Goal: Task Accomplishment & Management: Manage account settings

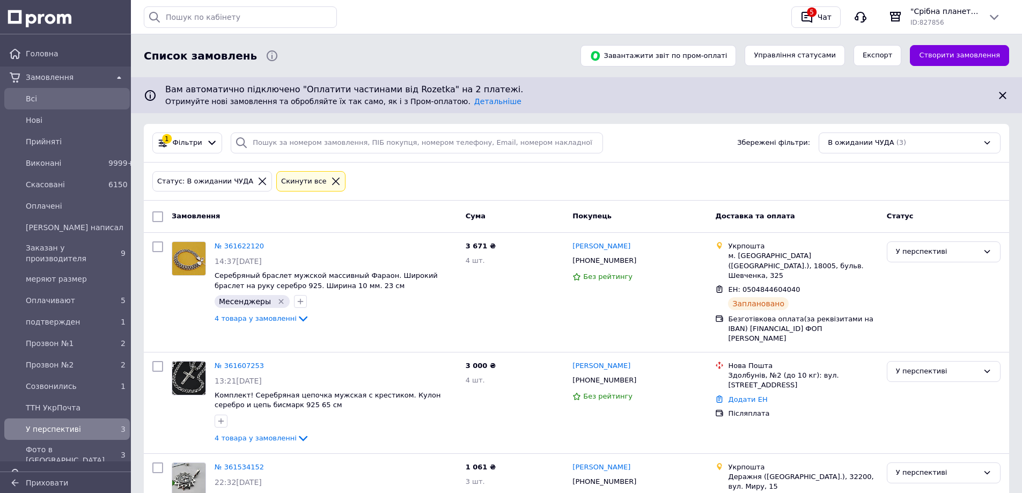
click at [43, 95] on span "Всi" at bounding box center [76, 98] width 100 height 11
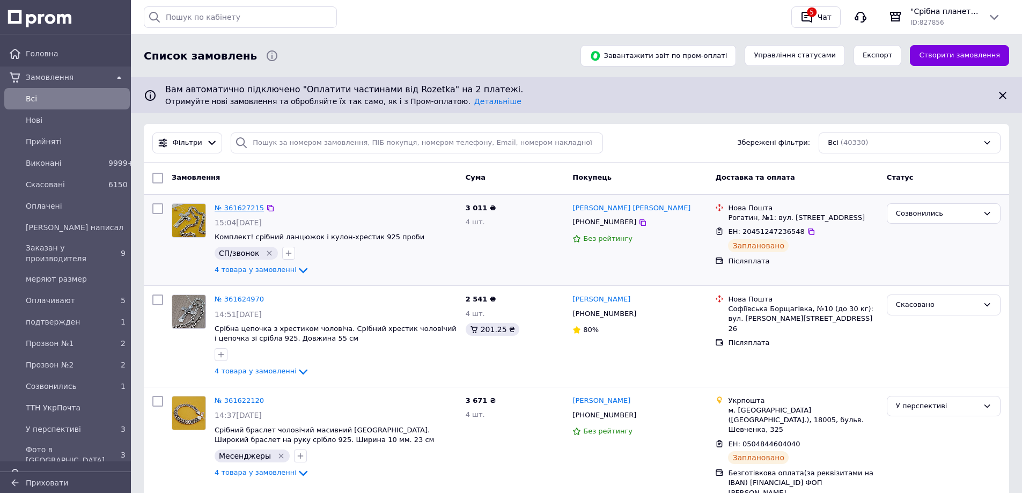
click at [241, 207] on link "№ 361627215" at bounding box center [239, 208] width 49 height 8
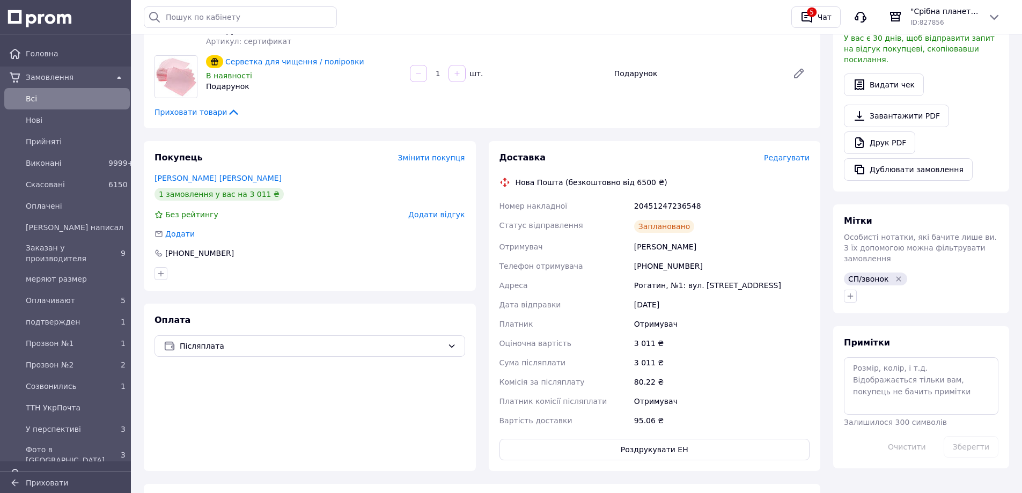
click at [780, 159] on span "Редагувати" at bounding box center [787, 157] width 46 height 9
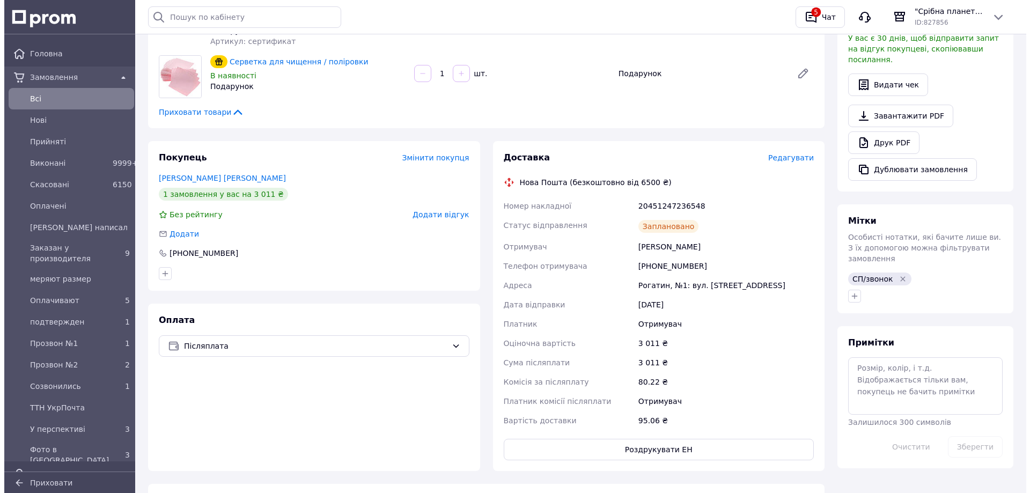
scroll to position [311, 0]
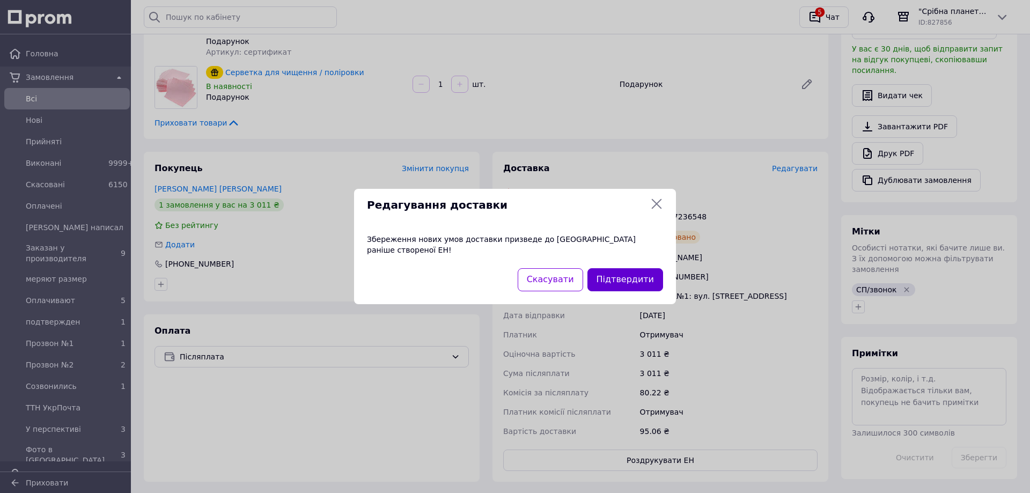
click at [609, 268] on button "Підтвердити" at bounding box center [625, 279] width 76 height 23
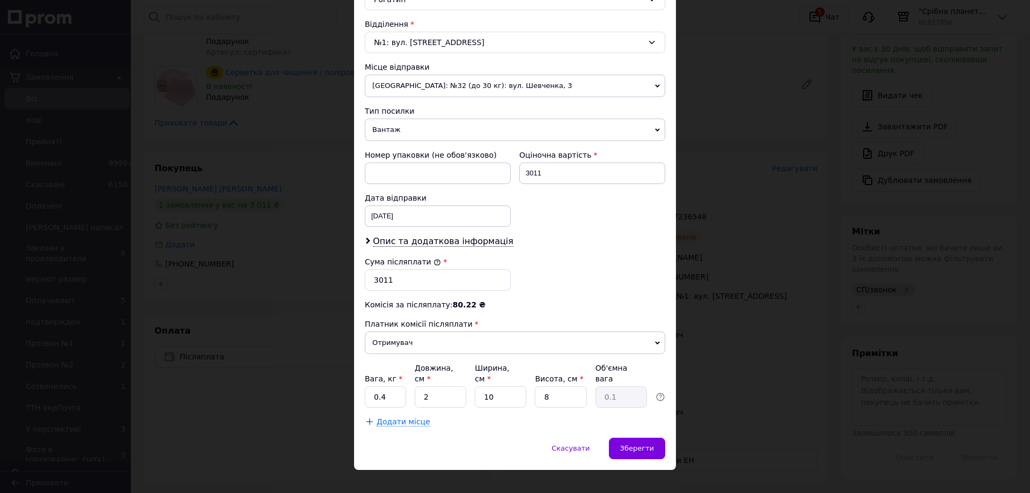
scroll to position [326, 0]
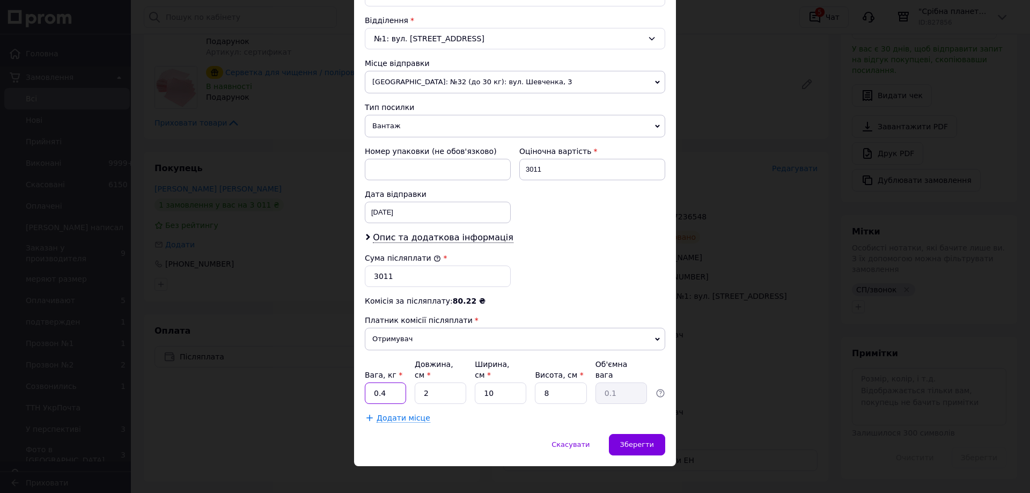
click at [387, 383] on input "0.4" at bounding box center [385, 393] width 41 height 21
click at [649, 440] on span "Зберегти" at bounding box center [637, 444] width 34 height 8
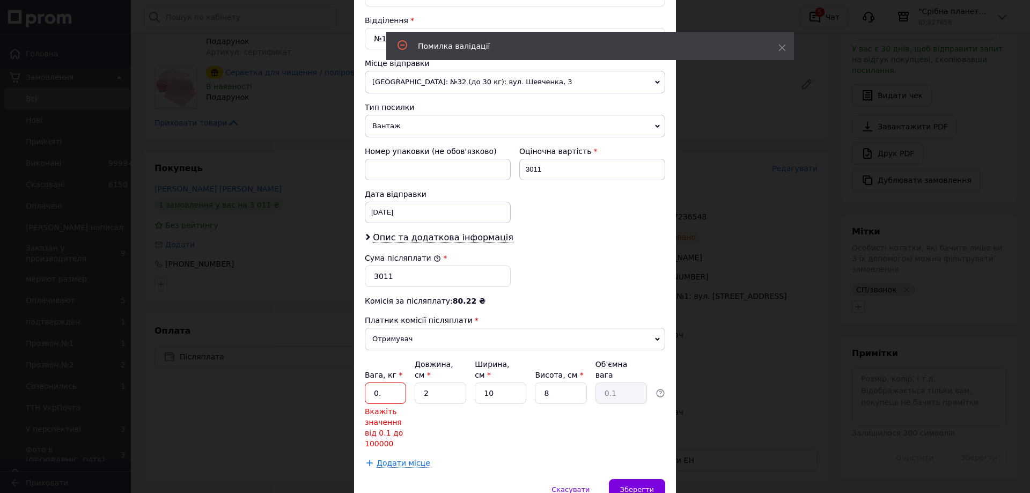
click at [380, 383] on input "0." at bounding box center [385, 393] width 41 height 21
type input "0.1"
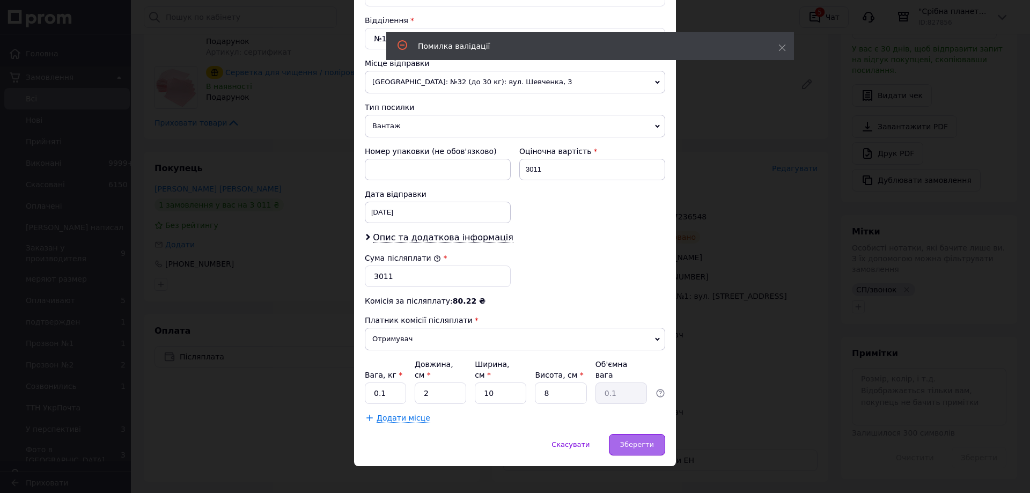
click at [631, 440] on span "Зберегти" at bounding box center [637, 444] width 34 height 8
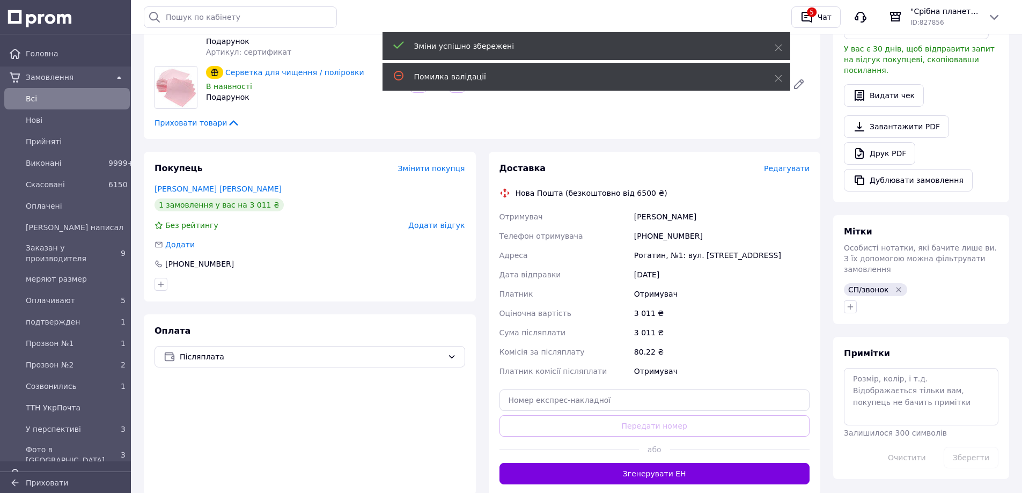
click at [794, 170] on span "Редагувати" at bounding box center [787, 168] width 46 height 9
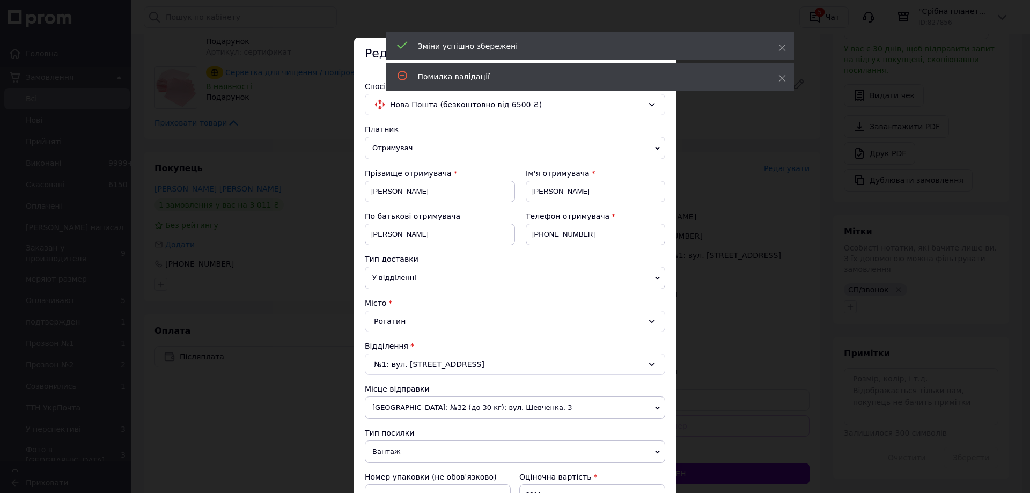
scroll to position [268, 0]
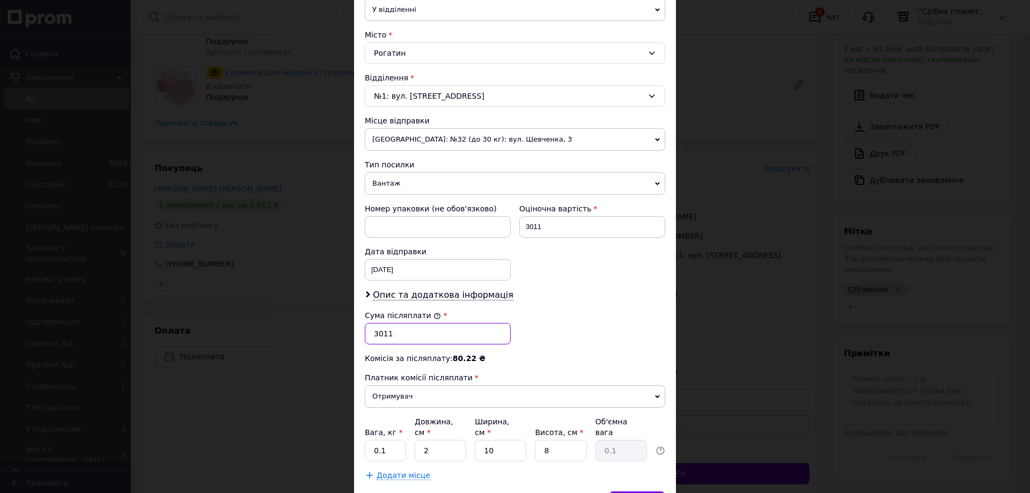
drag, startPoint x: 396, startPoint y: 333, endPoint x: 376, endPoint y: 339, distance: 20.6
click at [376, 339] on input "3011" at bounding box center [438, 333] width 146 height 21
click at [406, 332] on input "3011" at bounding box center [438, 333] width 146 height 21
drag, startPoint x: 393, startPoint y: 336, endPoint x: 376, endPoint y: 341, distance: 18.4
click at [376, 341] on input "3011" at bounding box center [438, 333] width 146 height 21
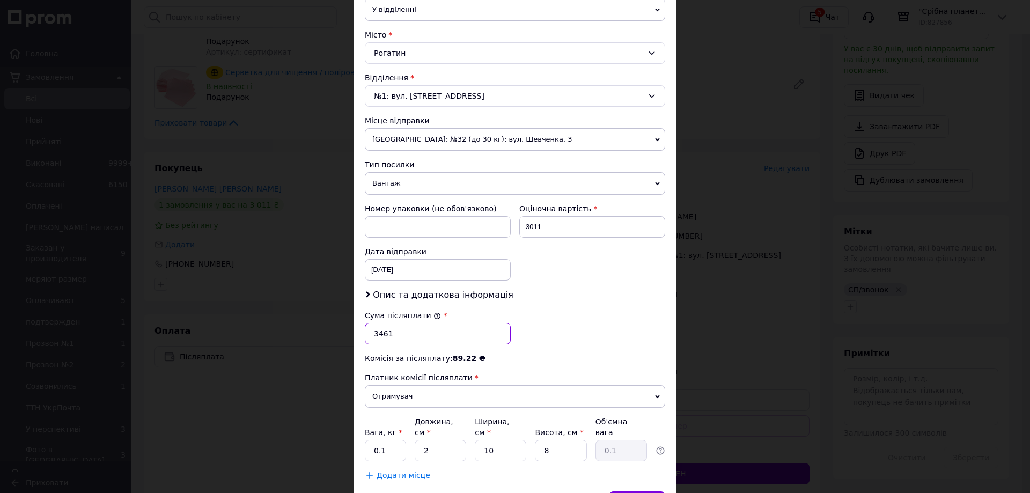
scroll to position [322, 0]
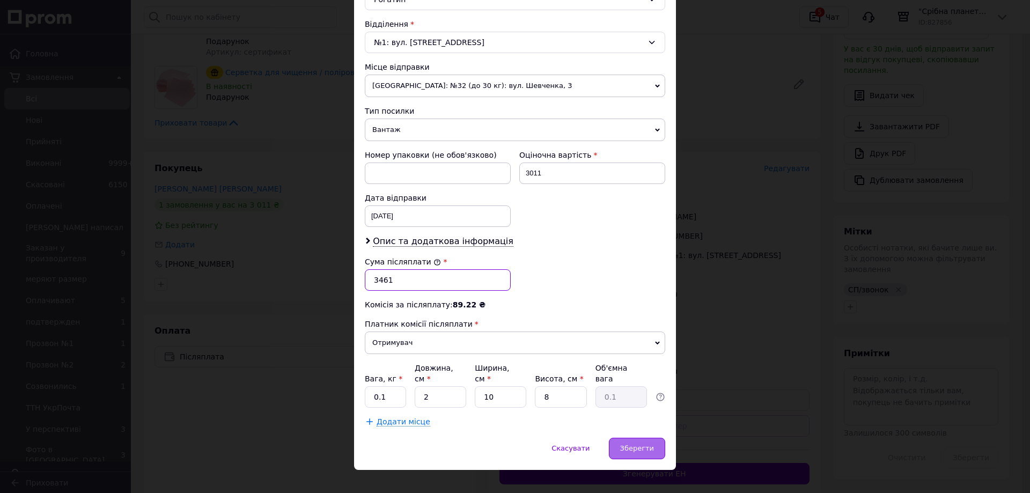
type input "3461"
click at [622, 438] on div "Зберегти" at bounding box center [637, 448] width 56 height 21
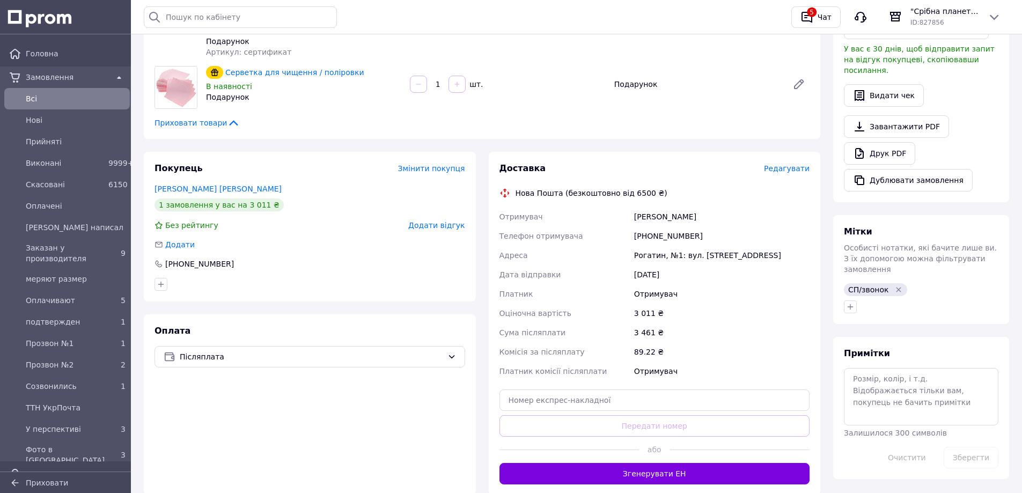
click at [795, 167] on span "Редагувати" at bounding box center [787, 168] width 46 height 9
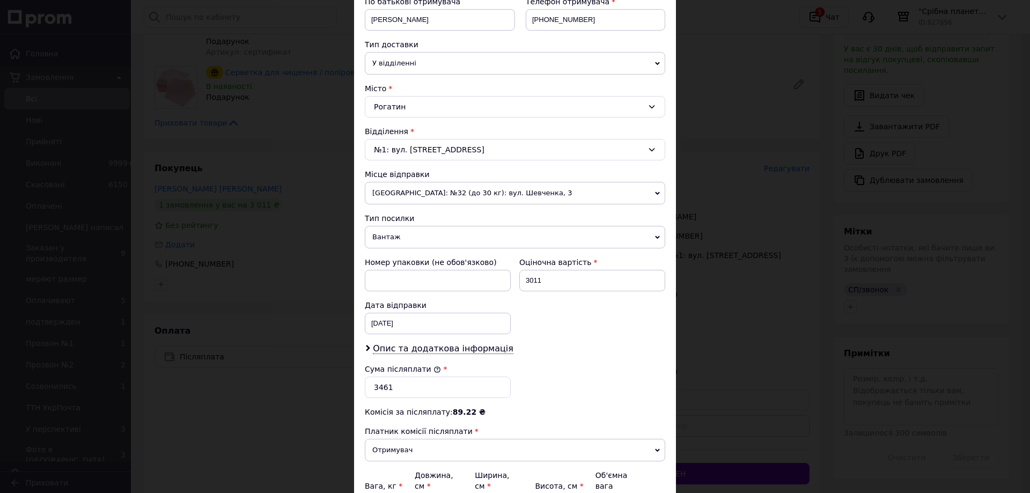
scroll to position [268, 0]
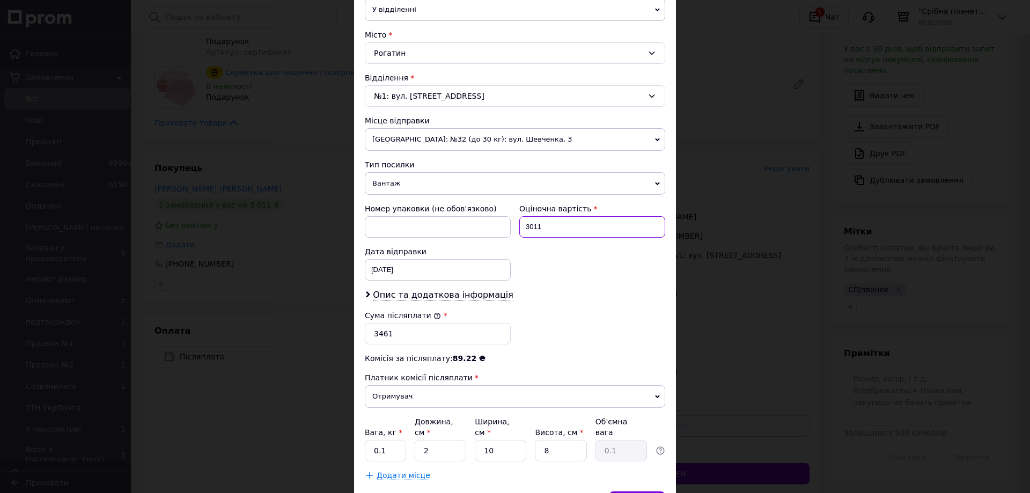
drag, startPoint x: 541, startPoint y: 226, endPoint x: 528, endPoint y: 231, distance: 14.3
click at [528, 231] on input "3011" at bounding box center [592, 226] width 146 height 21
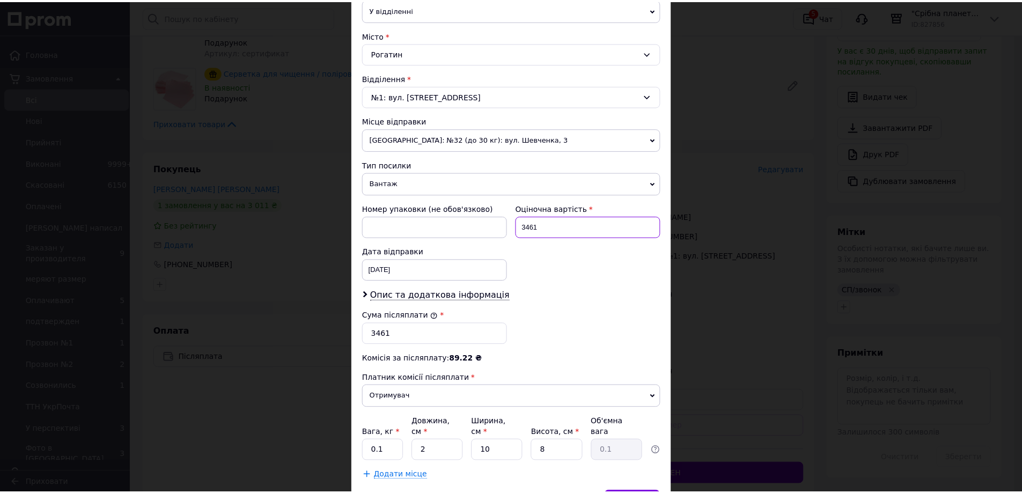
scroll to position [326, 0]
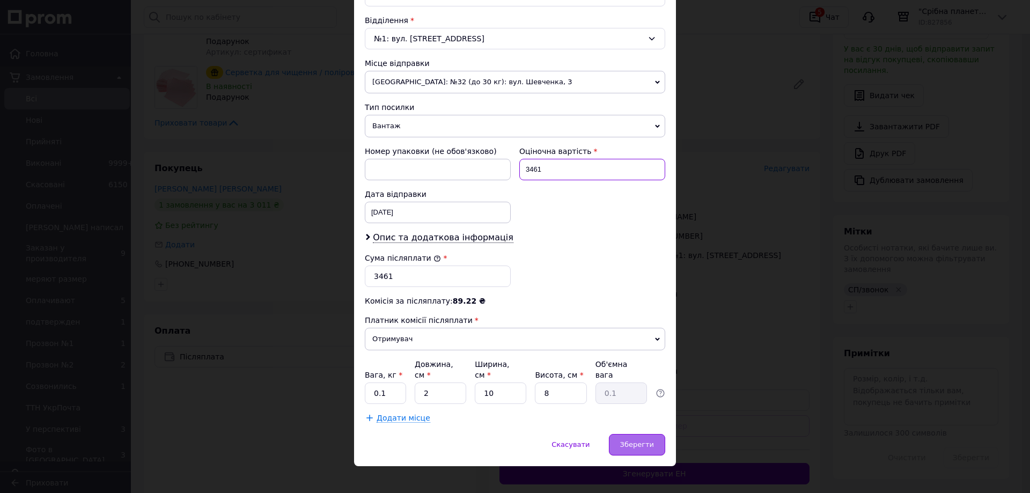
type input "3461"
click at [637, 440] on span "Зберегти" at bounding box center [637, 444] width 34 height 8
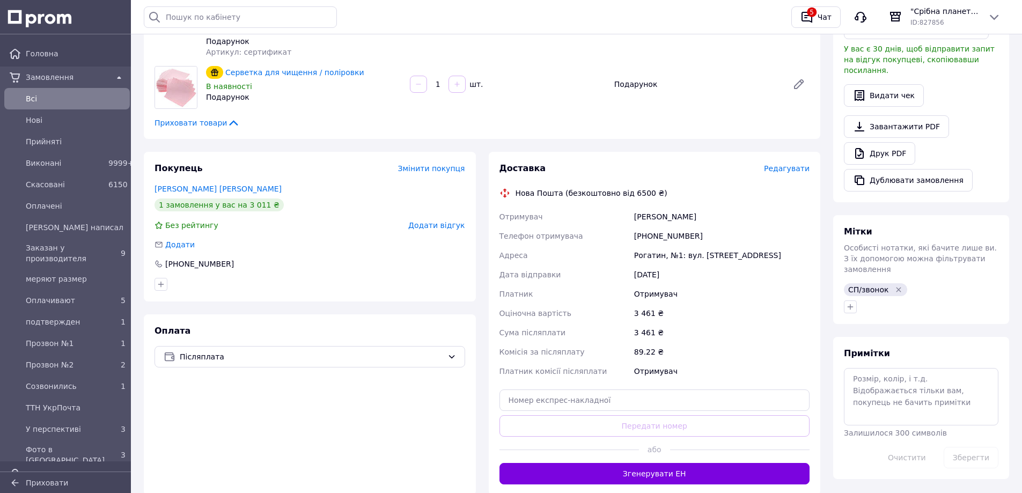
drag, startPoint x: 244, startPoint y: 292, endPoint x: 274, endPoint y: 311, distance: 35.9
click at [244, 292] on div at bounding box center [309, 284] width 315 height 17
click at [666, 476] on button "Згенерувати ЕН" at bounding box center [654, 473] width 311 height 21
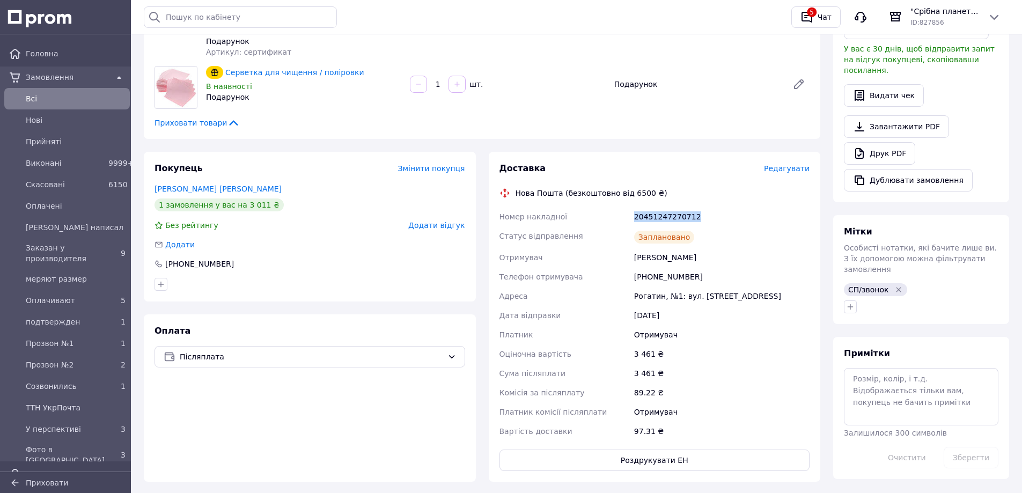
drag, startPoint x: 697, startPoint y: 213, endPoint x: 621, endPoint y: 215, distance: 76.7
click at [621, 215] on div "Номер накладної 20451247270712 Статус відправлення Заплановано Отримувач Гайдуч…" at bounding box center [654, 324] width 315 height 234
copy div "Номер накладної 20451247270712"
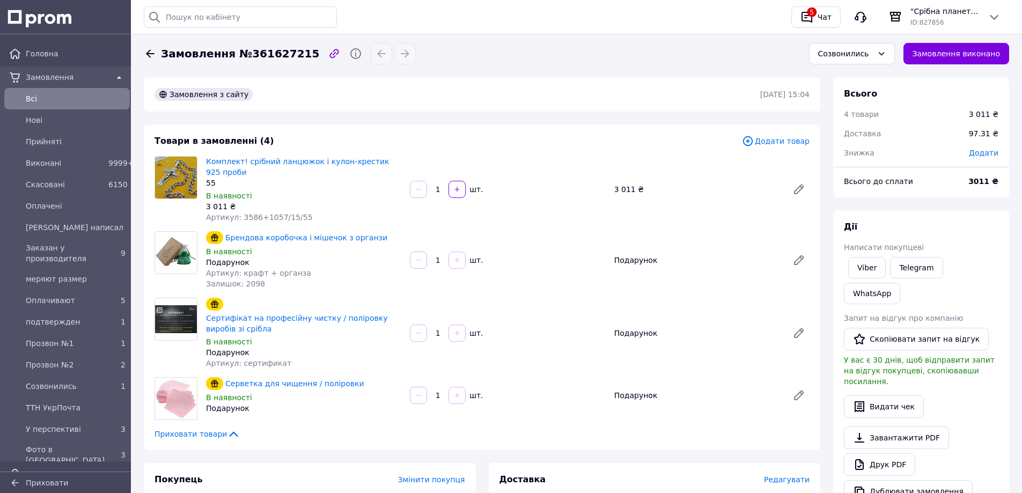
scroll to position [322, 0]
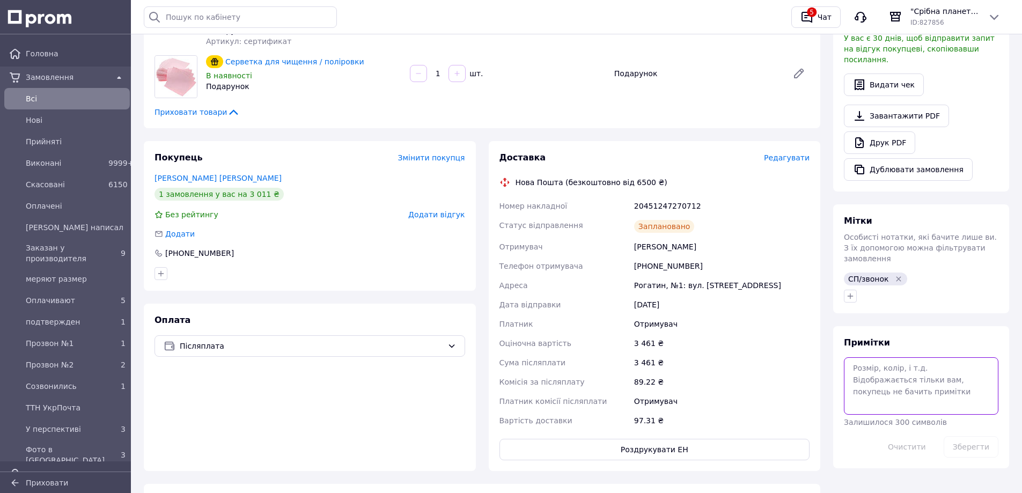
click at [908, 357] on textarea at bounding box center [921, 385] width 155 height 57
type textarea "Ланцюг + 2,4 грама = 450 грн"
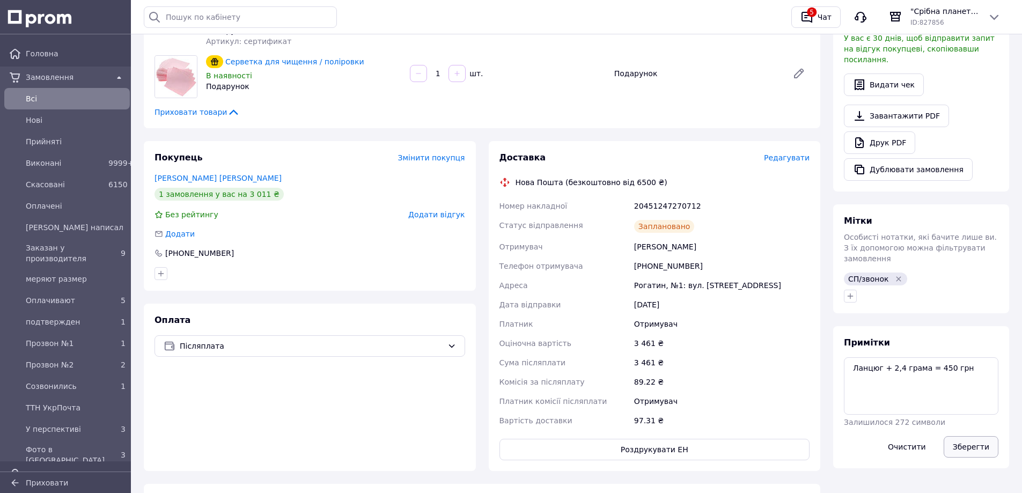
click at [980, 436] on button "Зберегти" at bounding box center [971, 446] width 55 height 21
drag, startPoint x: 686, startPoint y: 244, endPoint x: 629, endPoint y: 243, distance: 56.9
click at [629, 243] on div "Номер накладної 20451247270712 Статус відправлення Заплановано Отримувач Гайдуч…" at bounding box center [654, 313] width 315 height 234
copy div "Отримувач Гайдучок Олег"
drag, startPoint x: 694, startPoint y: 267, endPoint x: 638, endPoint y: 270, distance: 55.9
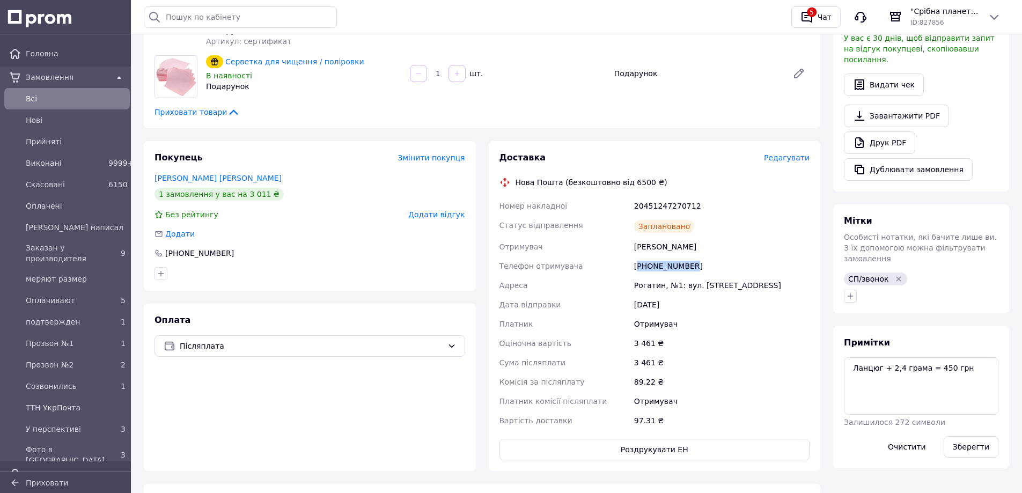
click at [638, 270] on div "[PHONE_NUMBER]" at bounding box center [722, 265] width 180 height 19
copy div "380986059113"
drag, startPoint x: 720, startPoint y: 201, endPoint x: 633, endPoint y: 200, distance: 86.9
click at [633, 200] on div "20451247270712" at bounding box center [722, 205] width 180 height 19
copy div "20451247270712"
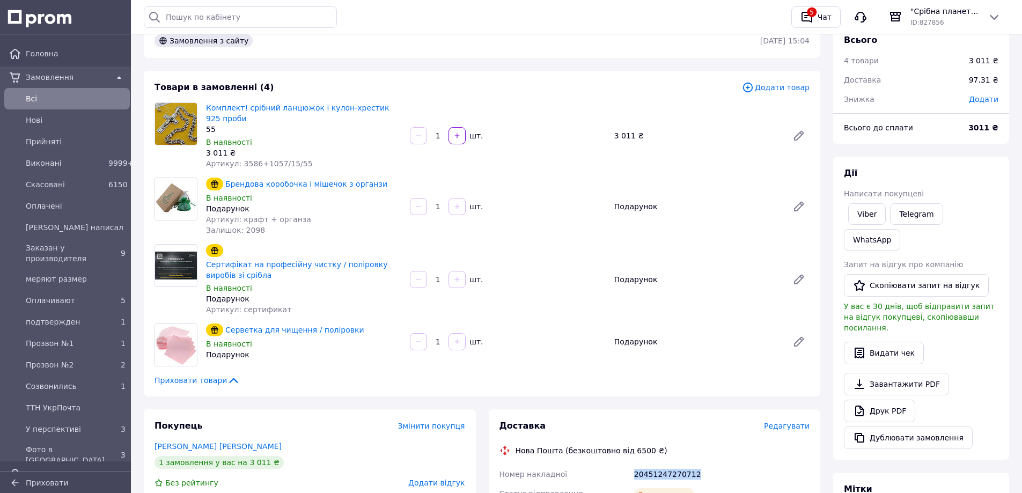
scroll to position [0, 0]
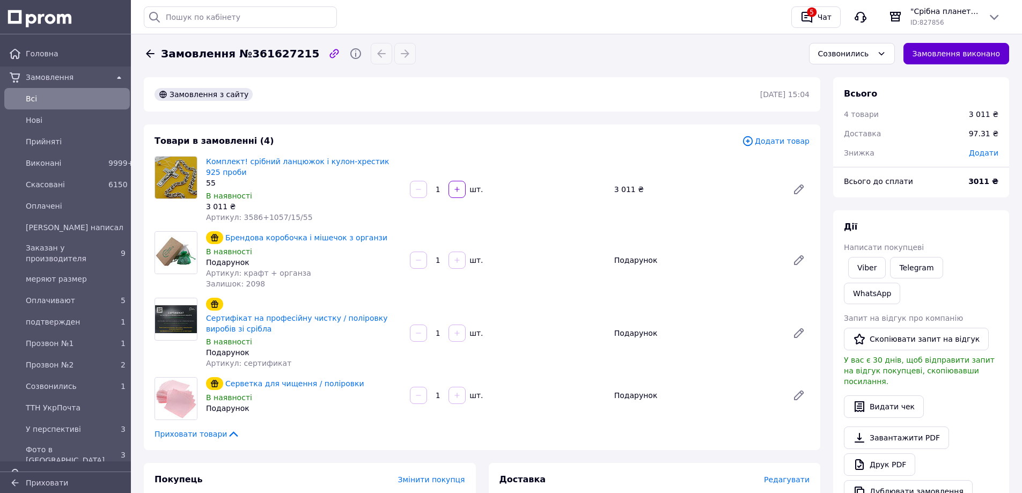
click at [964, 57] on button "Замовлення виконано" at bounding box center [956, 53] width 106 height 21
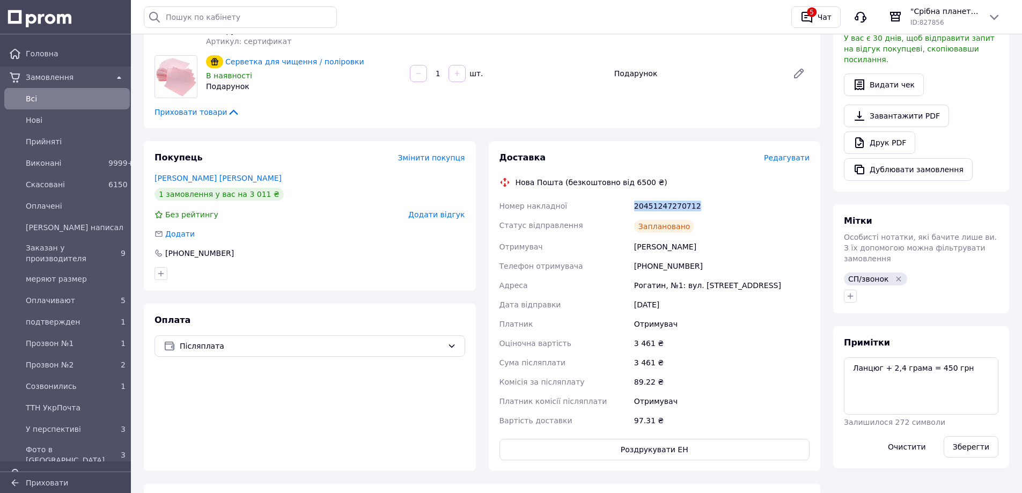
scroll to position [376, 0]
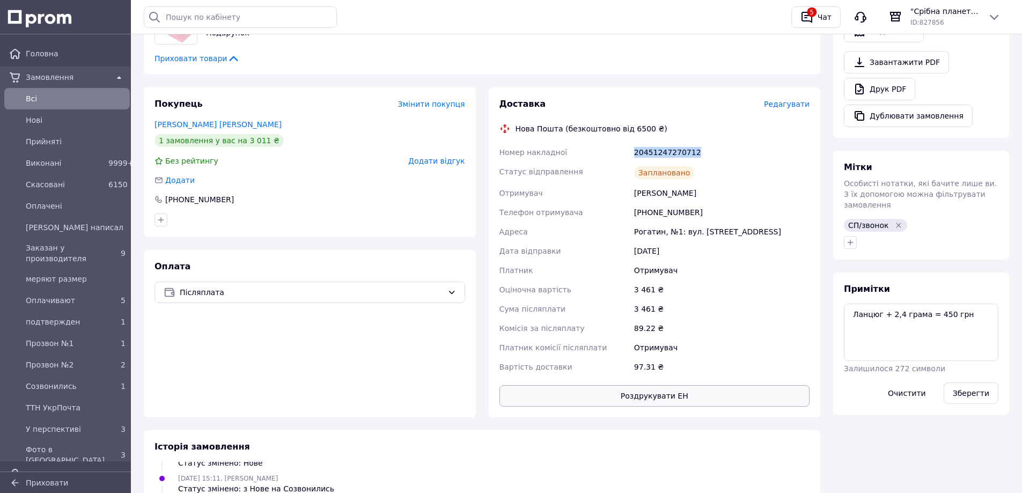
click at [653, 400] on button "Роздрукувати ЕН" at bounding box center [654, 395] width 311 height 21
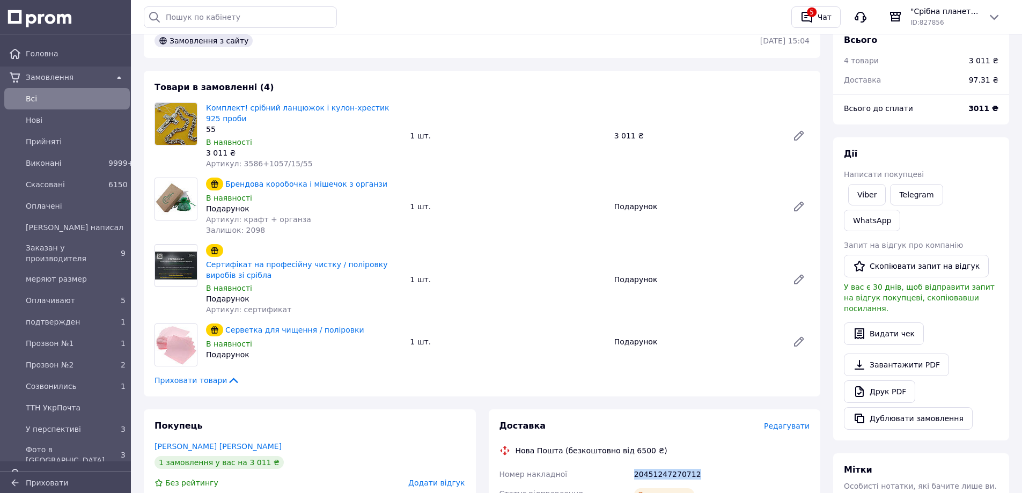
scroll to position [0, 0]
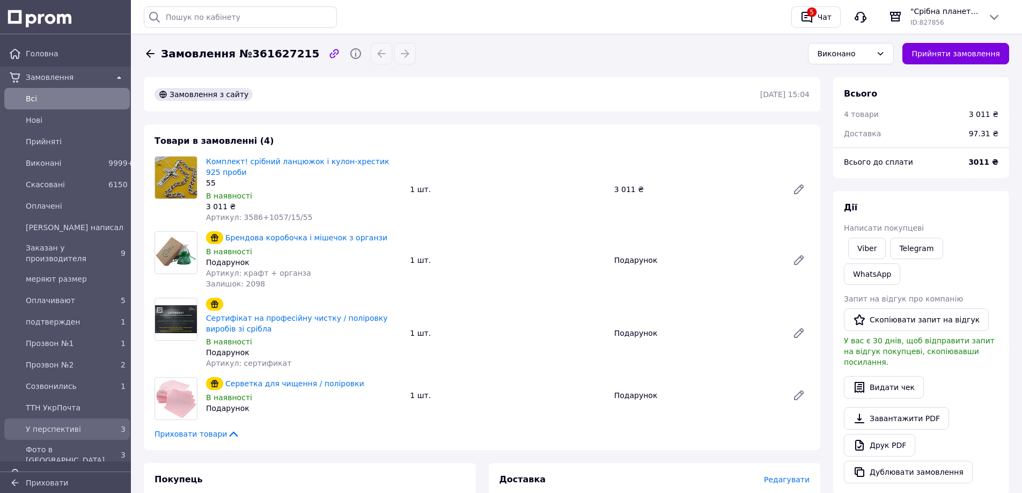
click at [46, 432] on span "У перспективі" at bounding box center [65, 429] width 78 height 11
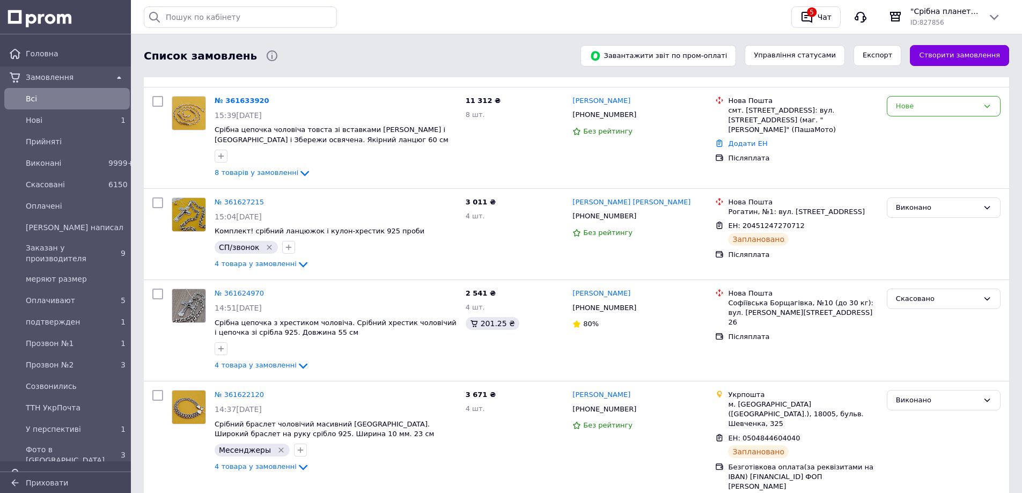
scroll to position [161, 0]
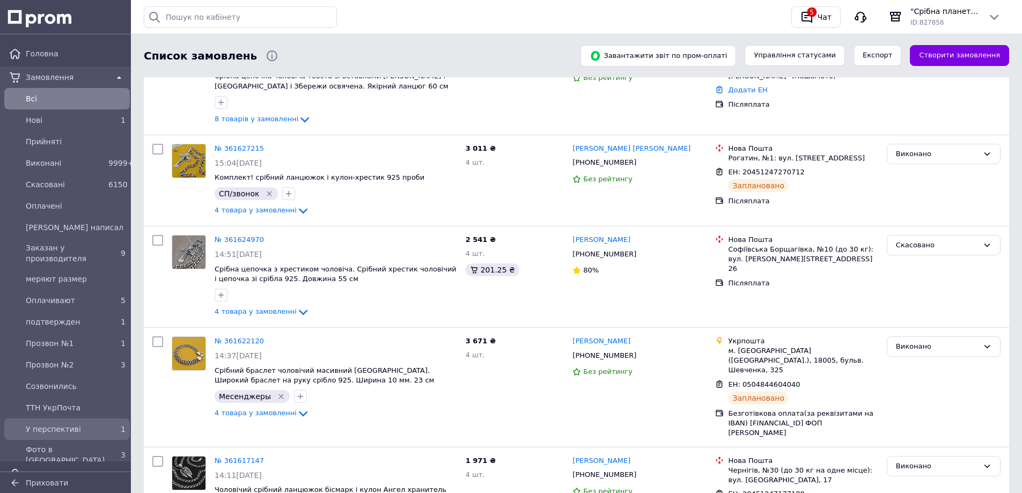
click at [70, 426] on span "У перспективі" at bounding box center [65, 429] width 78 height 11
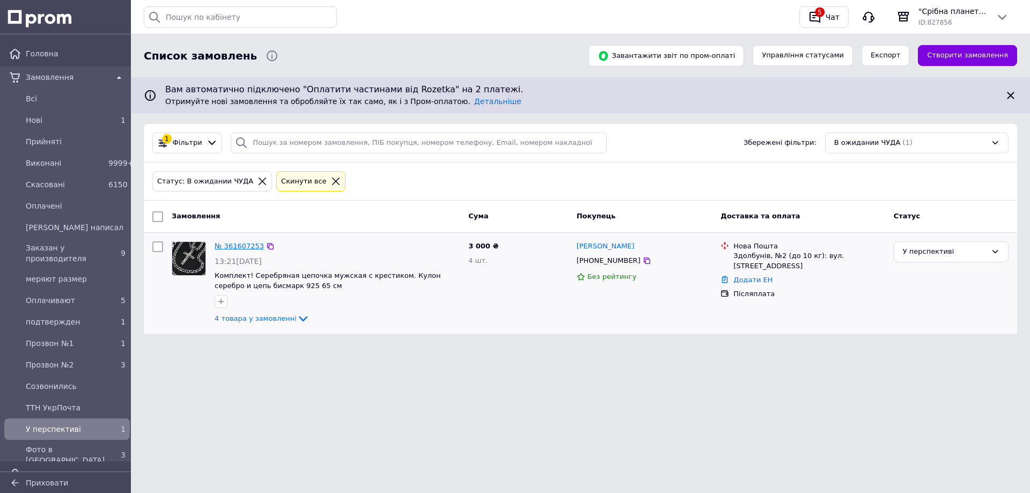
click at [240, 244] on link "№ 361607253" at bounding box center [239, 246] width 49 height 8
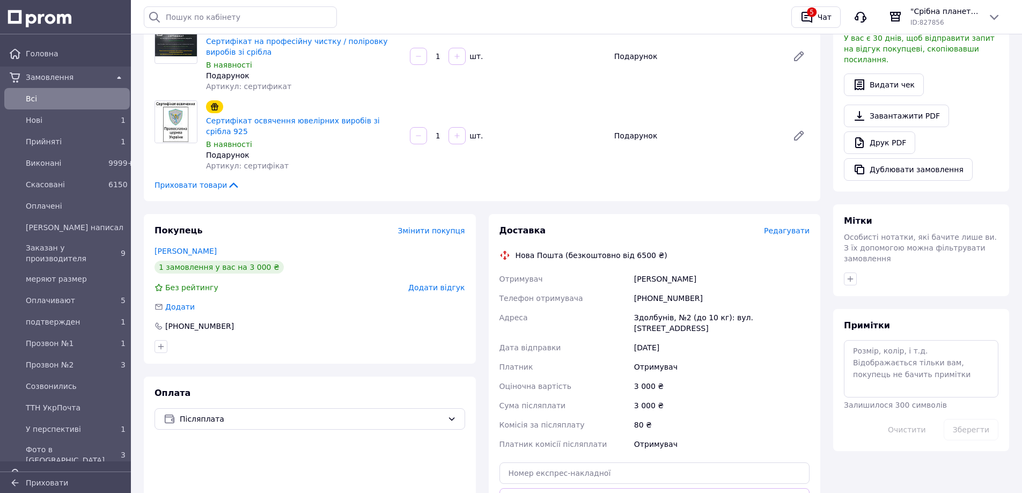
scroll to position [376, 0]
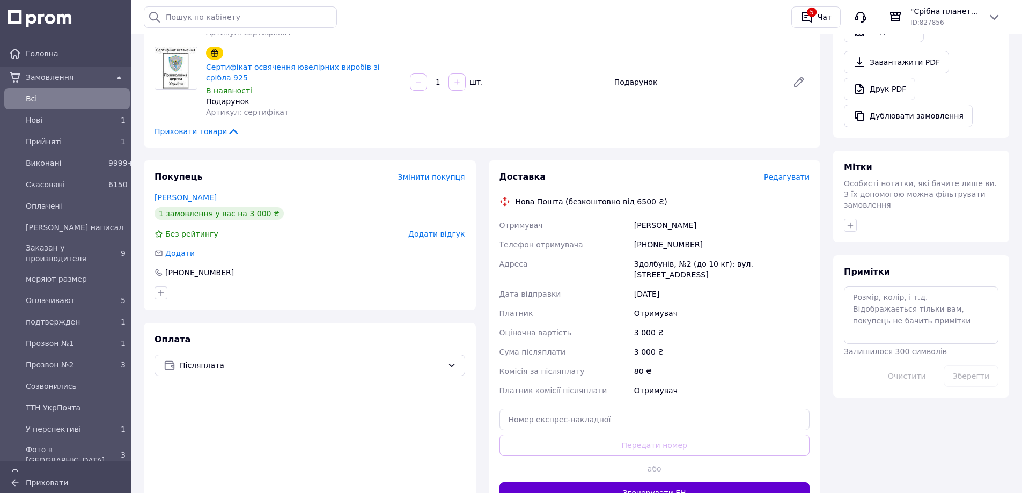
click at [677, 482] on button "Згенерувати ЕН" at bounding box center [654, 492] width 311 height 21
drag, startPoint x: 703, startPoint y: 207, endPoint x: 617, endPoint y: 203, distance: 85.9
click at [617, 216] on div "Отримувач Мохначук Каріна Телефон отримувача +380981234020 Адреса Здолбунів, №2…" at bounding box center [654, 308] width 315 height 185
copy div "Отримувач Мохначук Каріна"
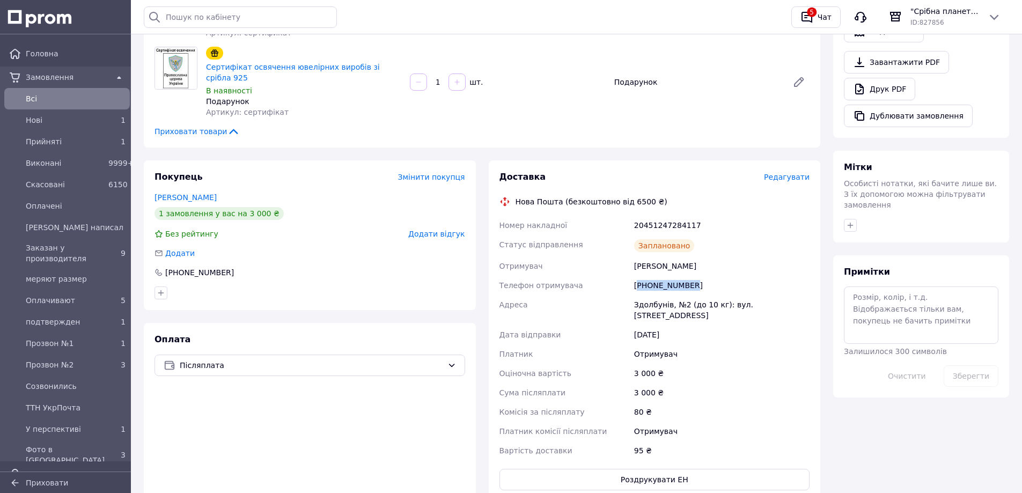
drag, startPoint x: 694, startPoint y: 262, endPoint x: 639, endPoint y: 263, distance: 55.3
click at [639, 276] on div "[PHONE_NUMBER]" at bounding box center [722, 285] width 180 height 19
copy div "380981234020"
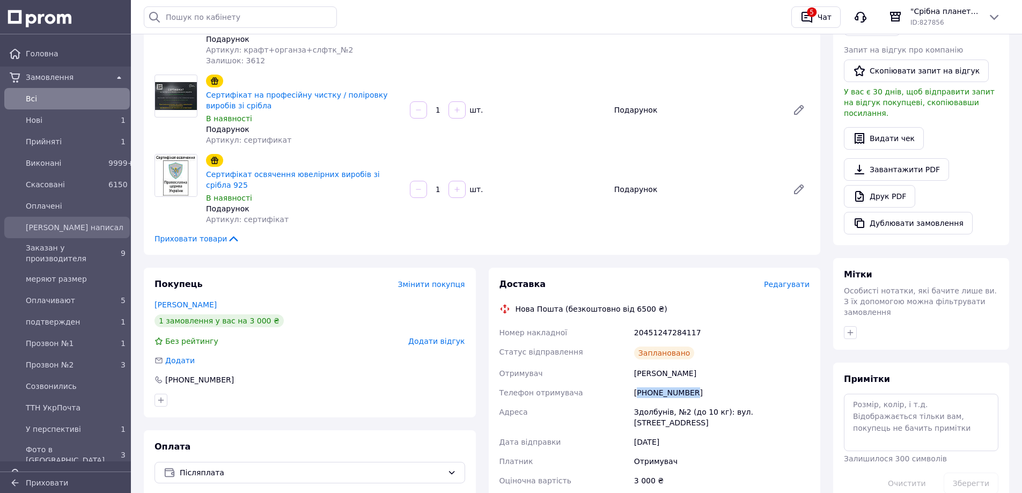
scroll to position [107, 0]
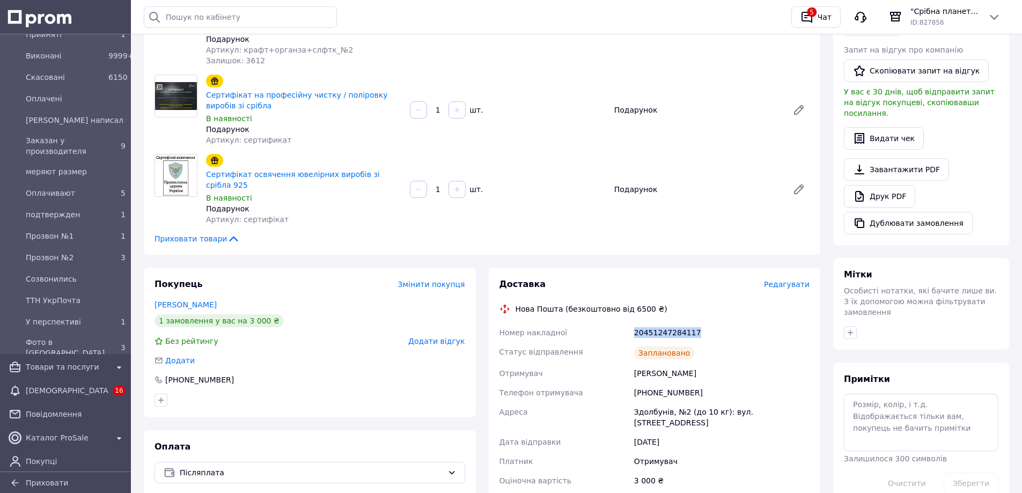
drag, startPoint x: 696, startPoint y: 307, endPoint x: 627, endPoint y: 308, distance: 69.2
click at [627, 323] on div "Номер накладної 20451247284117 Статус відправлення Заплановано Отримувач Мохнач…" at bounding box center [654, 445] width 315 height 245
copy div "Номер накладної 20451247284117"
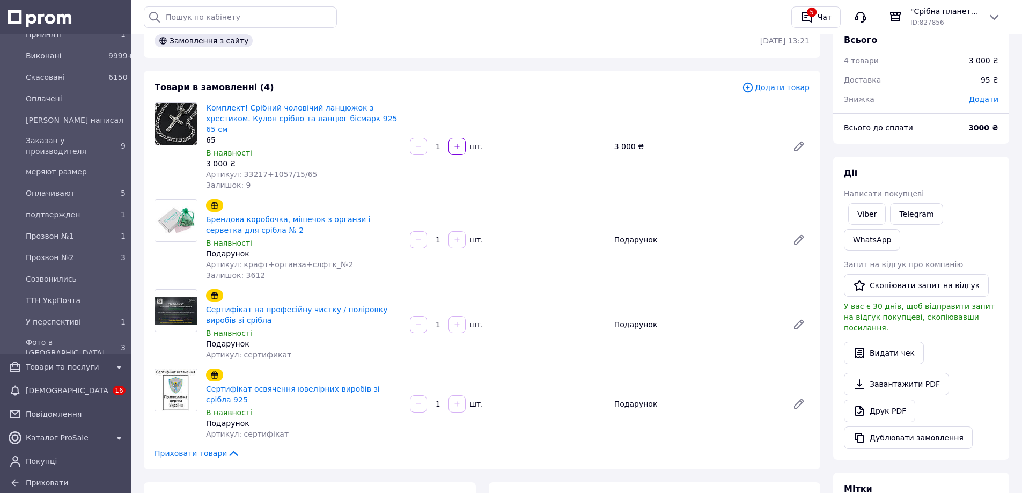
scroll to position [0, 0]
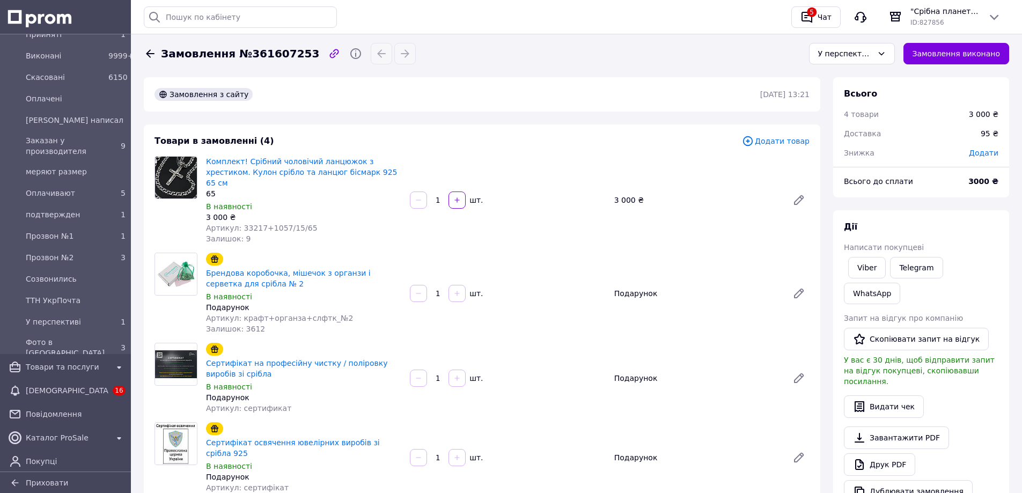
click at [939, 65] on div "Замовлення виконано" at bounding box center [956, 54] width 115 height 30
click at [936, 58] on button "Замовлення виконано" at bounding box center [956, 53] width 106 height 21
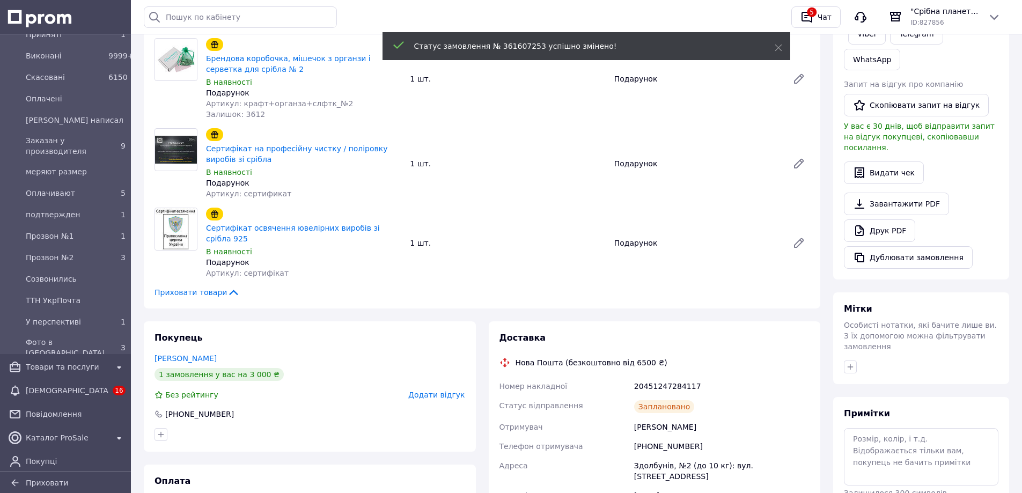
scroll to position [483, 0]
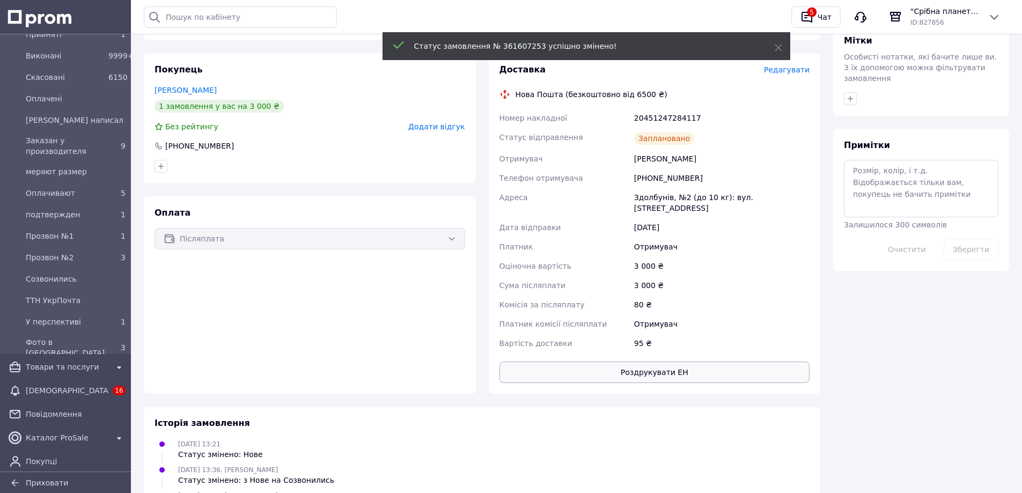
click at [691, 362] on button "Роздрукувати ЕН" at bounding box center [654, 372] width 311 height 21
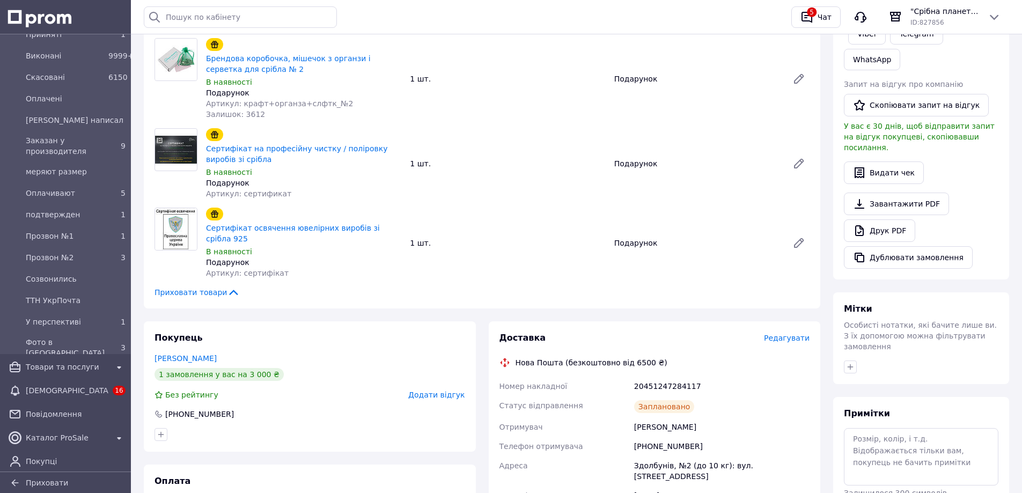
scroll to position [0, 0]
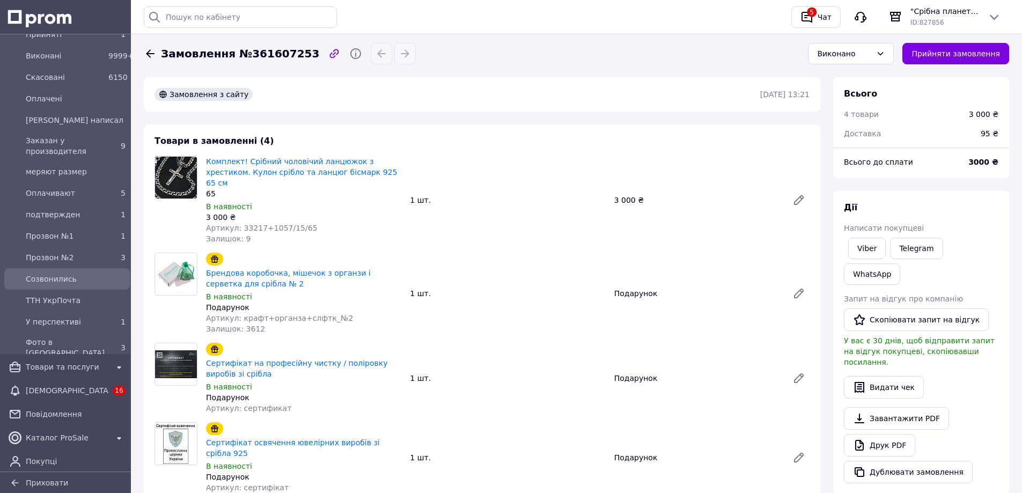
click at [53, 282] on span "Созвонились" at bounding box center [76, 279] width 100 height 11
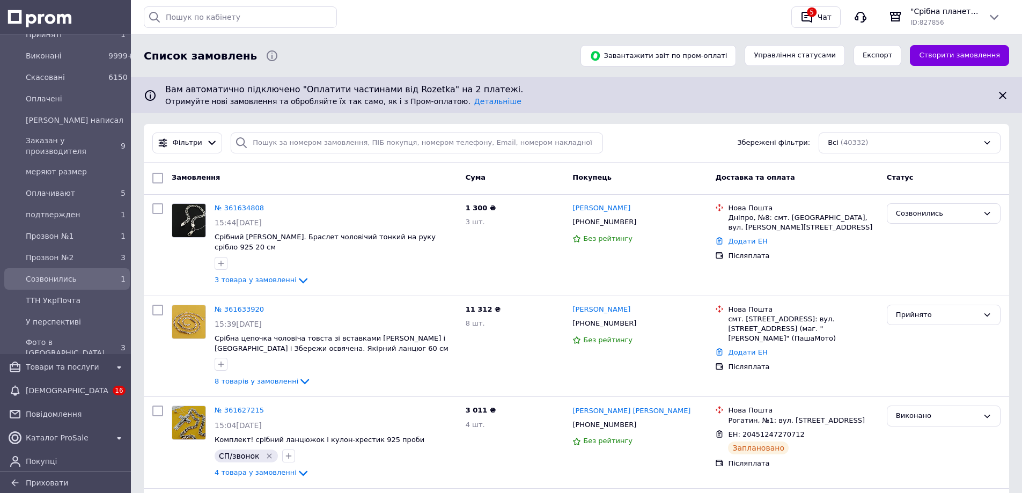
click at [60, 280] on span "Созвонились" at bounding box center [65, 279] width 78 height 11
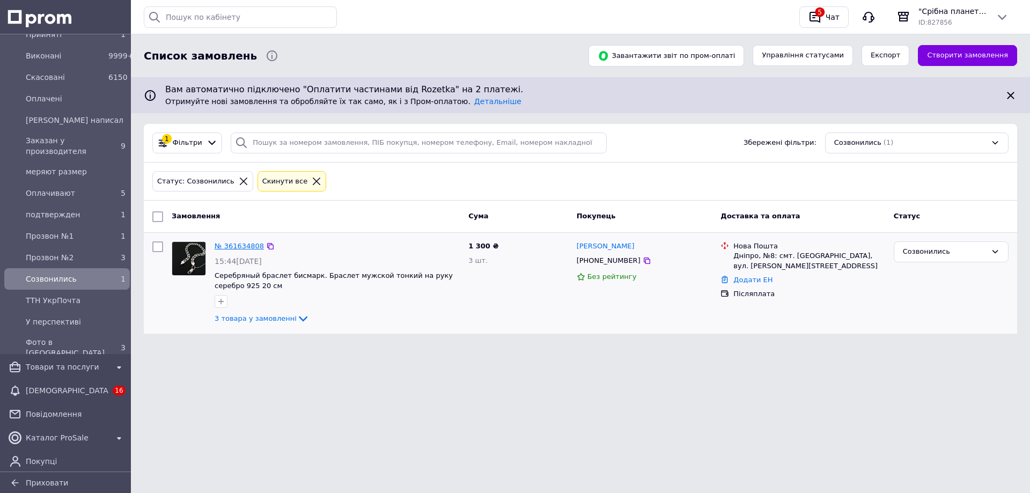
click at [245, 246] on link "№ 361634808" at bounding box center [239, 246] width 49 height 8
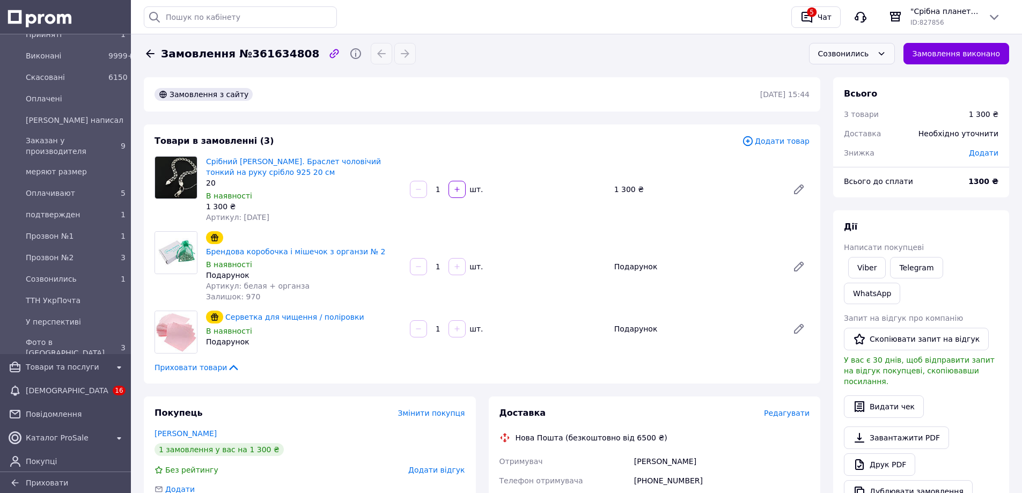
click at [888, 43] on div "Созвонились" at bounding box center [852, 53] width 86 height 21
click at [844, 131] on li "У перспективі" at bounding box center [852, 140] width 85 height 20
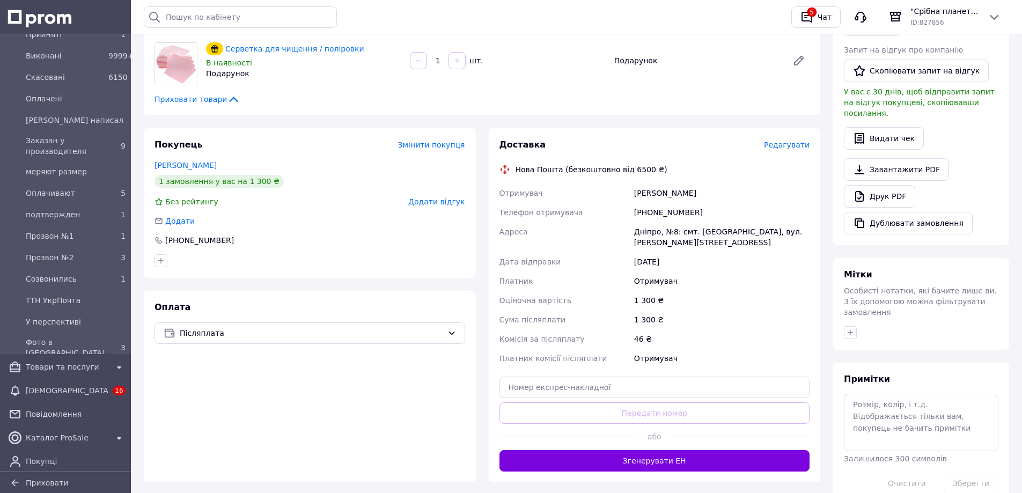
scroll to position [322, 0]
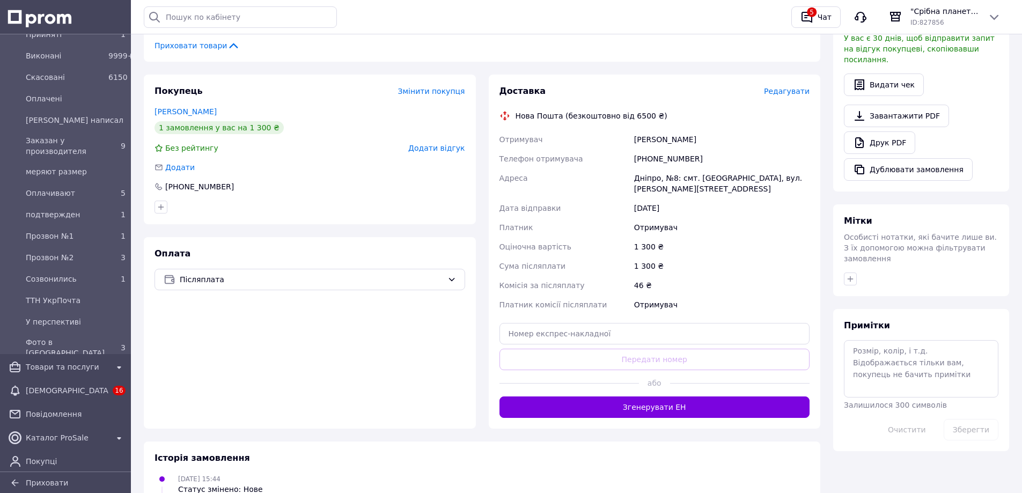
drag, startPoint x: 636, startPoint y: 388, endPoint x: 692, endPoint y: 180, distance: 215.5
click at [636, 396] on button "Згенерувати ЕН" at bounding box center [654, 406] width 311 height 21
drag, startPoint x: 707, startPoint y: 127, endPoint x: 614, endPoint y: 128, distance: 92.8
click at [614, 130] on div "Отримувач Хімінець Віталій Телефон отримувача +380505518573 Адреса Дніпро, №8: …" at bounding box center [654, 222] width 315 height 185
copy div "Отримувач Хімінець Віталій"
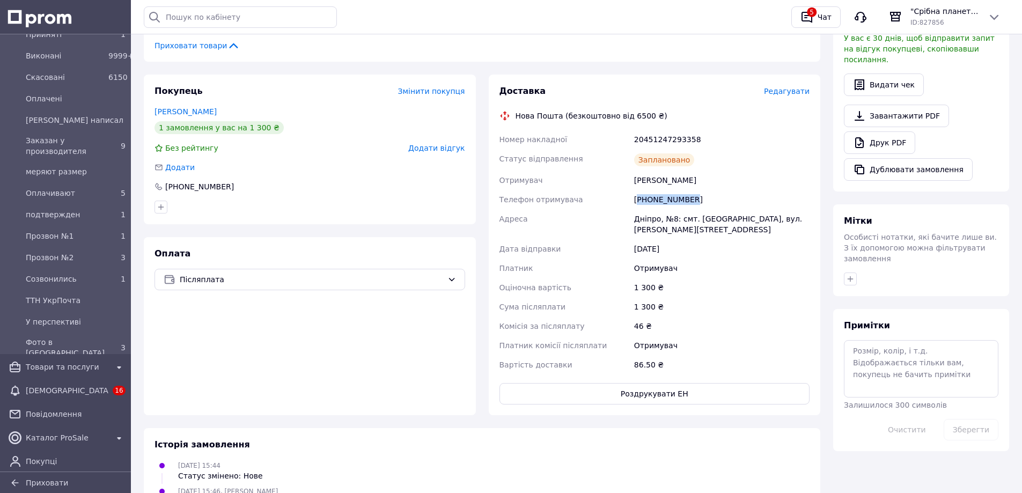
drag, startPoint x: 694, startPoint y: 185, endPoint x: 640, endPoint y: 183, distance: 54.8
click at [640, 190] on div "+380505518573" at bounding box center [722, 199] width 180 height 19
copy div "380505518573"
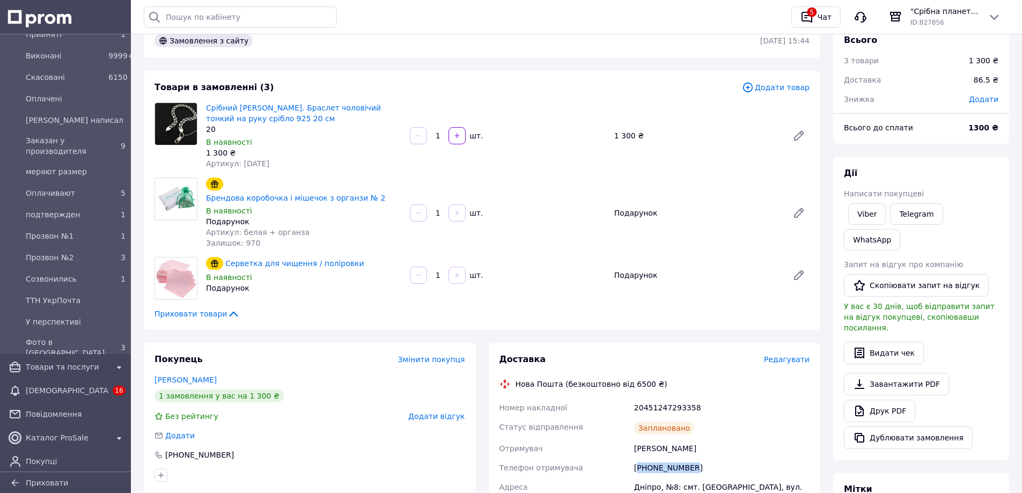
scroll to position [268, 0]
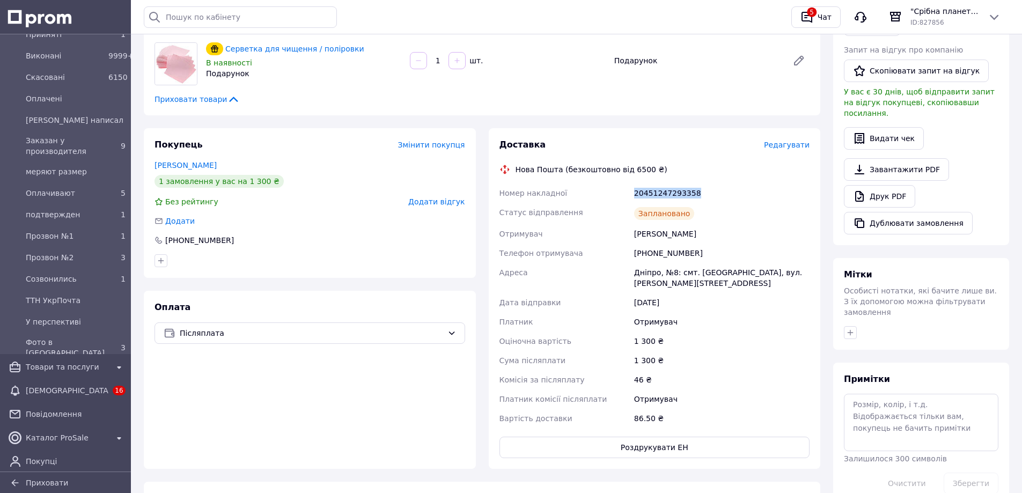
drag, startPoint x: 717, startPoint y: 181, endPoint x: 617, endPoint y: 177, distance: 100.4
click at [617, 183] on div "Номер накладної 20451247293358 Статус відправлення Заплановано Отримувач Хіміне…" at bounding box center [654, 305] width 315 height 245
copy div "Номер накладної 20451247293358"
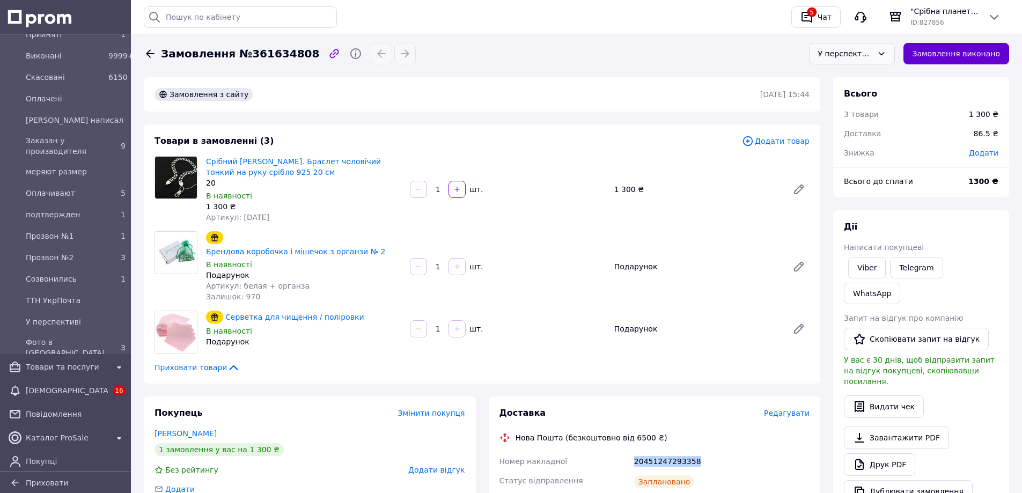
click at [931, 54] on button "Замовлення виконано" at bounding box center [956, 53] width 106 height 21
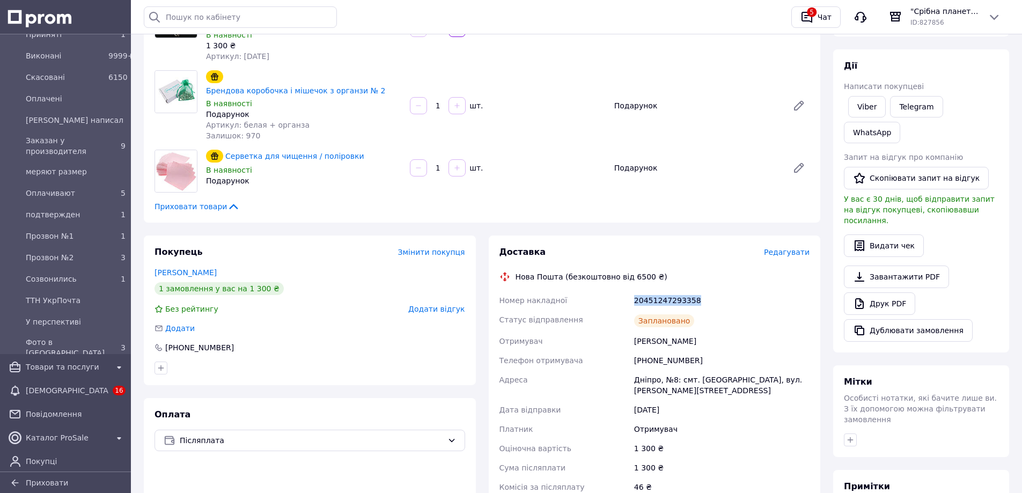
scroll to position [268, 0]
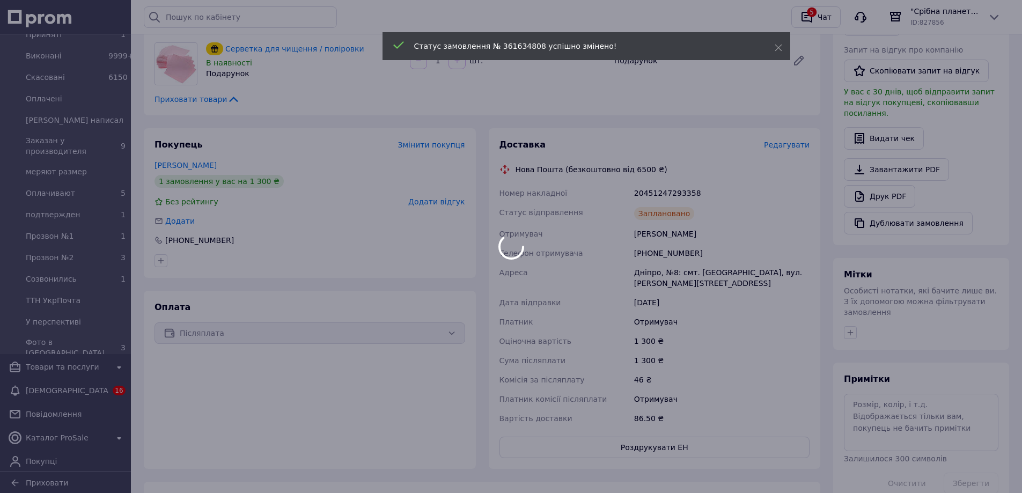
click at [645, 436] on div at bounding box center [511, 246] width 1022 height 493
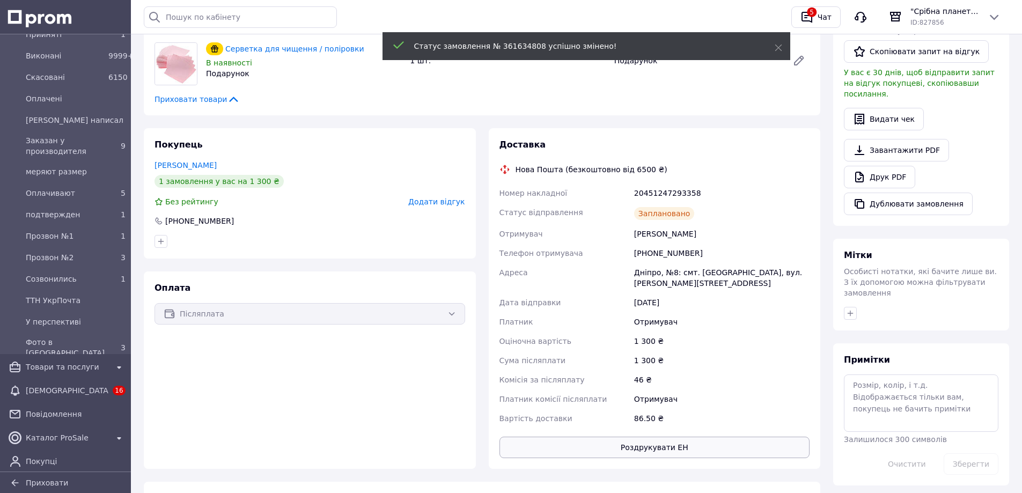
click at [660, 437] on button "Роздрукувати ЕН" at bounding box center [654, 447] width 311 height 21
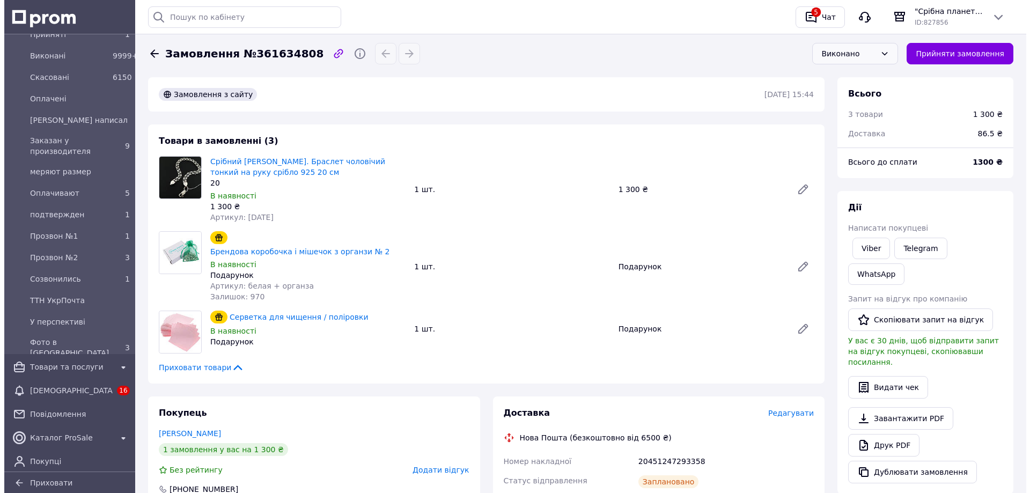
scroll to position [0, 0]
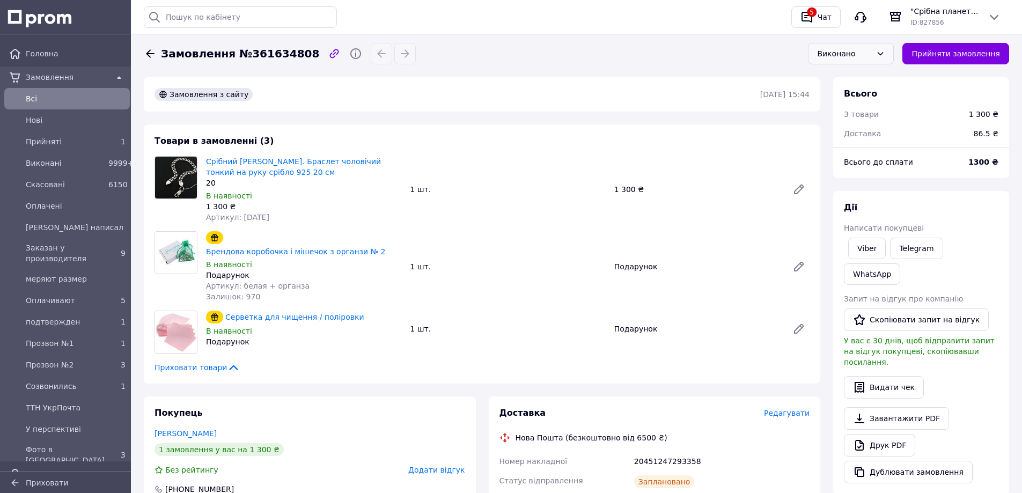
click at [52, 100] on span "Всi" at bounding box center [76, 98] width 100 height 11
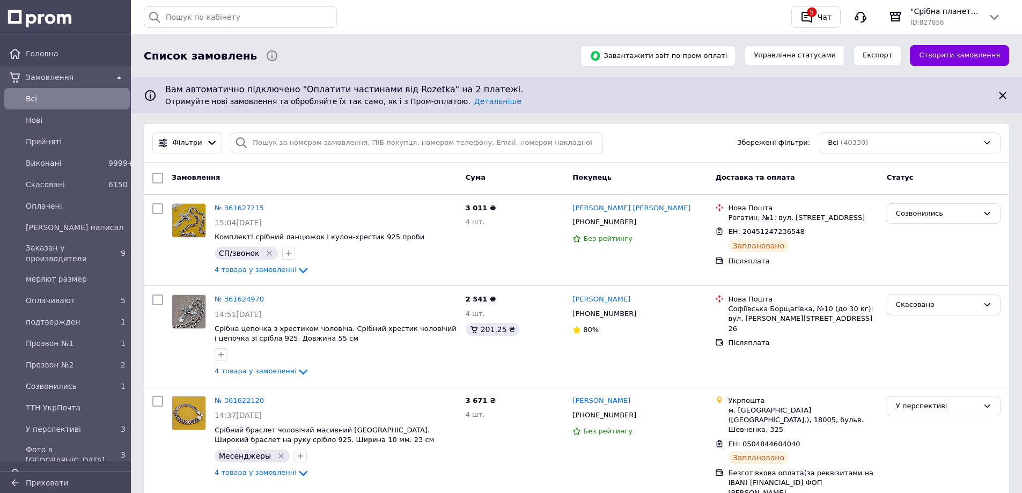
scroll to position [215, 0]
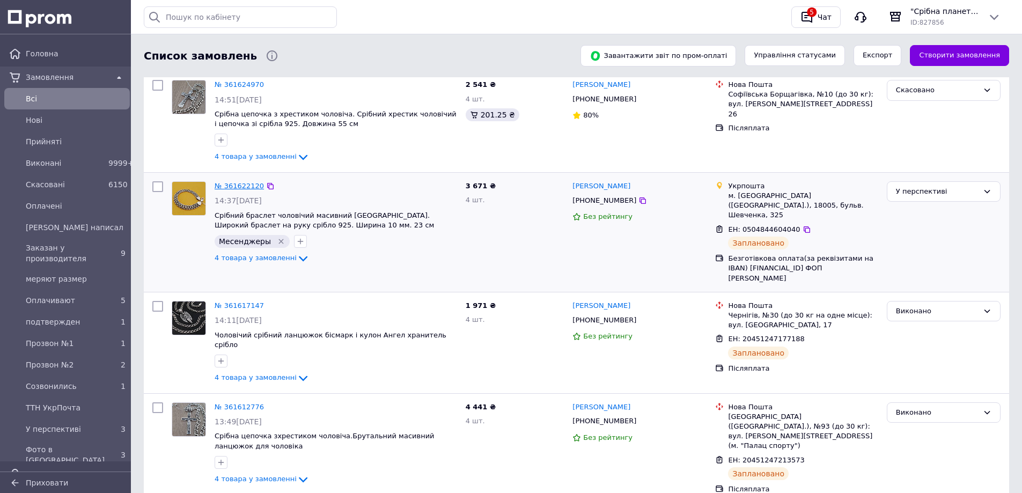
click at [244, 185] on link "№ 361622120" at bounding box center [239, 186] width 49 height 8
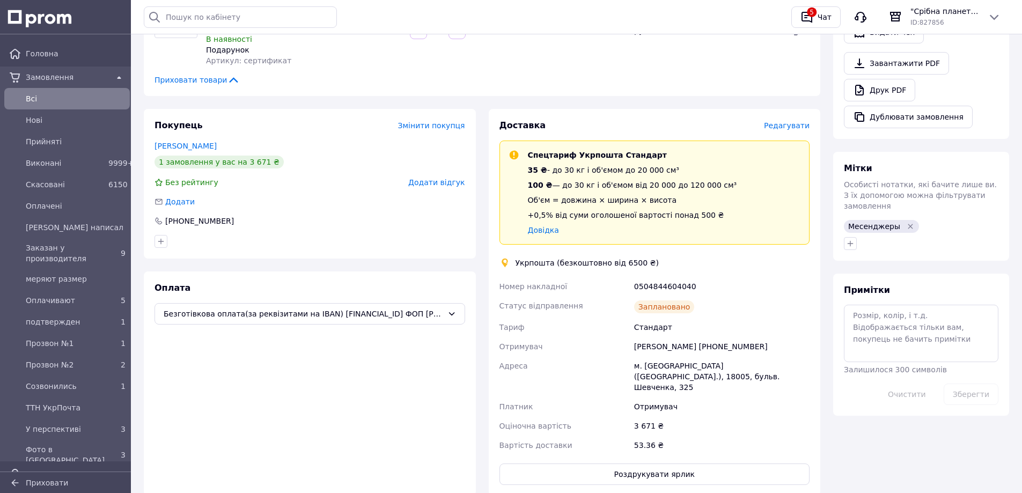
scroll to position [429, 0]
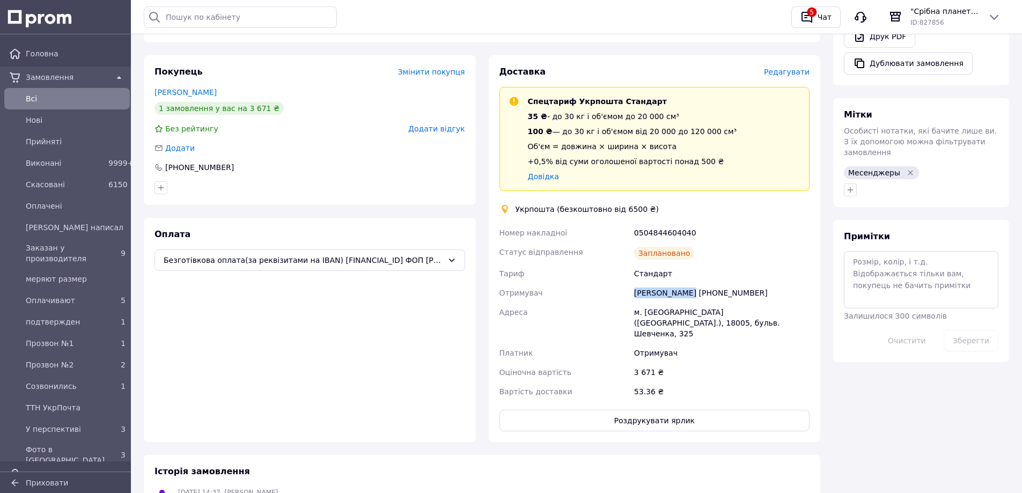
drag, startPoint x: 685, startPoint y: 293, endPoint x: 605, endPoint y: 296, distance: 80.5
click at [605, 296] on div "Номер накладної 0504844604040 Статус відправлення Заплановано Тариф Стандарт От…" at bounding box center [654, 312] width 315 height 178
copy div "Отримувач Олеся Бундзяк"
drag, startPoint x: 756, startPoint y: 292, endPoint x: 692, endPoint y: 297, distance: 64.6
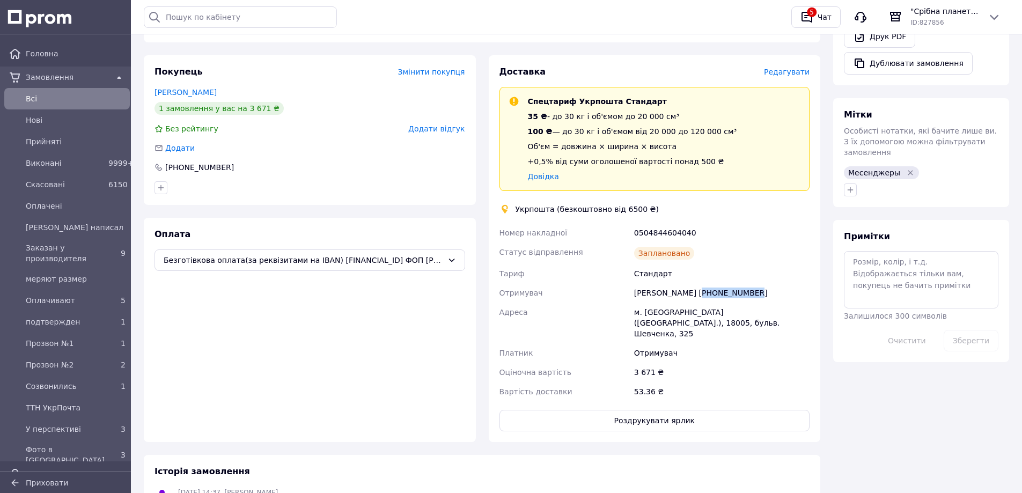
click at [692, 297] on div "Олеся Бундзяк +380970626505" at bounding box center [722, 292] width 180 height 19
copy div "380970626505"
drag, startPoint x: 700, startPoint y: 233, endPoint x: 619, endPoint y: 221, distance: 81.9
click at [619, 221] on div "Доставка Редагувати Спецтариф Укрпошта Стандарт 35 ₴ - до 30 кг і об'ємом до 20…" at bounding box center [654, 248] width 311 height 365
copy div "Номер накладної 0504844604040"
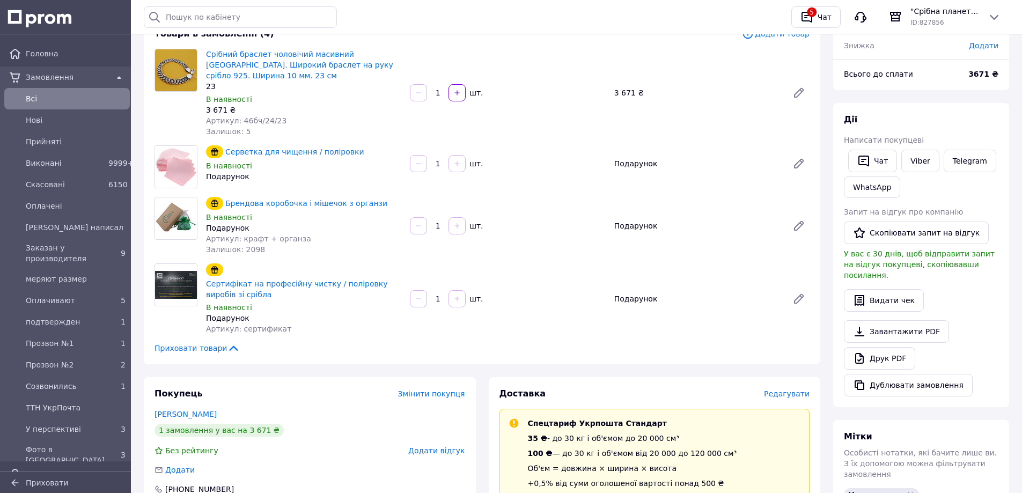
scroll to position [0, 0]
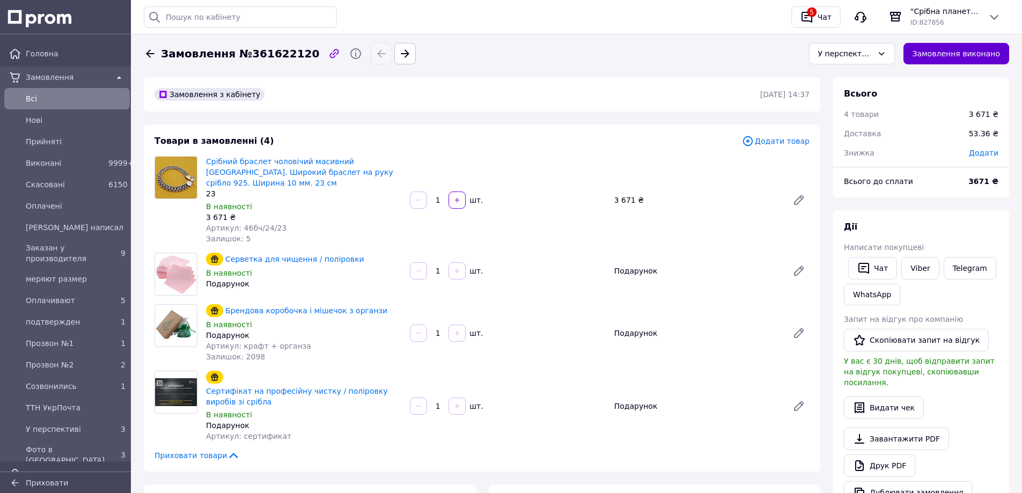
click at [959, 43] on button "Замовлення виконано" at bounding box center [956, 53] width 106 height 21
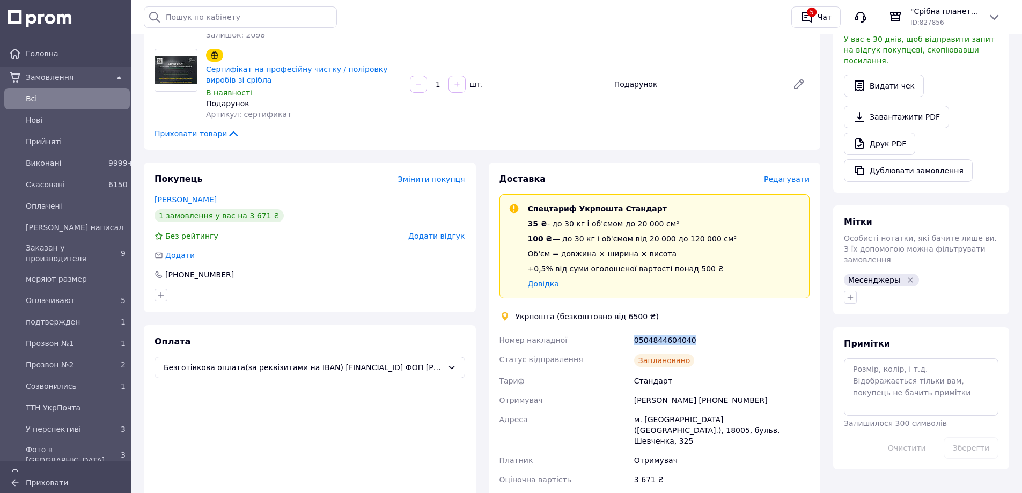
scroll to position [483, 0]
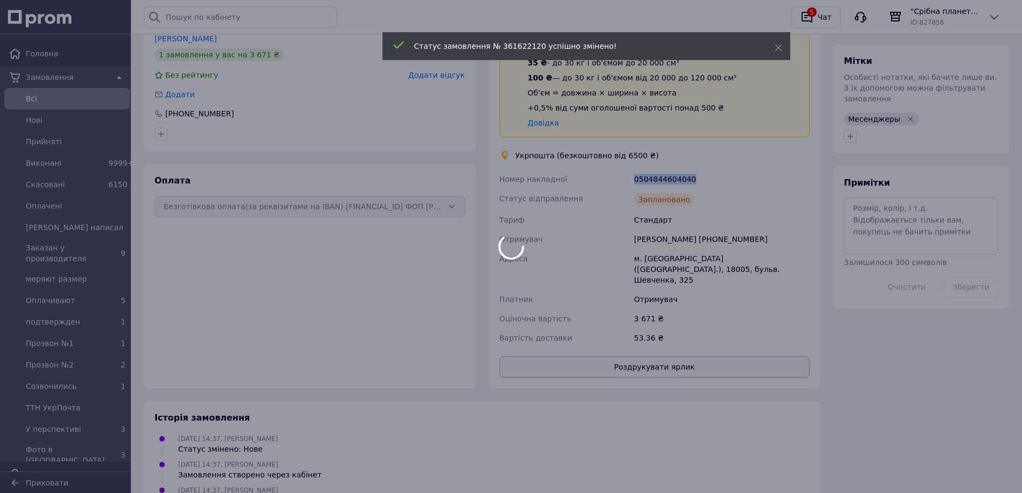
click at [654, 360] on button "Роздрукувати ярлик" at bounding box center [654, 366] width 311 height 21
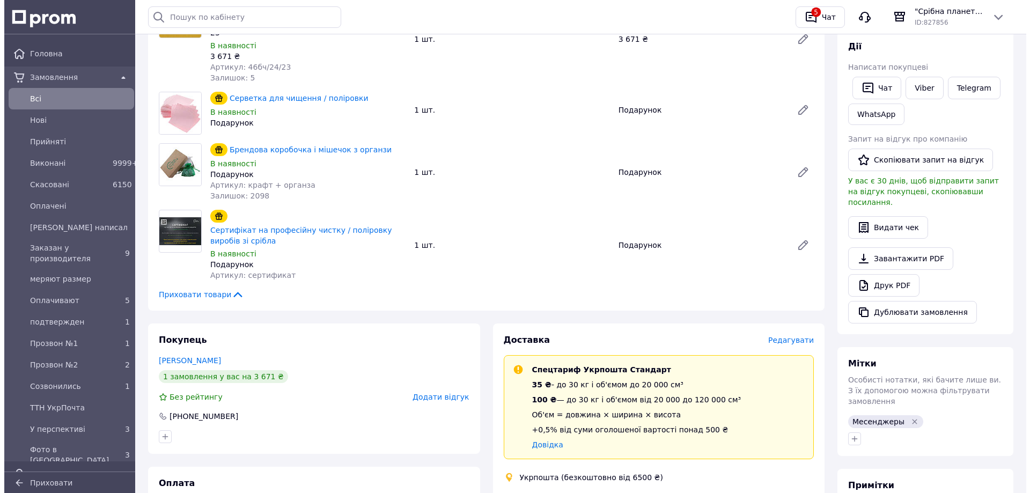
scroll to position [0, 0]
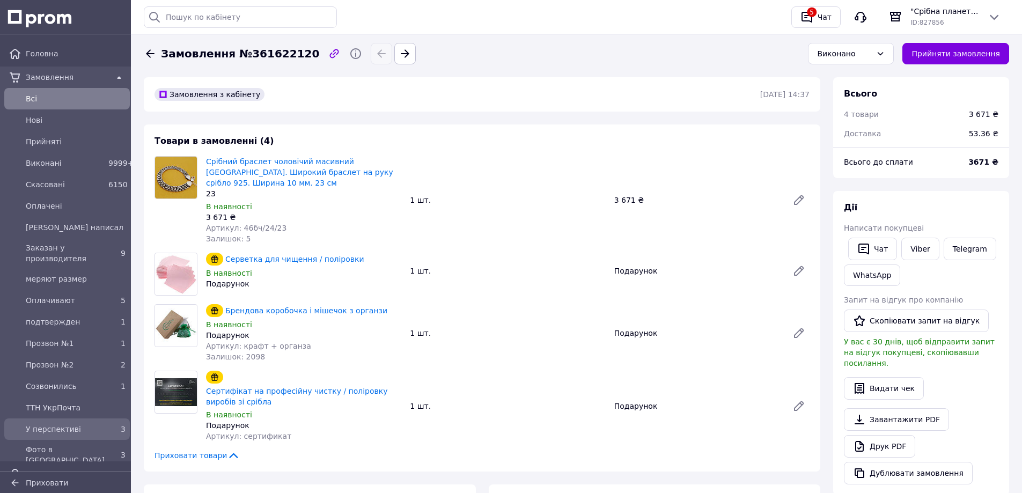
click at [57, 424] on span "У перспективі" at bounding box center [65, 429] width 78 height 11
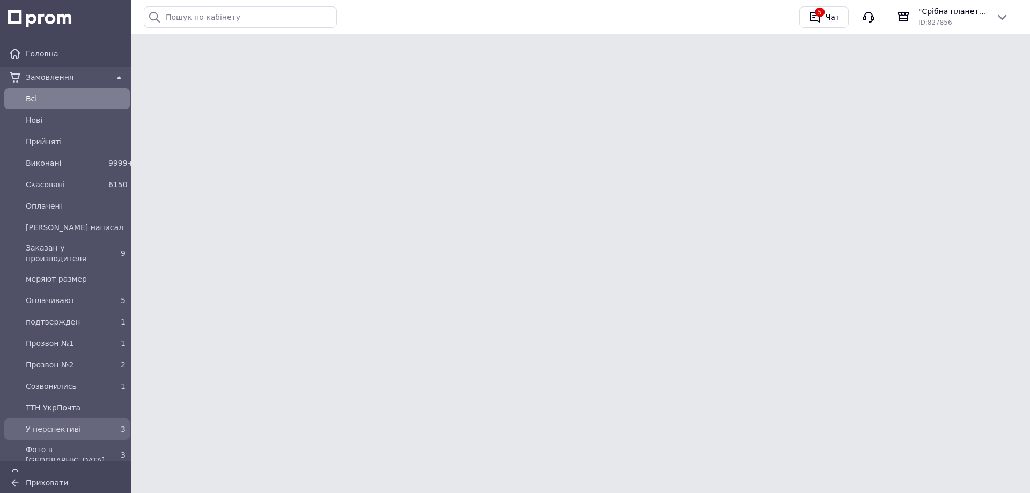
click at [49, 426] on span "У перспективі" at bounding box center [65, 429] width 78 height 11
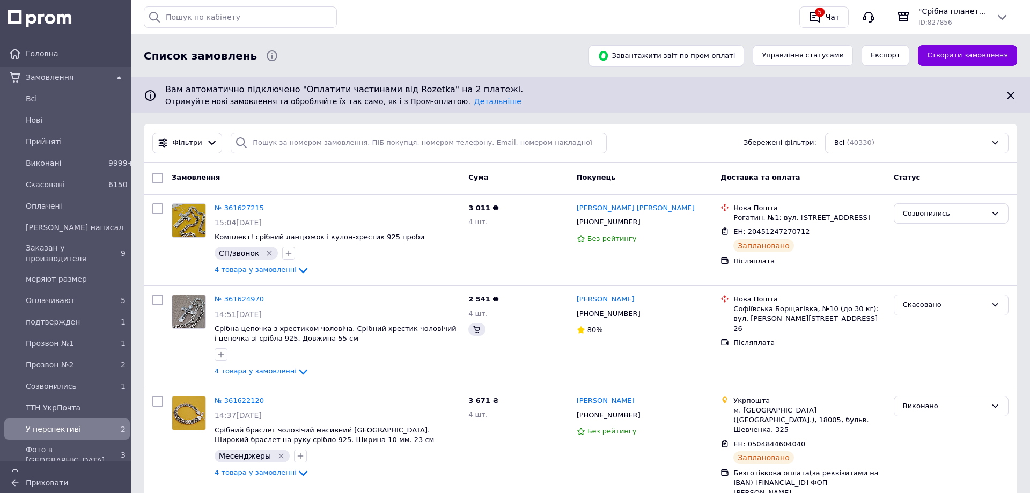
click at [65, 429] on span "У перспективі" at bounding box center [65, 429] width 78 height 11
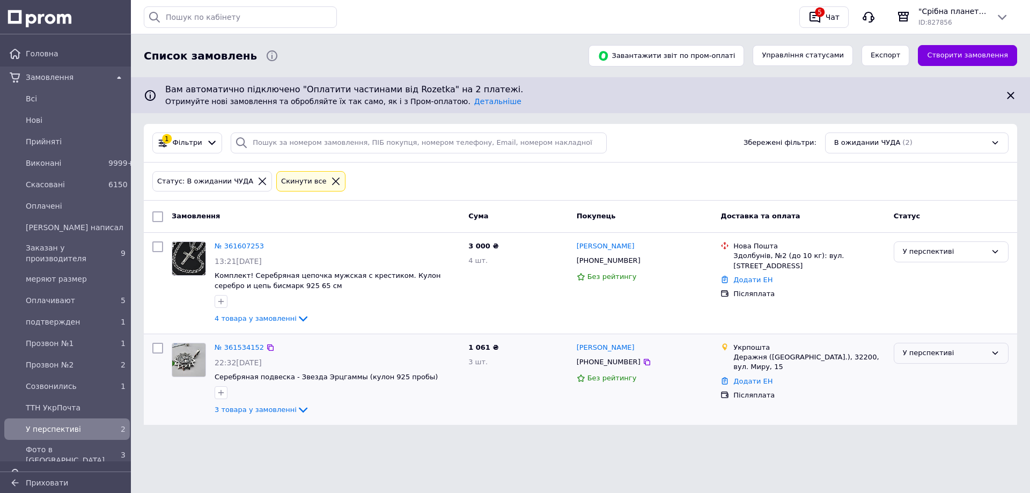
click at [966, 355] on div "У перспективі" at bounding box center [945, 353] width 84 height 11
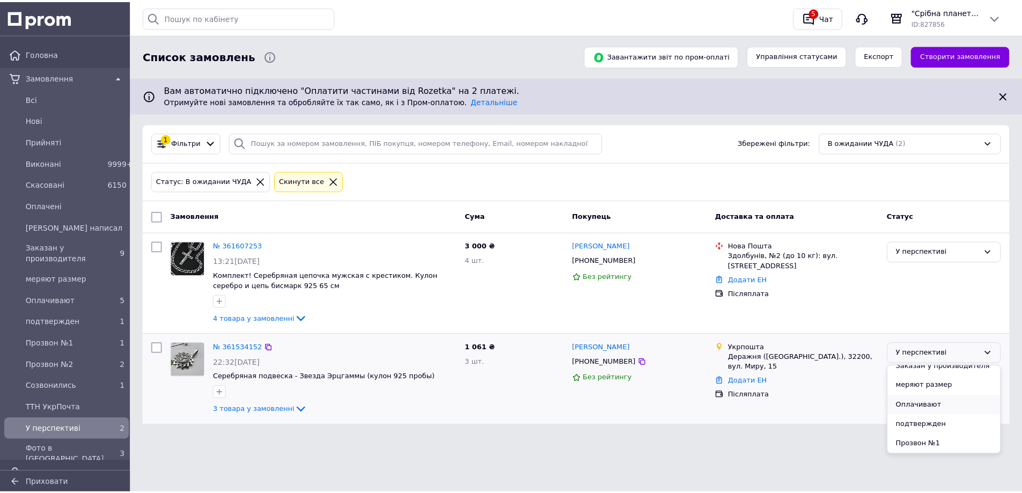
scroll to position [161, 0]
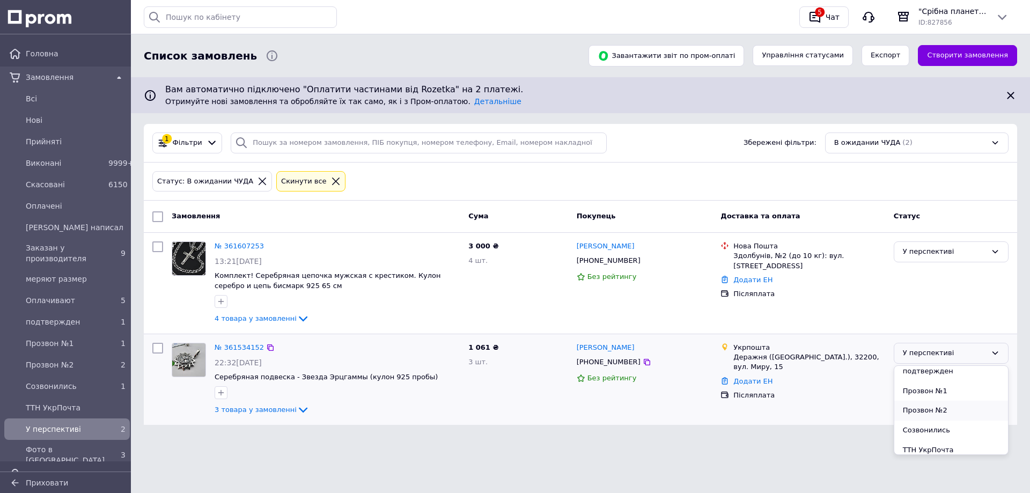
click at [934, 411] on li "Прозвон №2" at bounding box center [951, 411] width 114 height 20
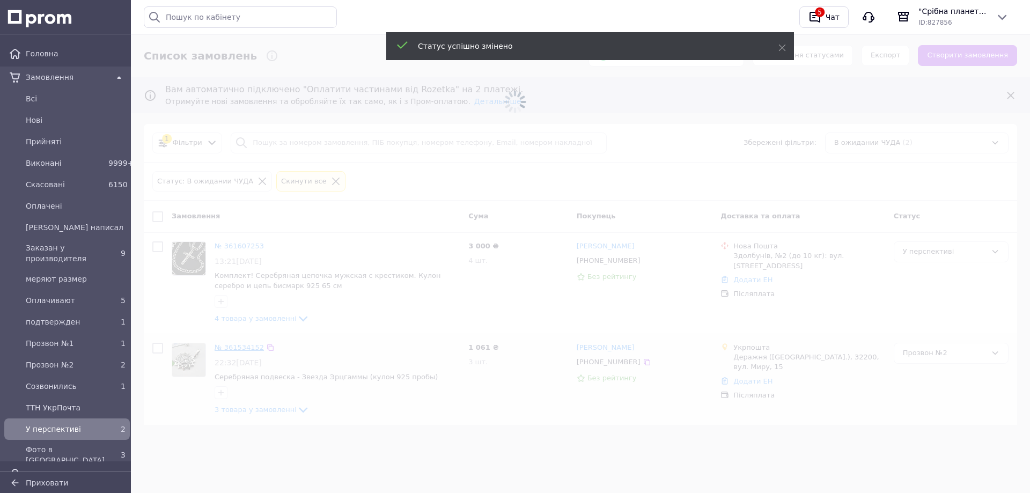
click at [238, 350] on span at bounding box center [515, 246] width 1030 height 493
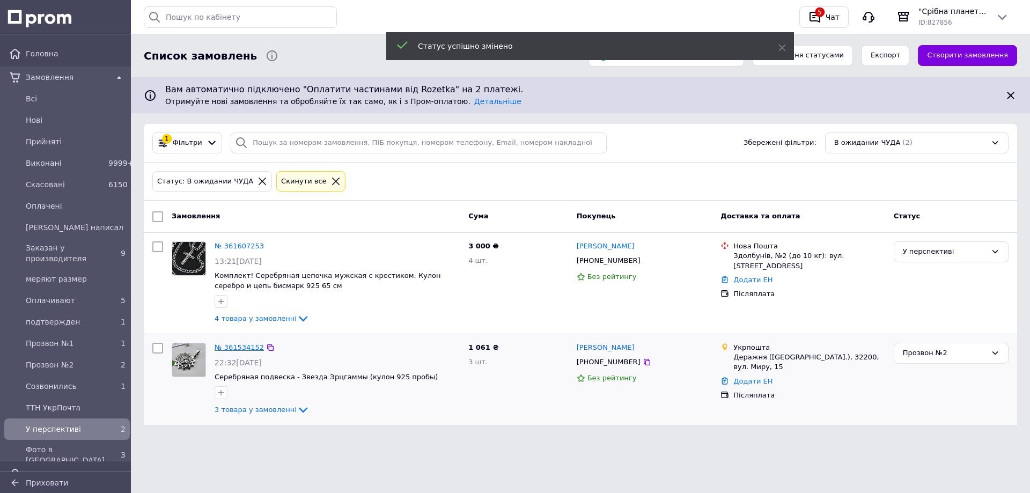
click at [225, 347] on link "№ 361534152" at bounding box center [239, 347] width 49 height 8
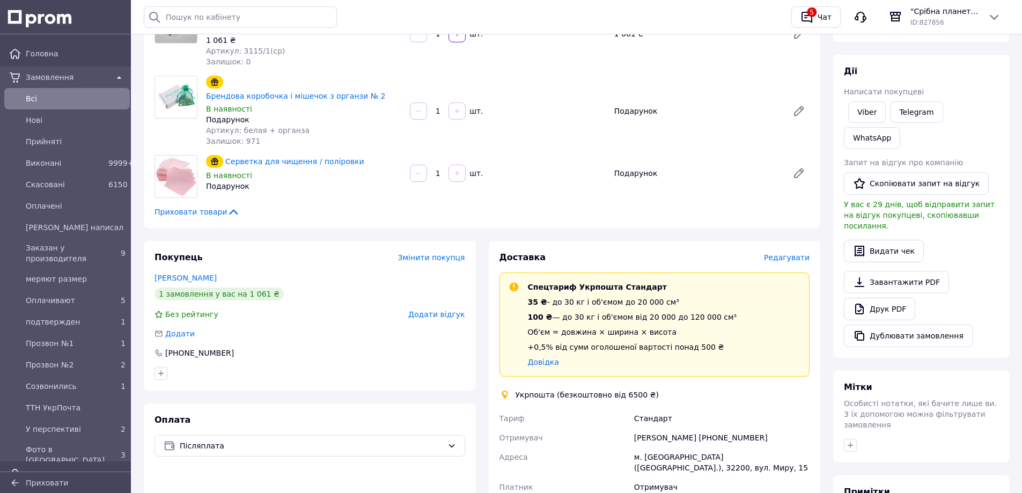
scroll to position [263, 0]
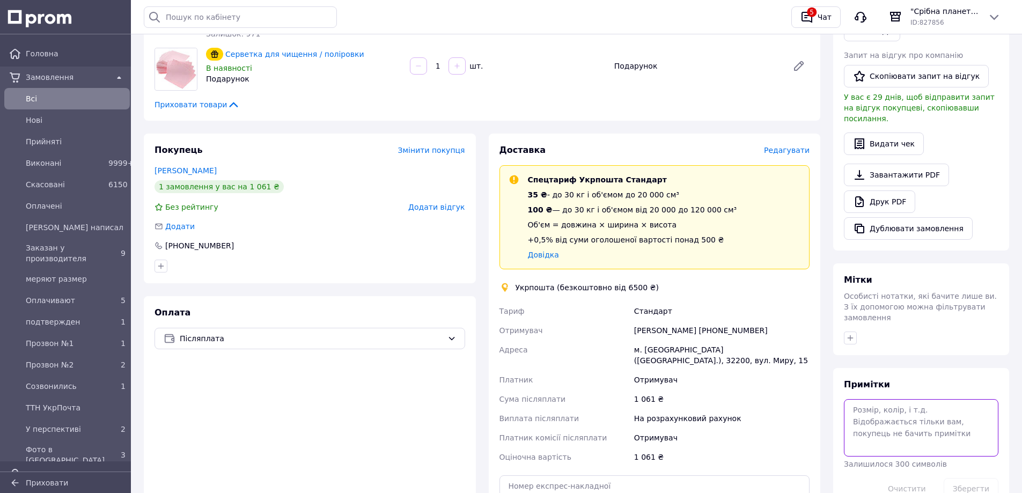
click at [917, 399] on textarea at bounding box center [921, 427] width 155 height 57
click at [914, 399] on textarea at bounding box center [921, 427] width 155 height 57
type textarea "Відправка 17.09"
click at [979, 478] on button "Зберегти" at bounding box center [971, 488] width 55 height 21
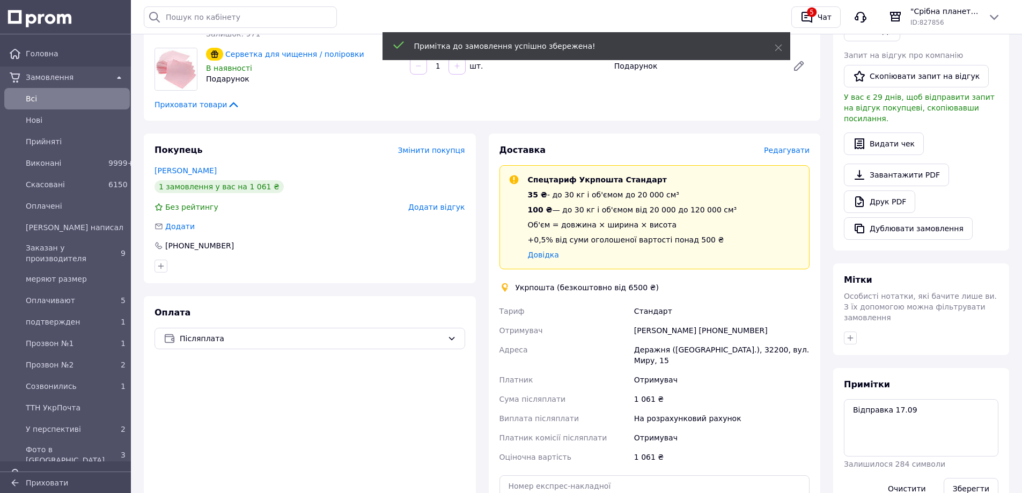
scroll to position [0, 0]
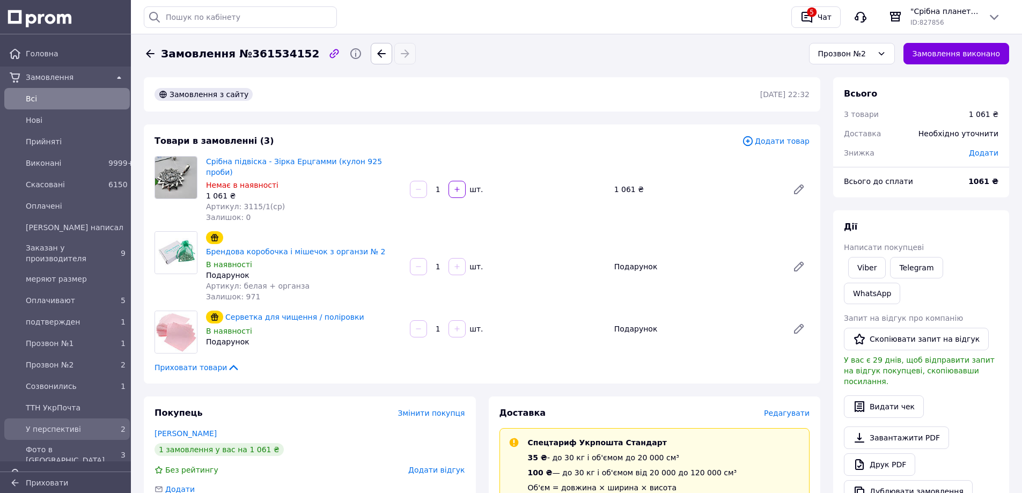
click at [65, 423] on div "У перспективі" at bounding box center [65, 429] width 83 height 15
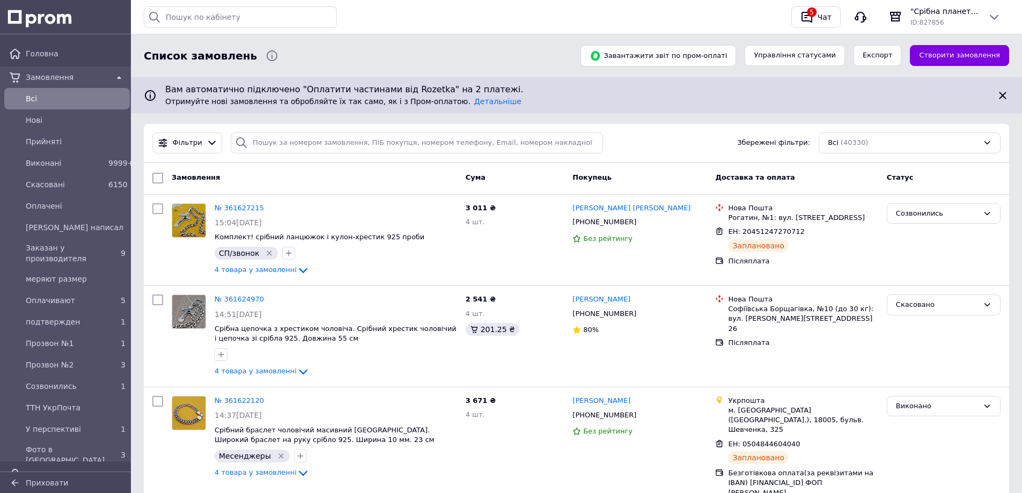
click at [45, 98] on span "Всi" at bounding box center [76, 98] width 100 height 11
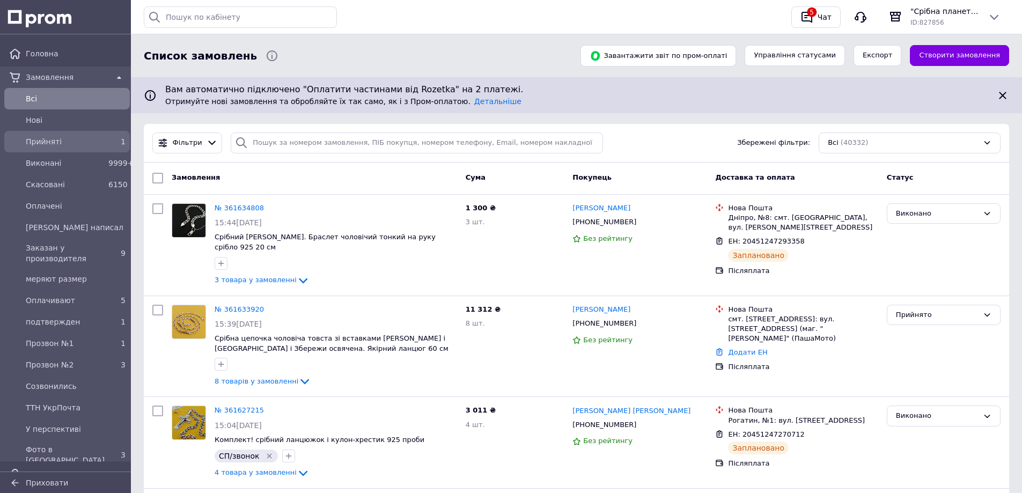
click at [57, 138] on span "Прийняті" at bounding box center [65, 141] width 78 height 11
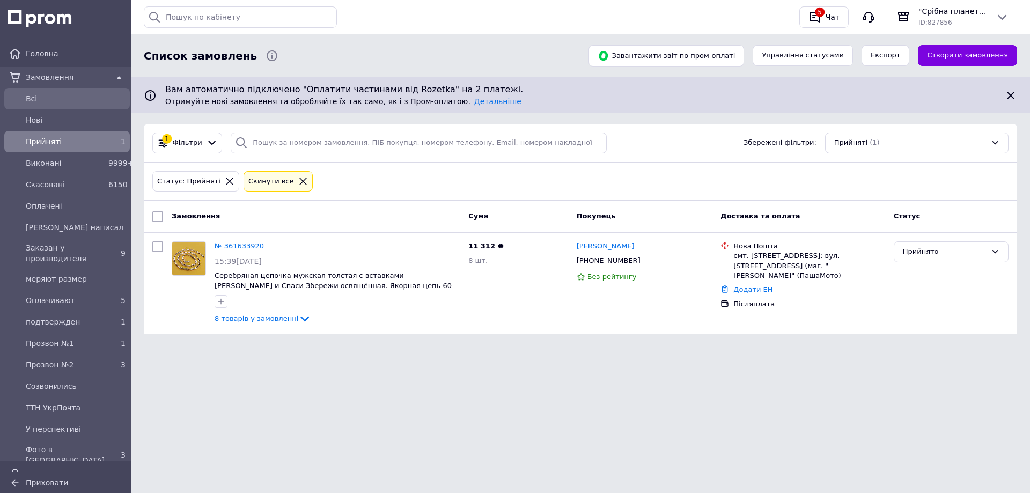
click at [41, 98] on span "Всi" at bounding box center [76, 98] width 100 height 11
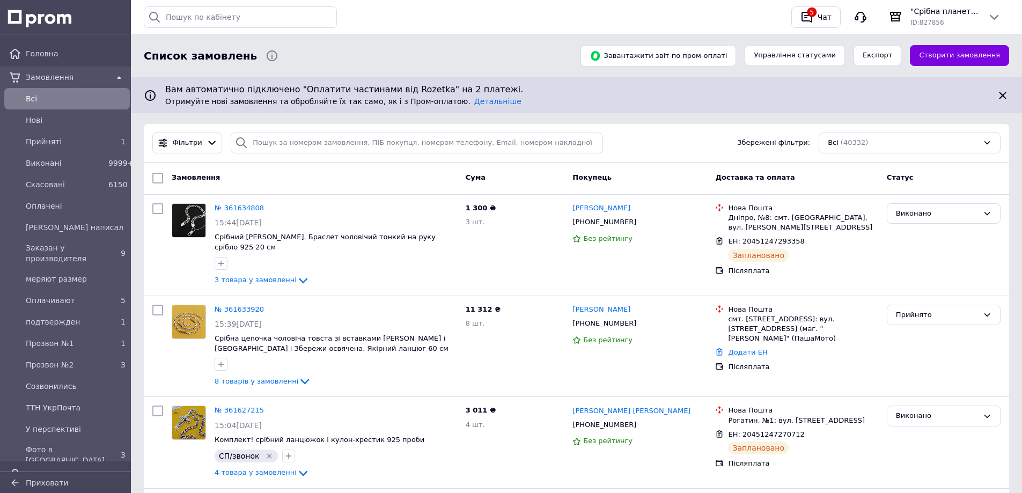
click at [34, 95] on span "Всi" at bounding box center [76, 98] width 100 height 11
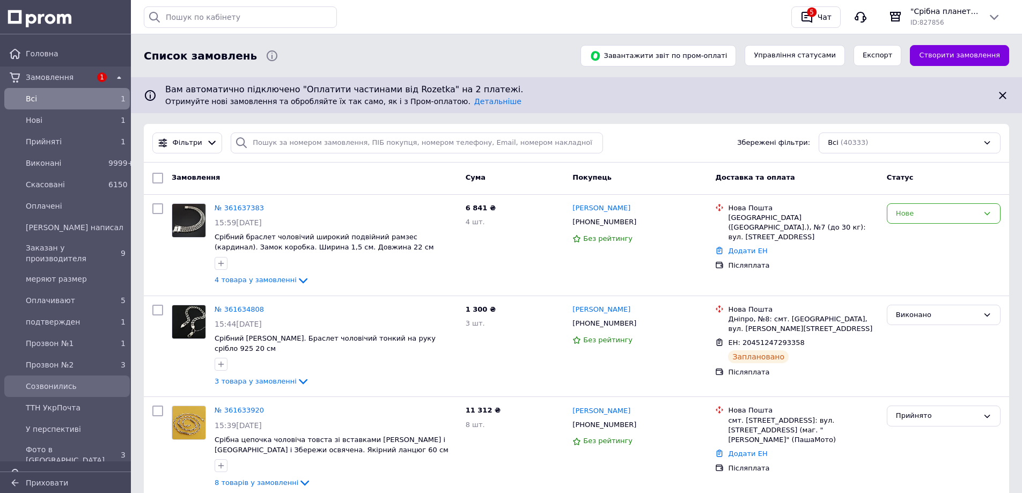
click at [70, 387] on span "Созвонились" at bounding box center [76, 386] width 100 height 11
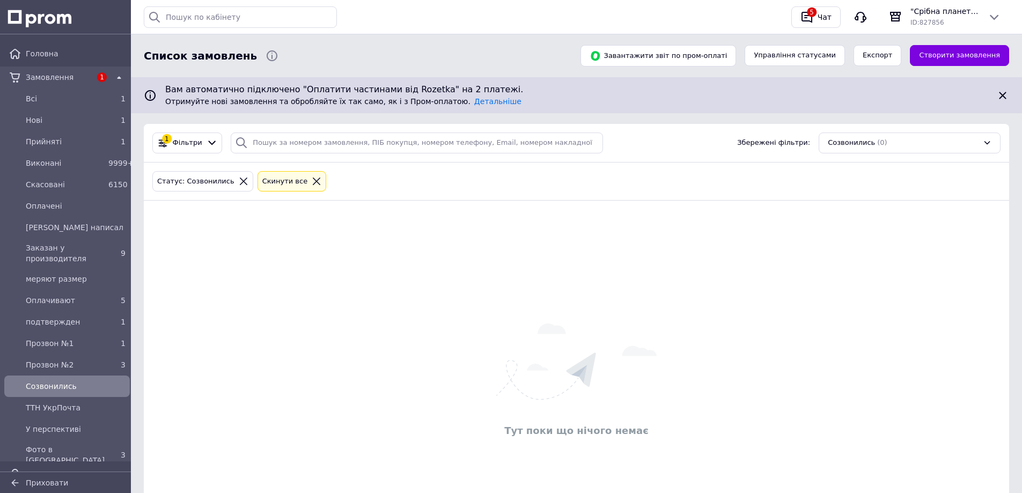
click at [70, 387] on span "Созвонились" at bounding box center [76, 386] width 100 height 11
click at [313, 183] on icon at bounding box center [317, 182] width 8 height 8
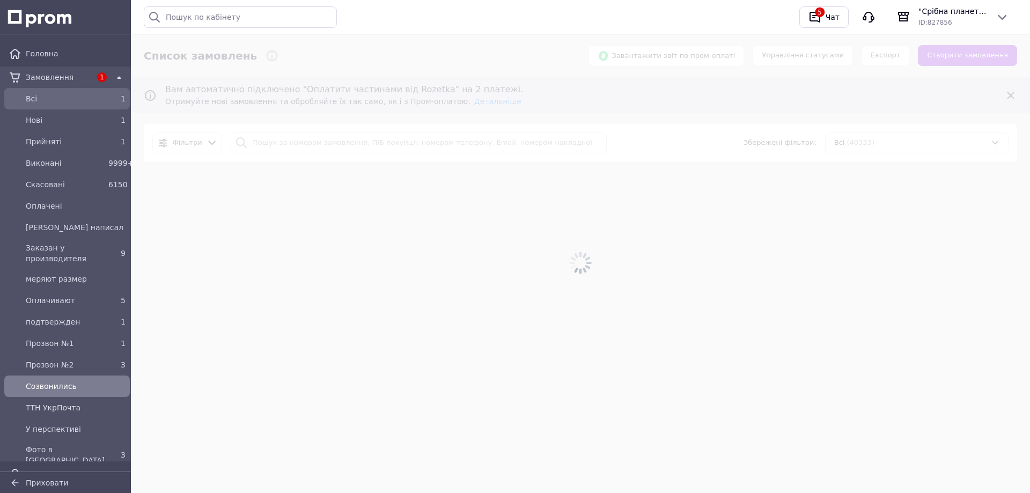
click at [48, 93] on div "Всi" at bounding box center [65, 98] width 83 height 15
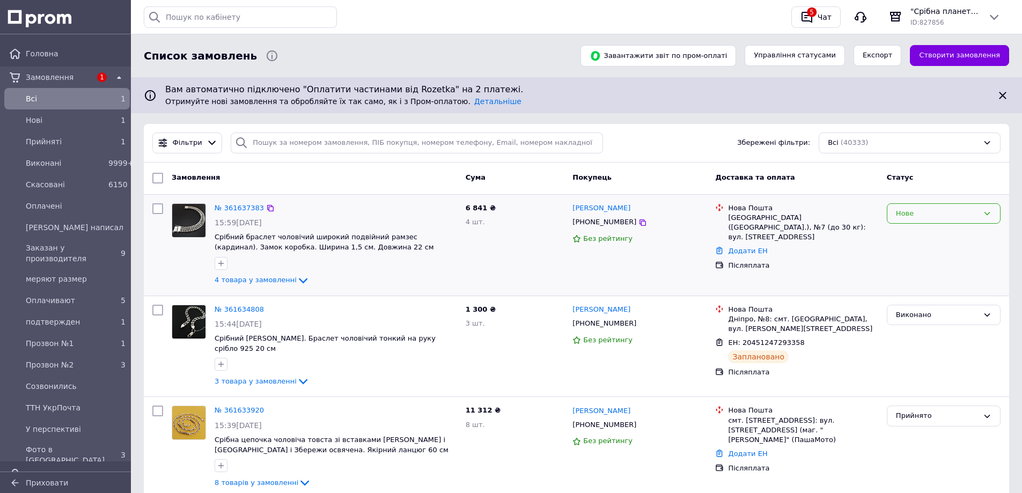
click at [927, 214] on div "Нове" at bounding box center [937, 213] width 83 height 11
click at [926, 289] on li "Созвонились" at bounding box center [943, 291] width 113 height 20
click at [232, 208] on link "№ 361637383" at bounding box center [239, 208] width 49 height 8
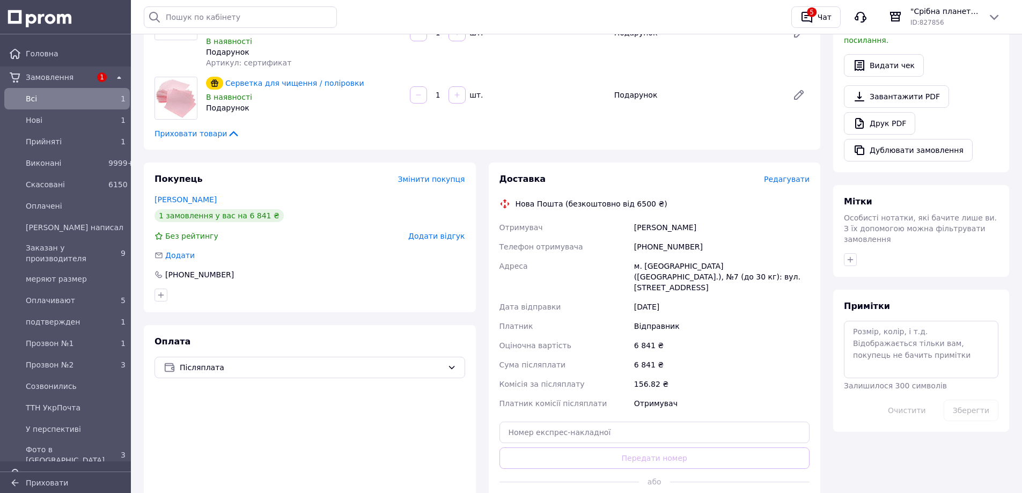
scroll to position [107, 0]
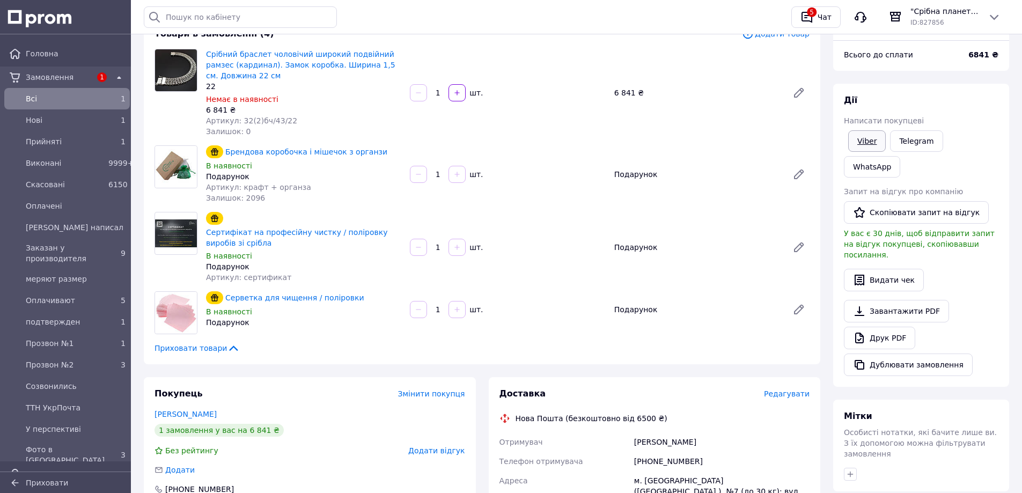
click at [866, 141] on link "Viber" at bounding box center [867, 140] width 38 height 21
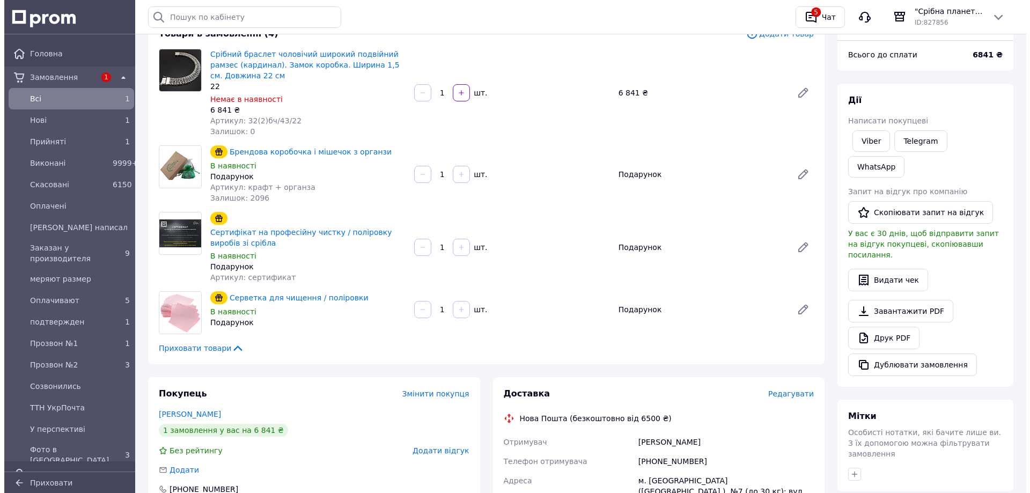
scroll to position [0, 0]
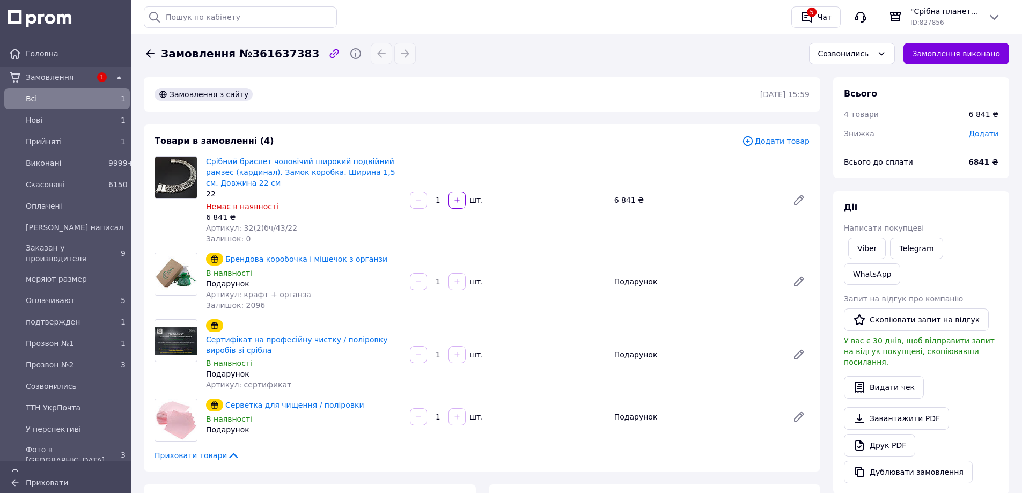
click at [47, 95] on span "Всi" at bounding box center [65, 98] width 78 height 11
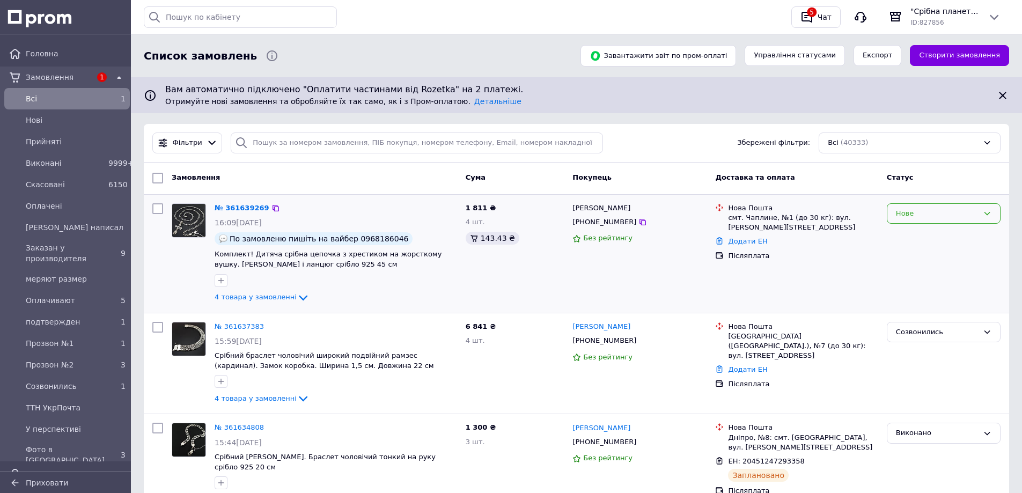
click at [949, 217] on div "Нове" at bounding box center [937, 213] width 83 height 11
click at [927, 241] on li "Созвонились" at bounding box center [943, 247] width 113 height 20
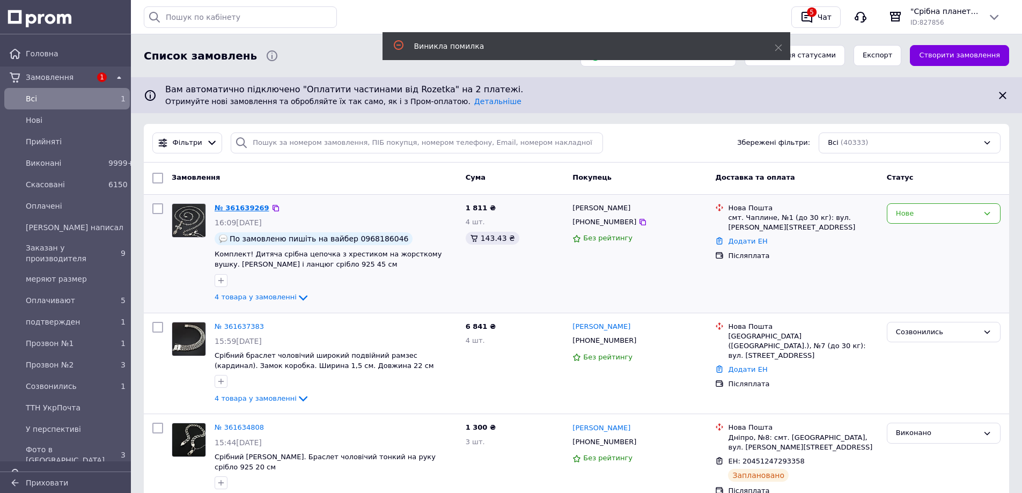
click at [245, 205] on link "№ 361639269" at bounding box center [242, 208] width 55 height 8
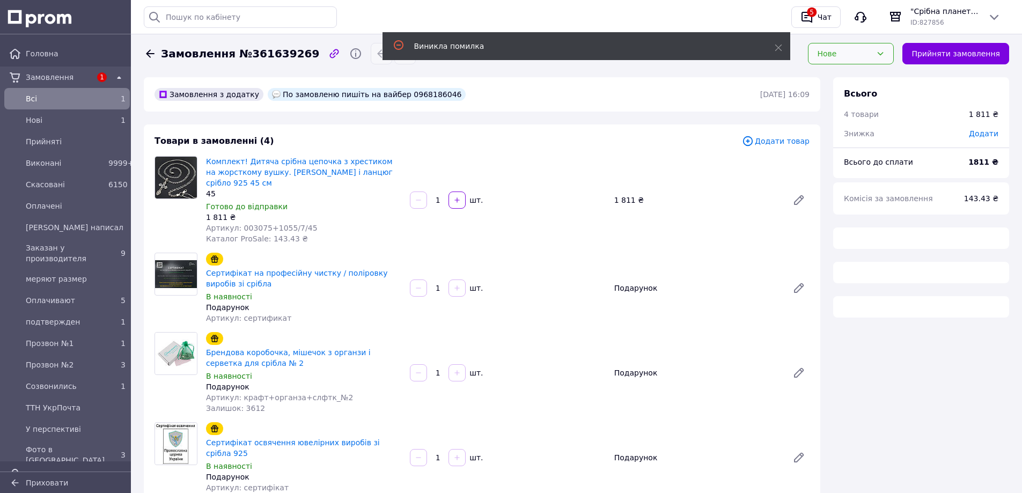
click at [866, 50] on div "Нове" at bounding box center [844, 54] width 55 height 12
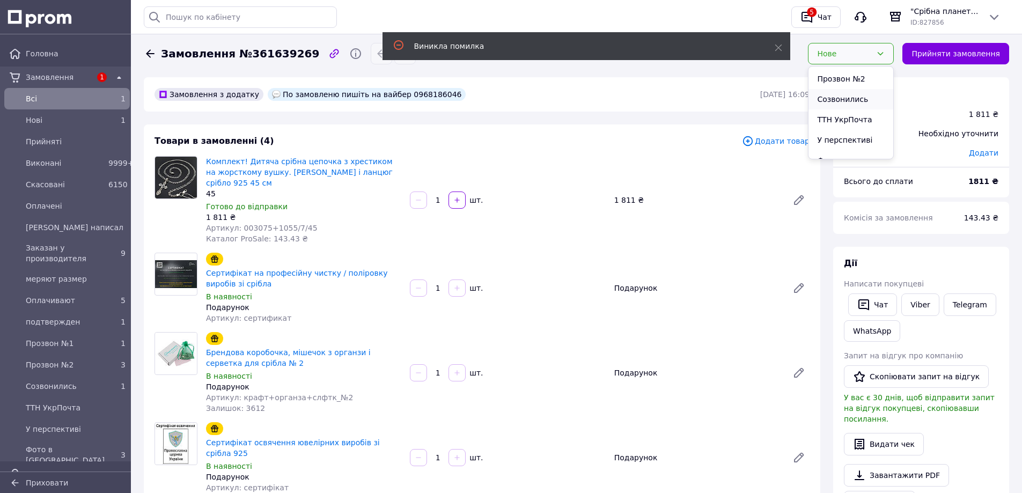
click at [857, 89] on li "Созвонились" at bounding box center [851, 99] width 85 height 20
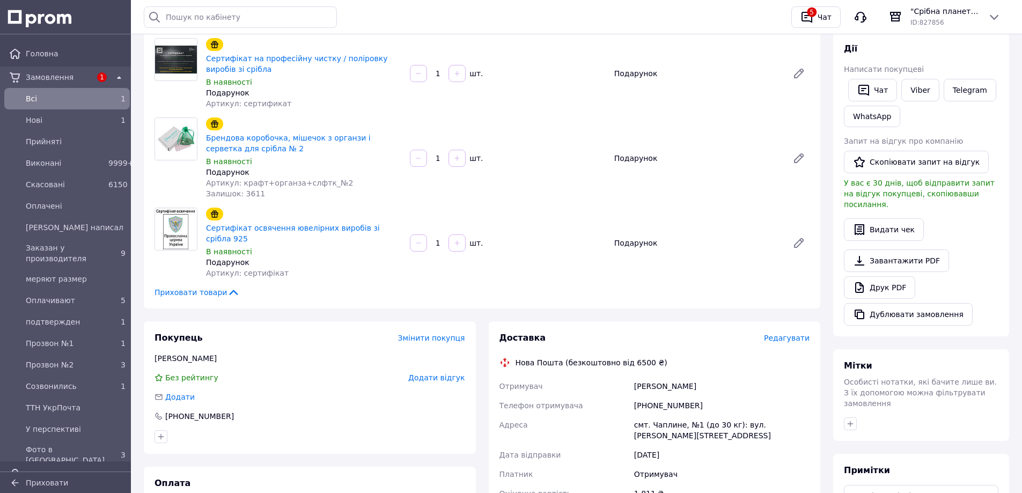
scroll to position [0, 0]
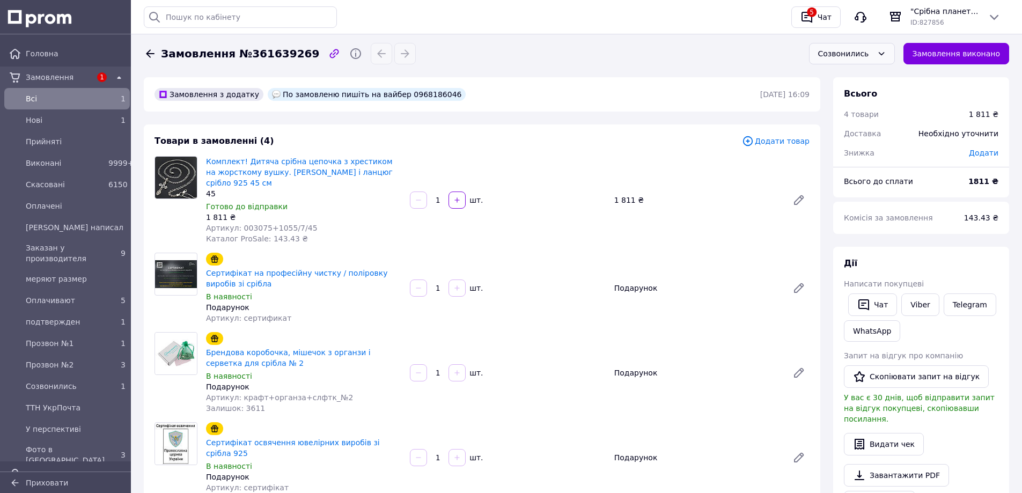
click at [873, 54] on div "Созвонились" at bounding box center [845, 54] width 55 height 12
click at [858, 130] on li "У перспективі" at bounding box center [852, 140] width 85 height 20
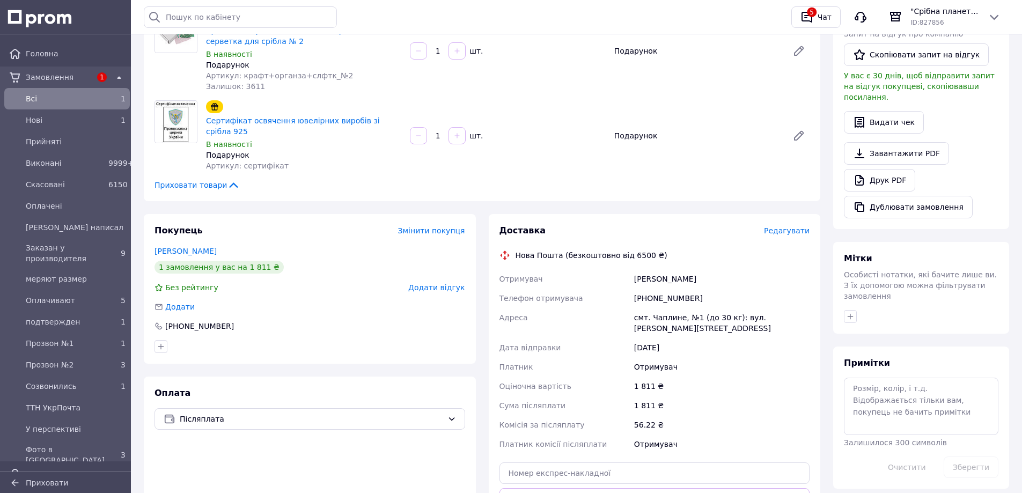
scroll to position [376, 0]
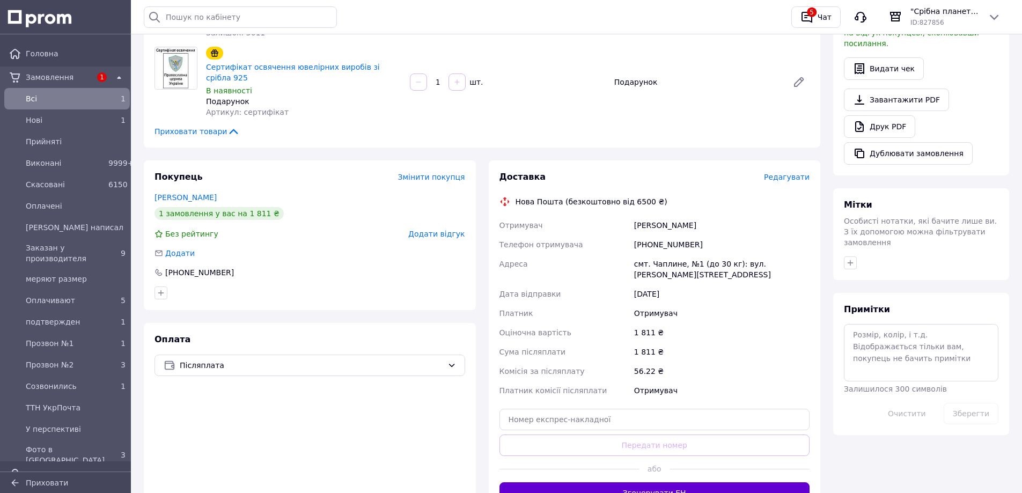
click at [646, 482] on button "Згенерувати ЕН" at bounding box center [654, 492] width 311 height 21
drag, startPoint x: 710, startPoint y: 207, endPoint x: 623, endPoint y: 204, distance: 87.0
click at [623, 216] on div "Отримувач Ключко Богдан Телефон отримувача +380968186046 Адреса смт. Чаплине, №…" at bounding box center [654, 308] width 315 height 185
copy div "Отримувач Ключко Богдан"
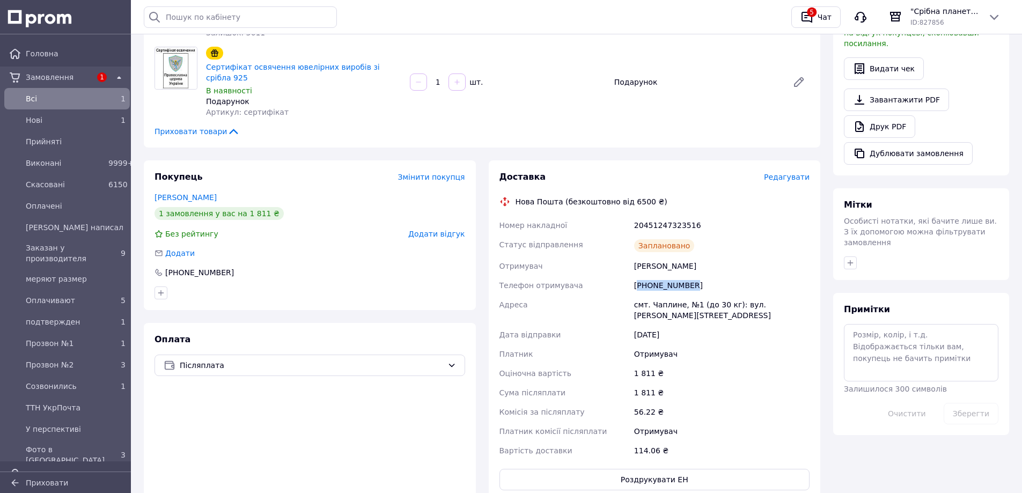
drag, startPoint x: 692, startPoint y: 265, endPoint x: 637, endPoint y: 268, distance: 54.3
click at [637, 276] on div "[PHONE_NUMBER]" at bounding box center [722, 285] width 180 height 19
copy div "380968186046"
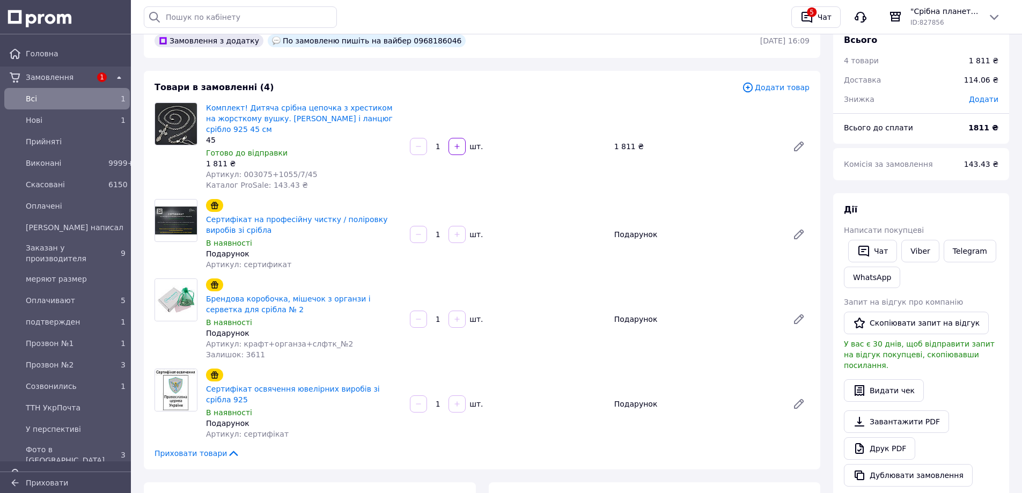
scroll to position [0, 0]
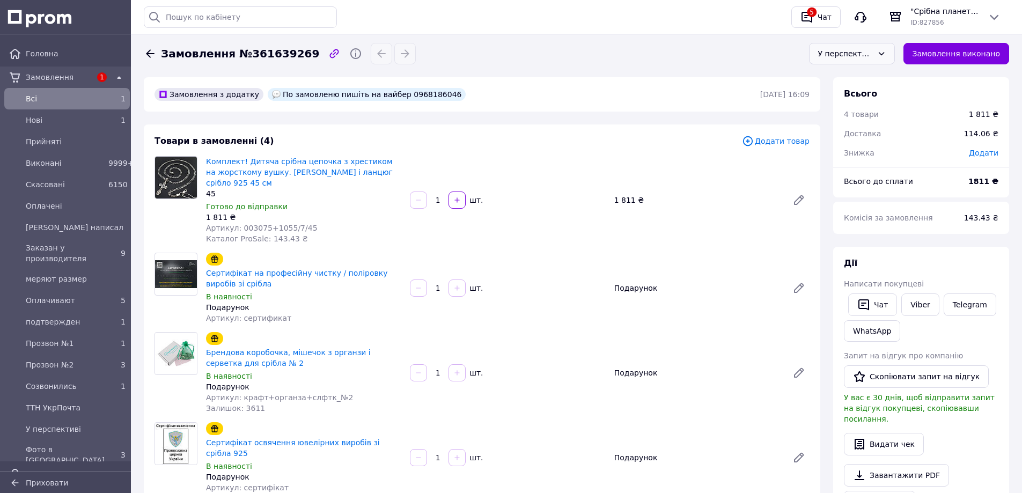
click at [789, 136] on span "Додати товар" at bounding box center [776, 141] width 68 height 12
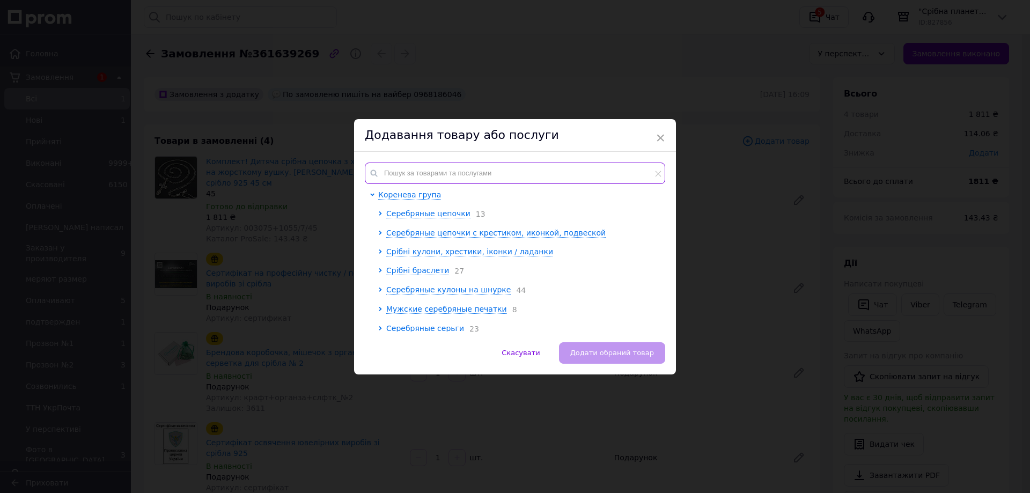
click at [487, 172] on input "text" at bounding box center [515, 173] width 300 height 21
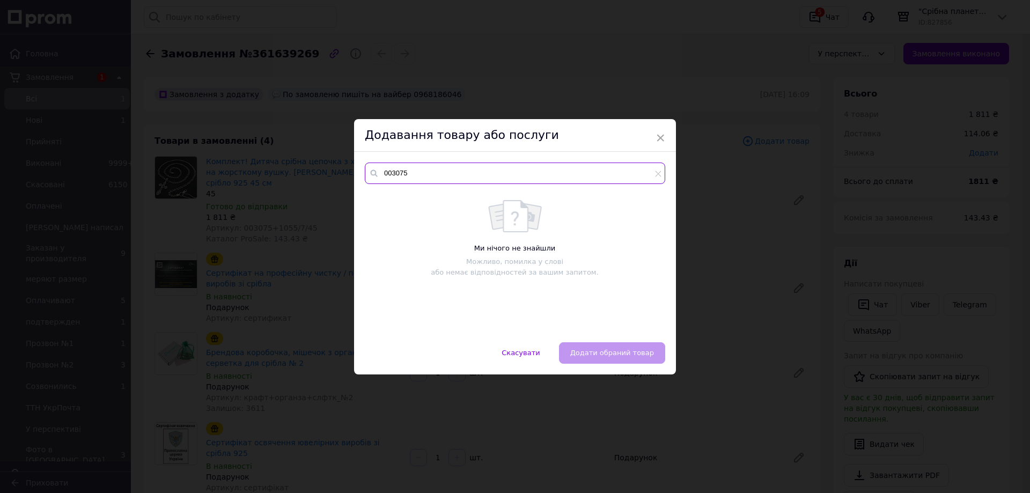
type input "003075"
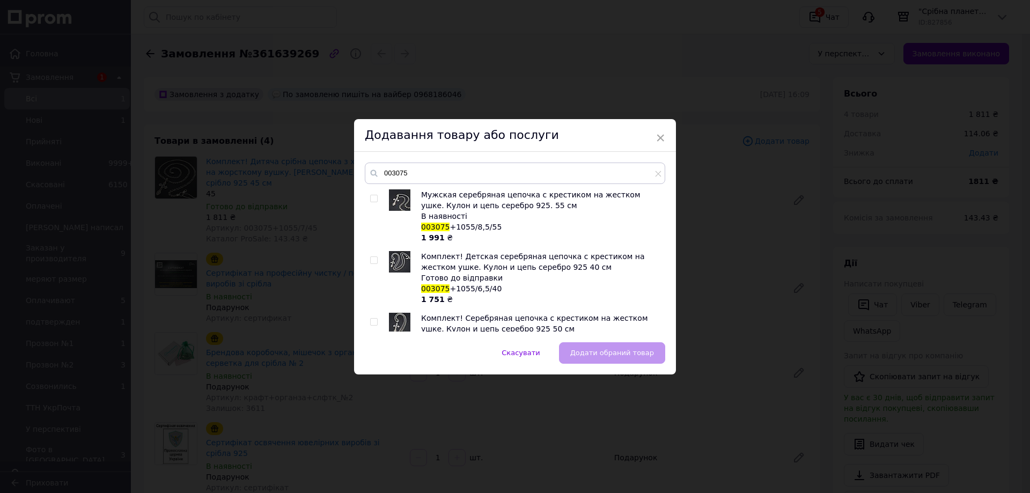
click at [376, 196] on span at bounding box center [374, 199] width 8 height 8
click at [376, 196] on input "checkbox" at bounding box center [373, 198] width 7 height 7
checkbox input "true"
click at [634, 356] on span "Додати обраний товар" at bounding box center [612, 353] width 84 height 8
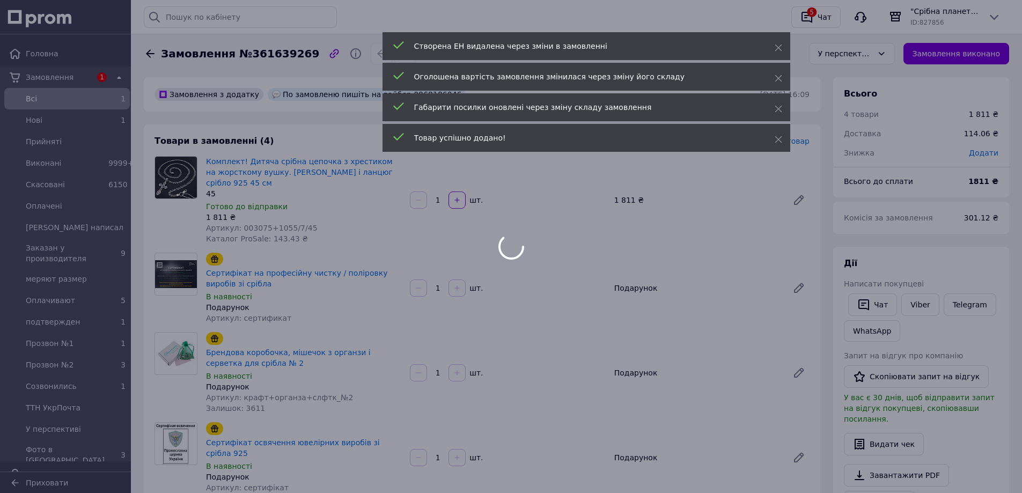
type input "2"
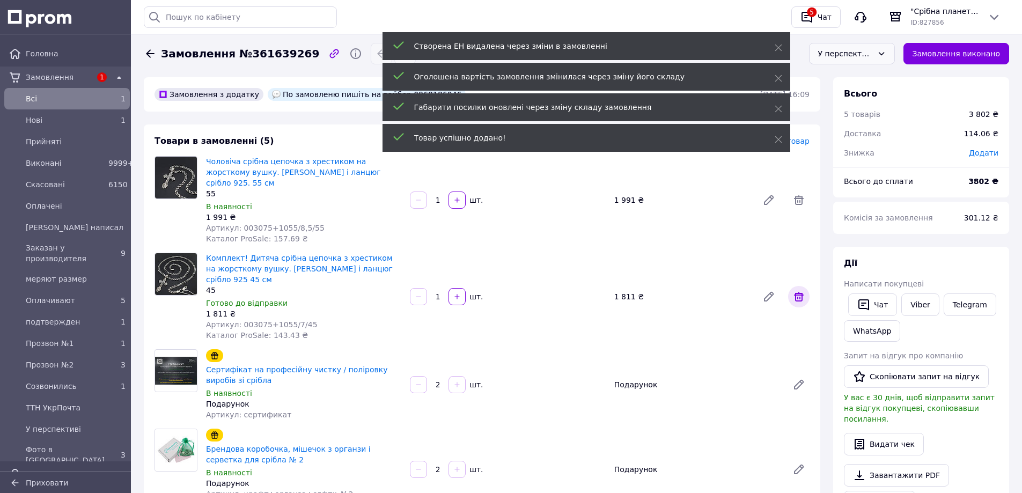
click at [798, 290] on icon at bounding box center [798, 296] width 13 height 13
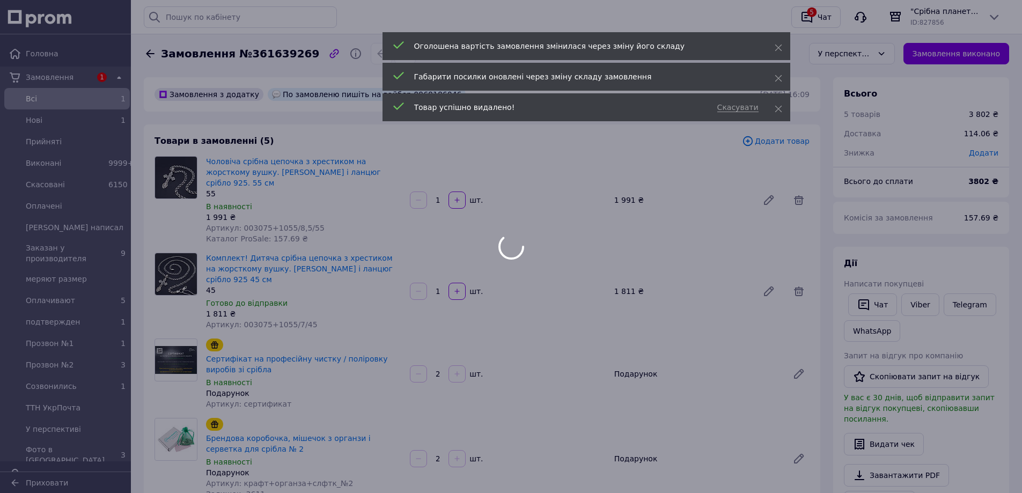
type input "1"
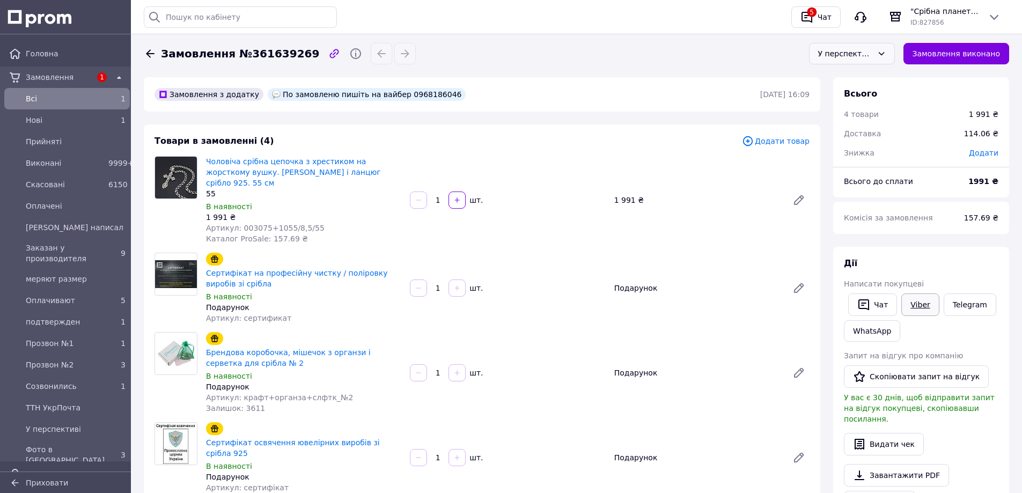
click at [921, 305] on link "Viber" at bounding box center [920, 304] width 38 height 23
click at [701, 330] on div "Брендова коробочка, мішечок з органзи і серветка для срібла № 2 В наявності Под…" at bounding box center [508, 373] width 612 height 86
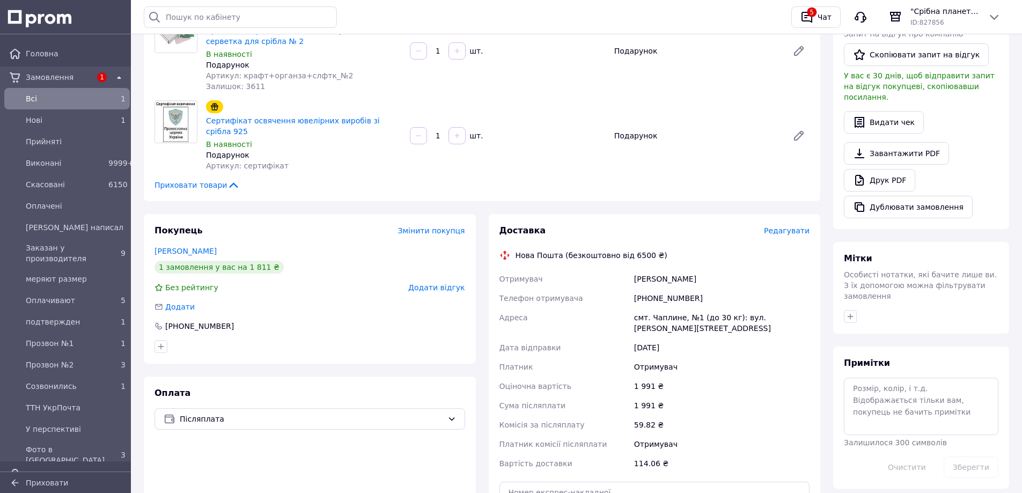
scroll to position [429, 0]
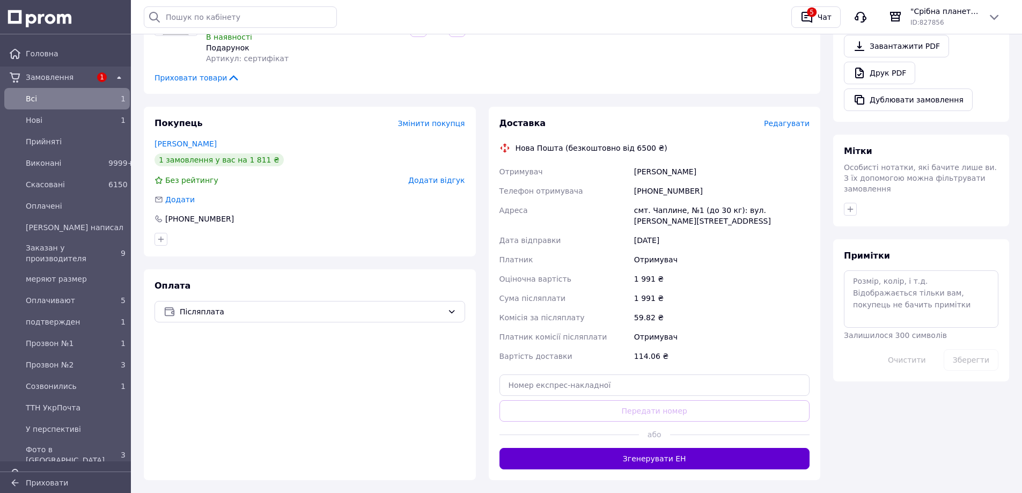
click at [690, 448] on button "Згенерувати ЕН" at bounding box center [654, 458] width 311 height 21
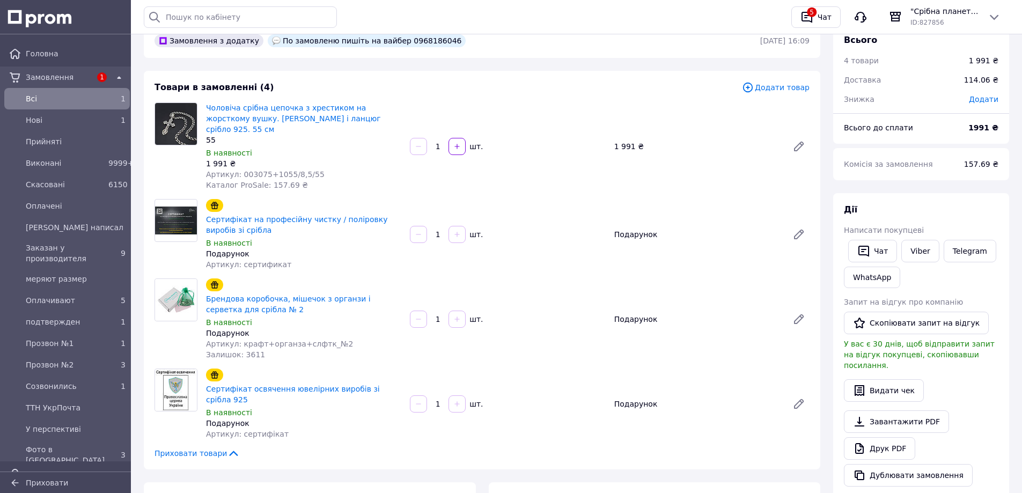
scroll to position [0, 0]
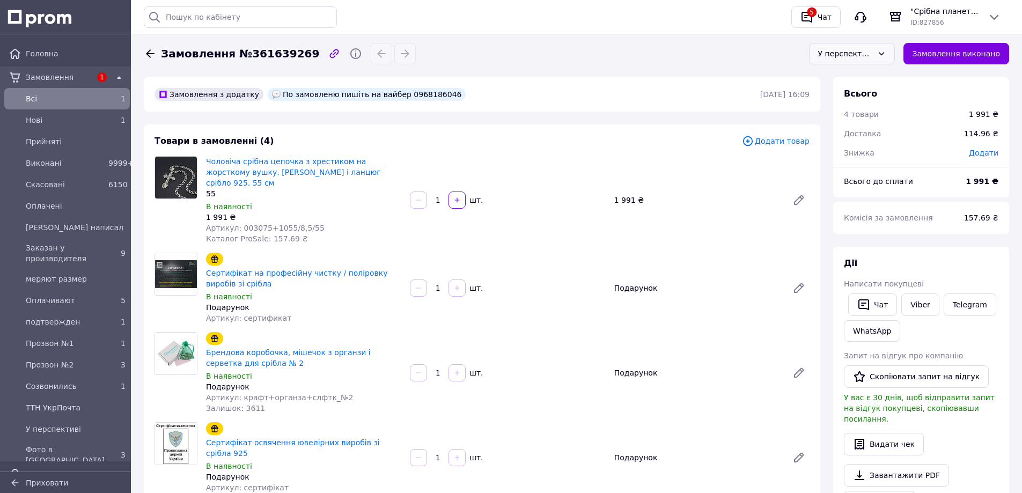
click at [963, 55] on button "Замовлення виконано" at bounding box center [956, 53] width 106 height 21
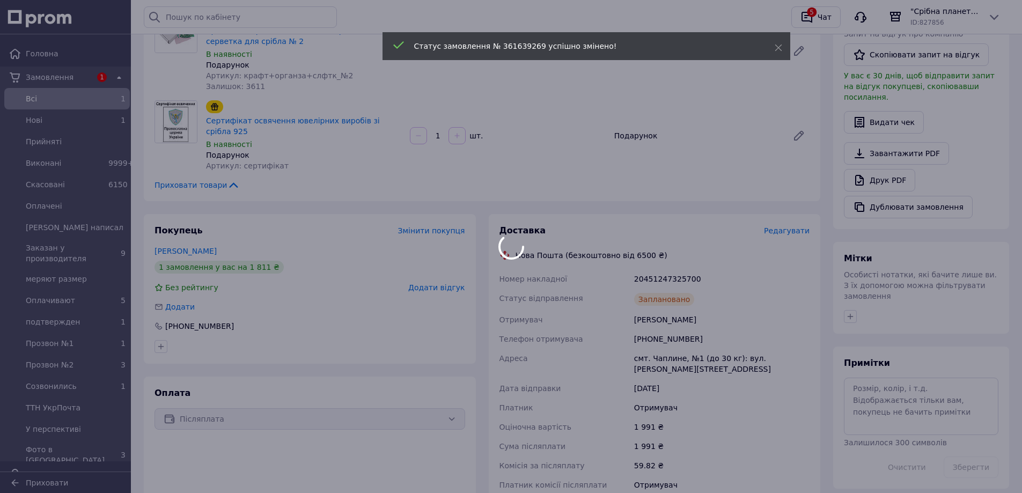
scroll to position [376, 0]
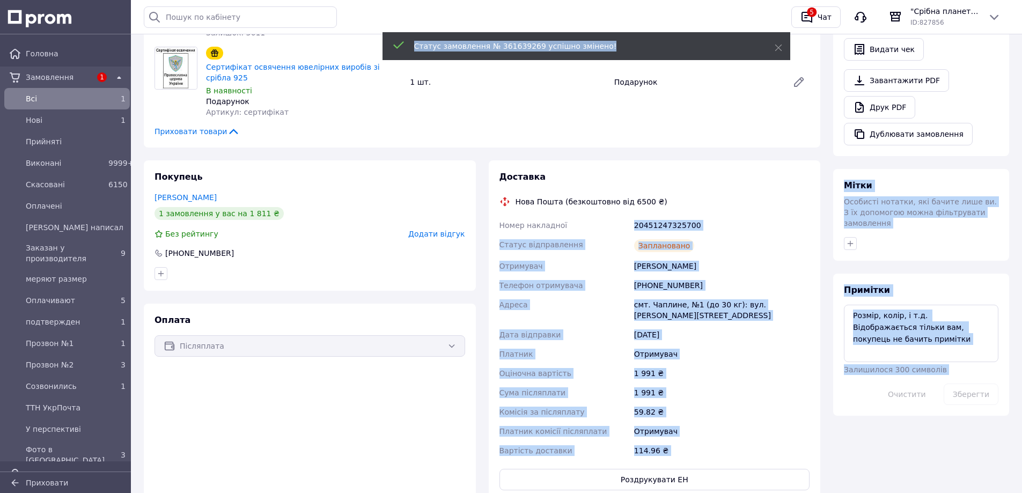
drag, startPoint x: 707, startPoint y: 199, endPoint x: 612, endPoint y: 201, distance: 94.5
click at [736, 216] on div "20451247325700" at bounding box center [722, 225] width 180 height 19
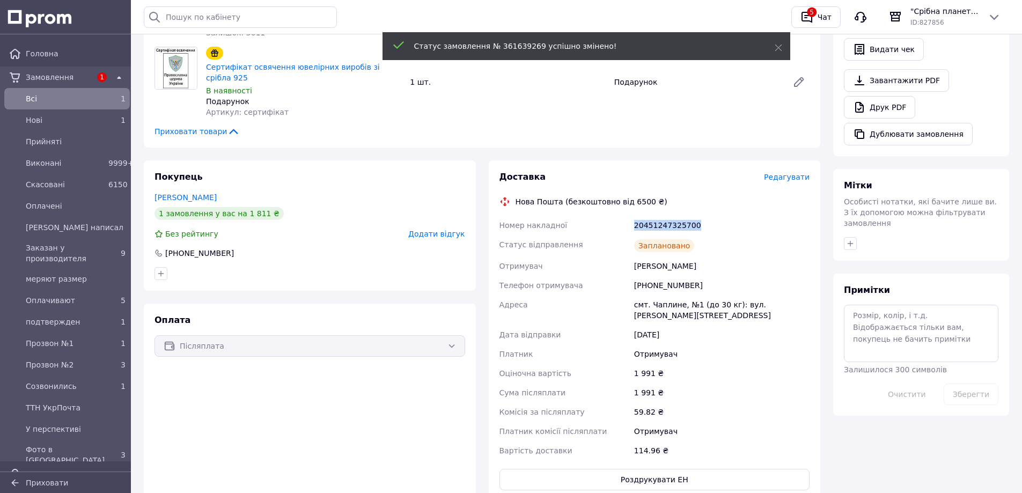
drag, startPoint x: 686, startPoint y: 207, endPoint x: 616, endPoint y: 207, distance: 69.7
click at [616, 216] on div "Номер накладної 20451247325700 Статус відправлення Заплановано Отримувач Ключко…" at bounding box center [654, 338] width 315 height 245
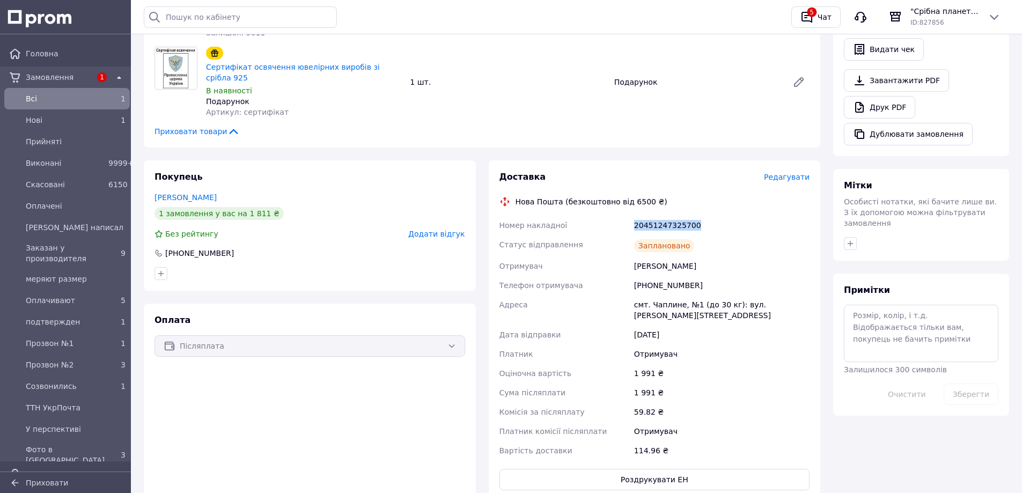
copy div "Номер накладної 20451247325700"
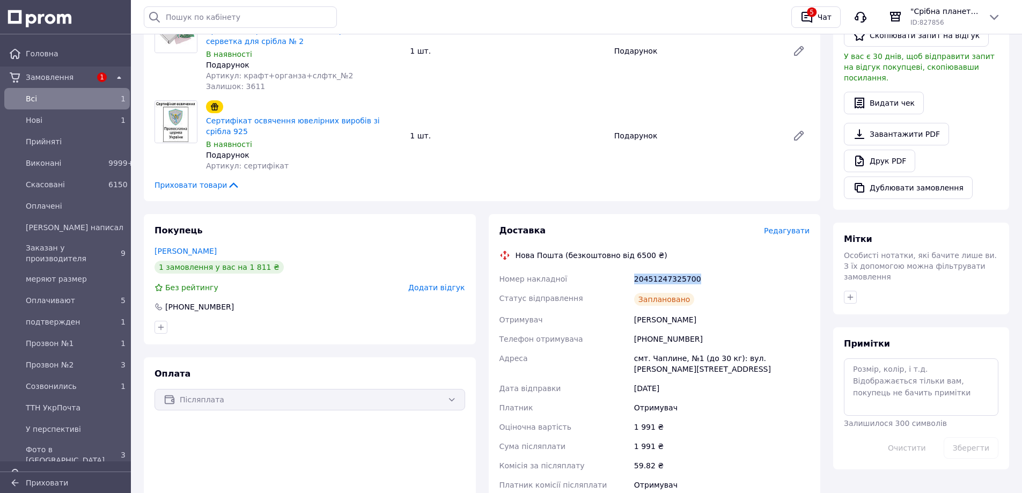
scroll to position [429, 0]
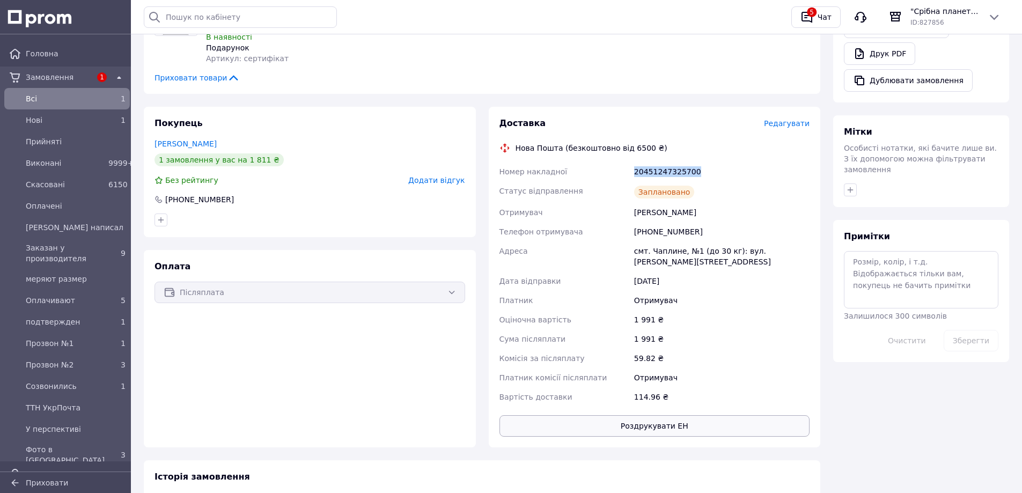
click at [641, 415] on button "Роздрукувати ЕН" at bounding box center [654, 425] width 311 height 21
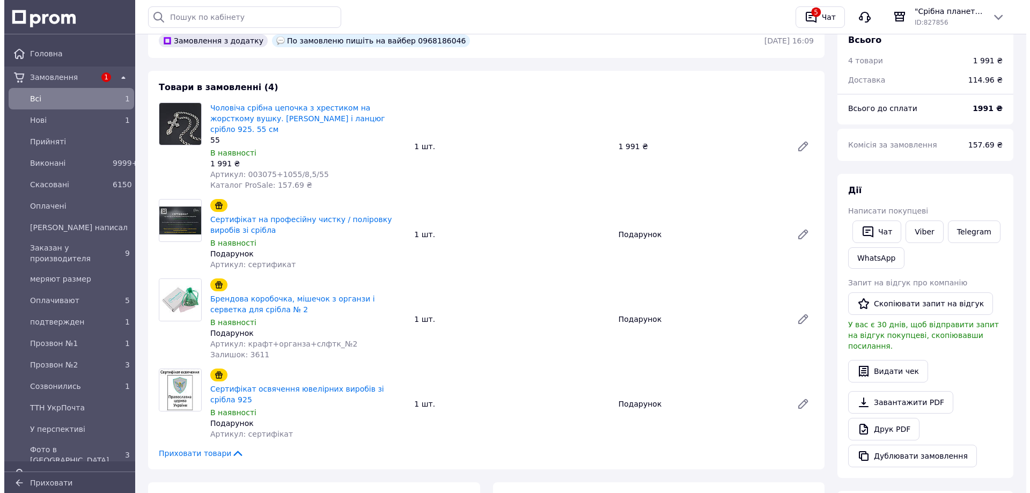
scroll to position [0, 0]
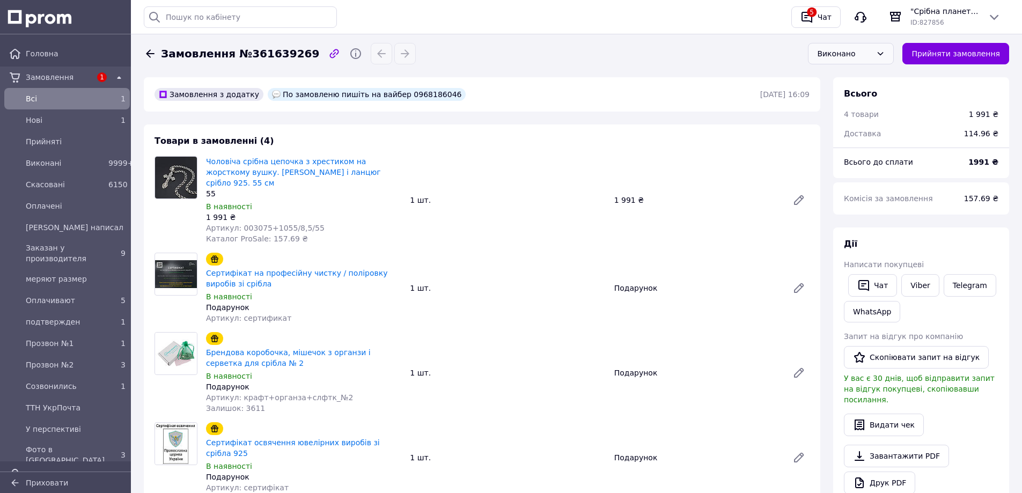
click at [39, 103] on span "Всi" at bounding box center [65, 98] width 78 height 11
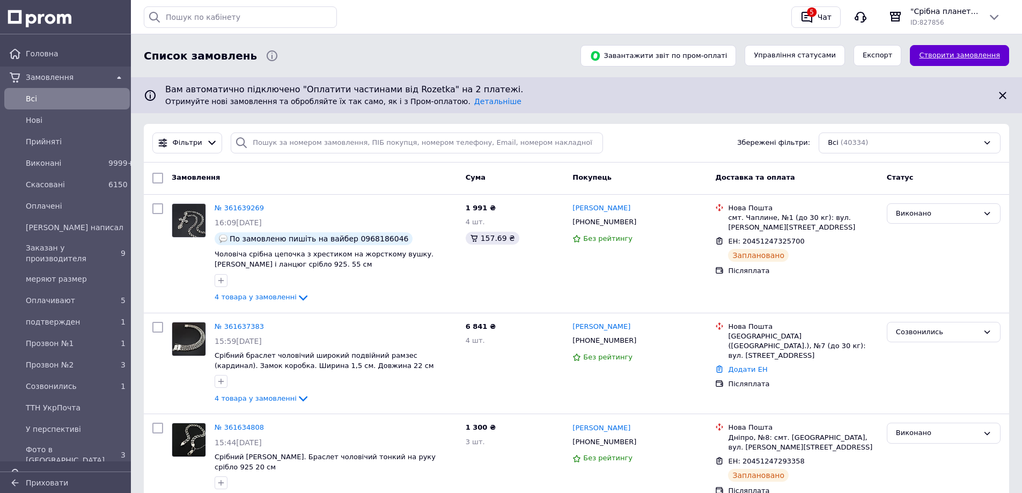
click at [949, 53] on link "Створити замовлення" at bounding box center [959, 55] width 99 height 21
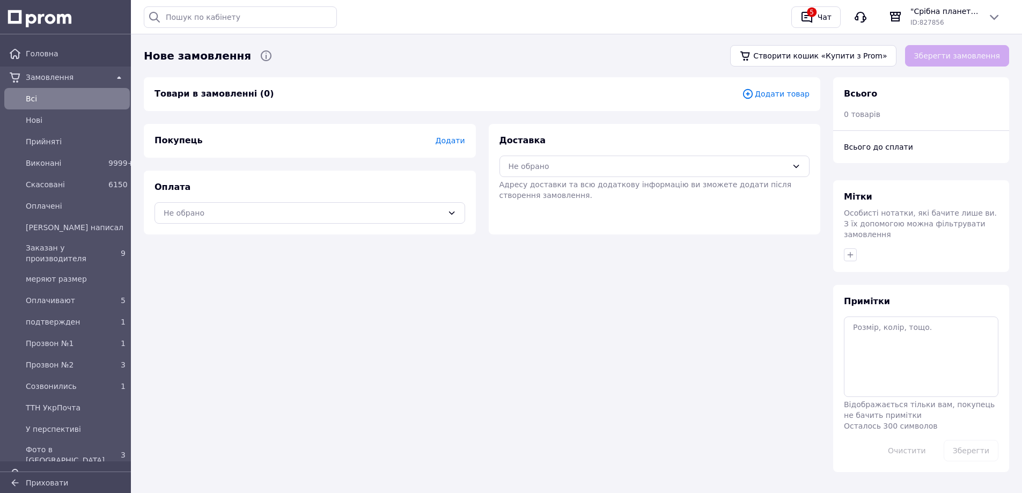
click at [774, 91] on span "Додати товар" at bounding box center [776, 94] width 68 height 12
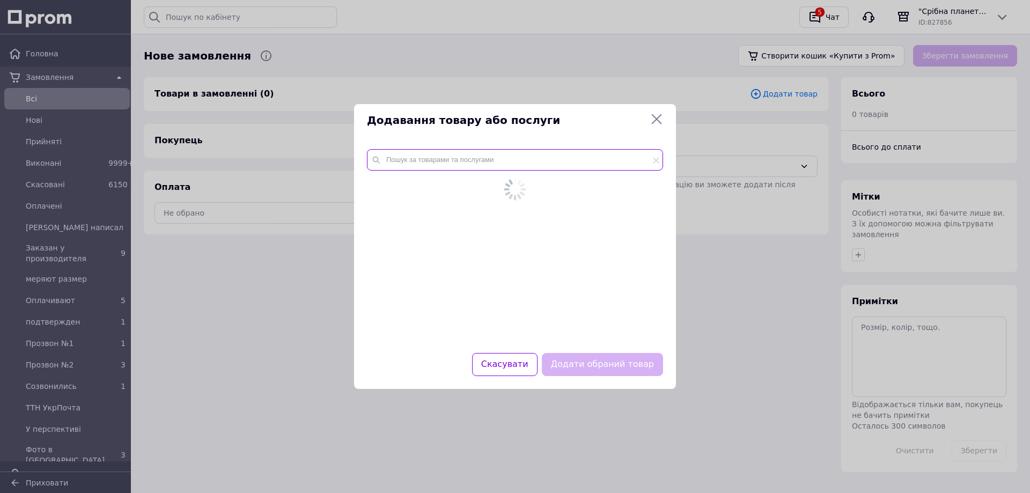
click at [479, 164] on input "text" at bounding box center [515, 159] width 296 height 21
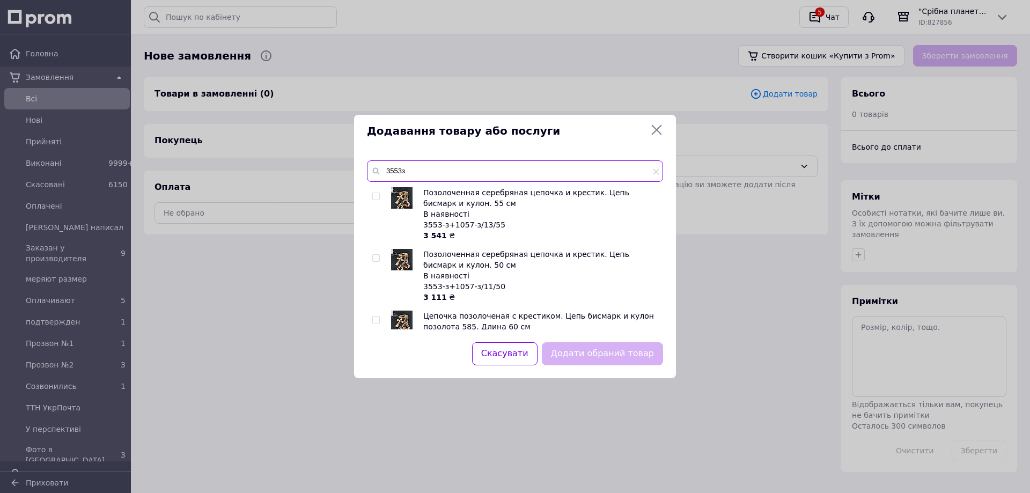
type input "3553з"
click at [372, 194] on input "checkbox" at bounding box center [375, 196] width 7 height 7
checkbox input "true"
click at [623, 355] on button "Додати обраний товар" at bounding box center [602, 353] width 121 height 23
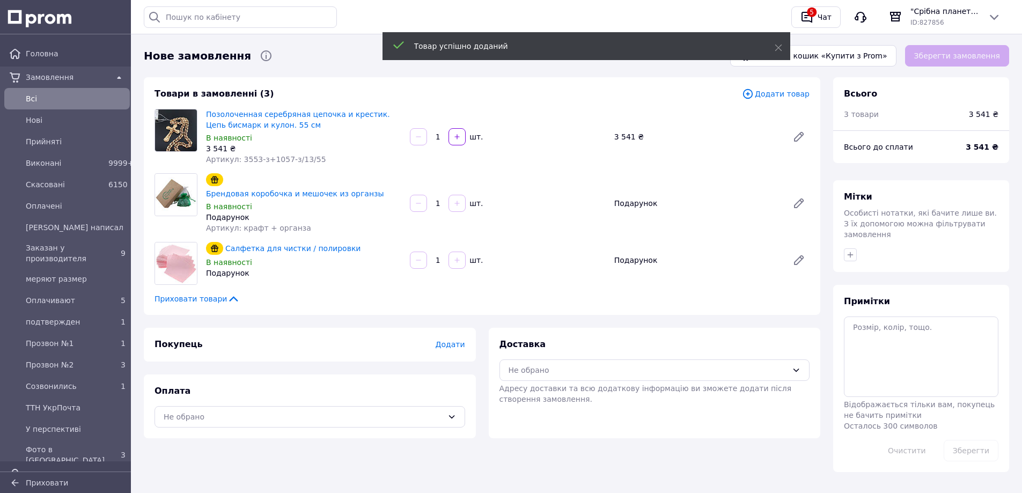
click at [455, 340] on span "Додати" at bounding box center [450, 344] width 30 height 9
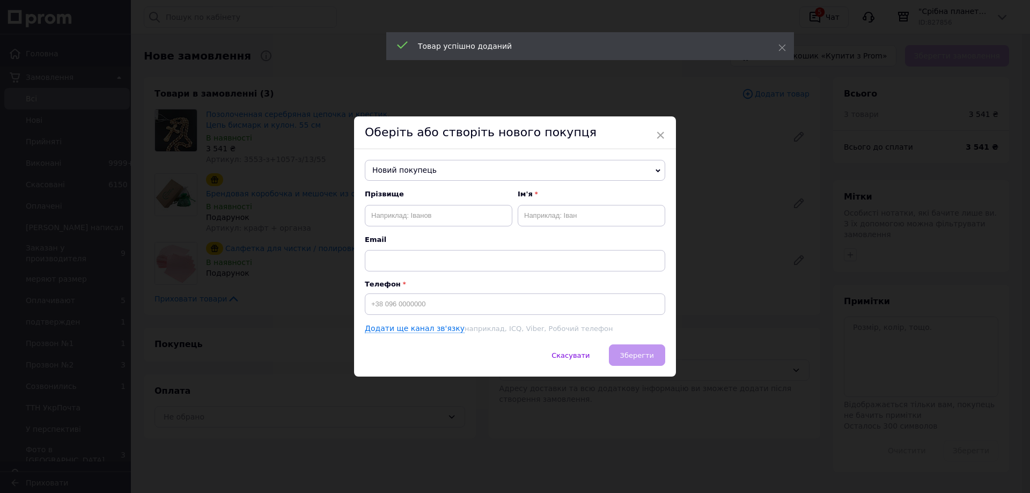
click at [388, 166] on span "Новий покупець" at bounding box center [515, 170] width 300 height 21
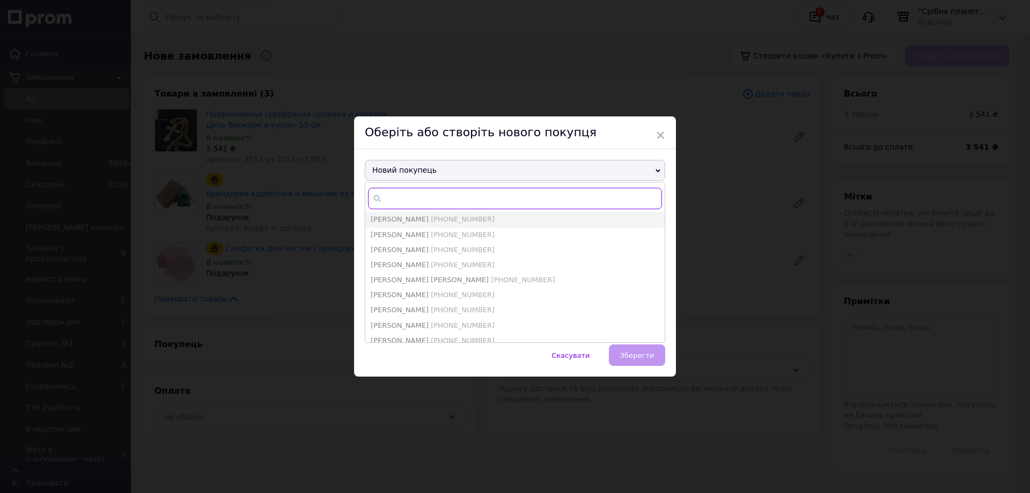
paste input "0504029550"
type input "0504029550"
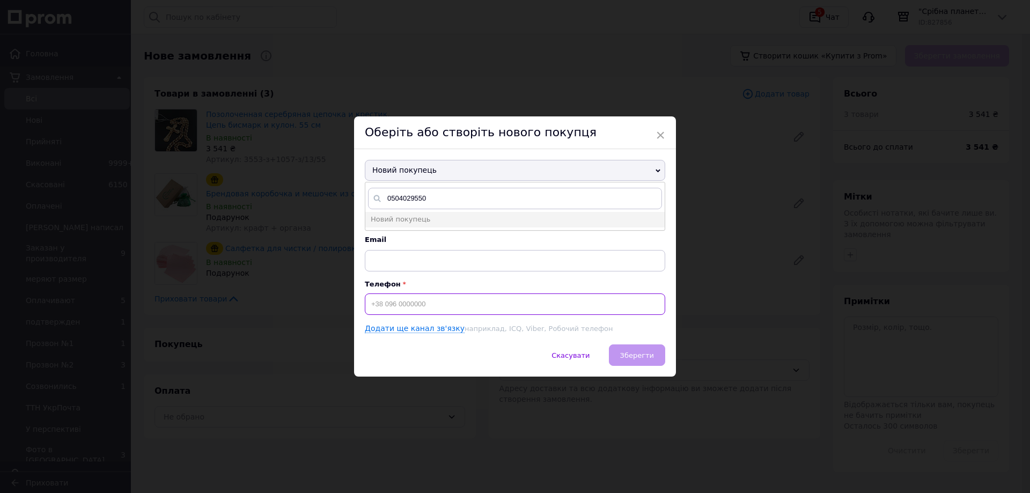
click at [414, 301] on input at bounding box center [515, 303] width 300 height 21
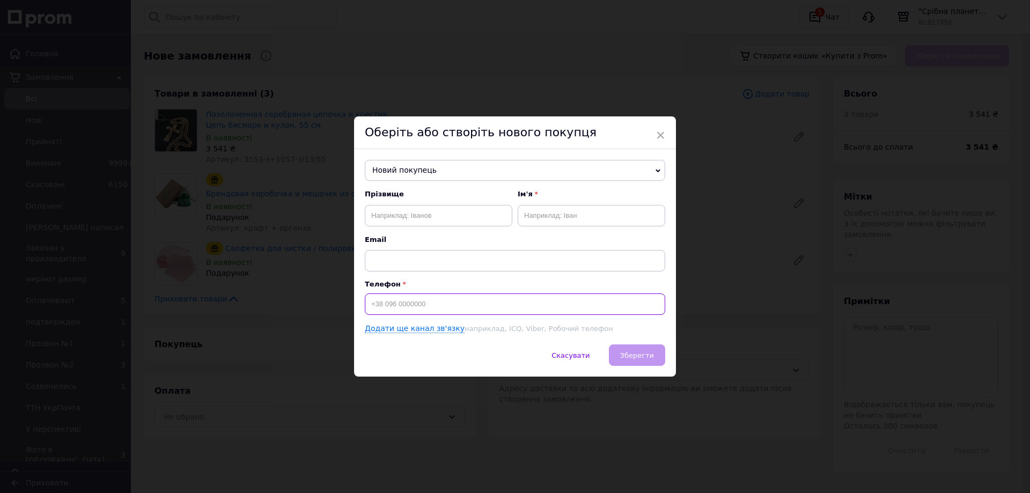
paste input "0504029550"
click at [365, 302] on input "0504029550" at bounding box center [515, 303] width 300 height 21
type input "[PHONE_NUMBER]"
click at [410, 209] on input "text" at bounding box center [439, 215] width 148 height 21
click at [402, 216] on input "text" at bounding box center [439, 215] width 148 height 21
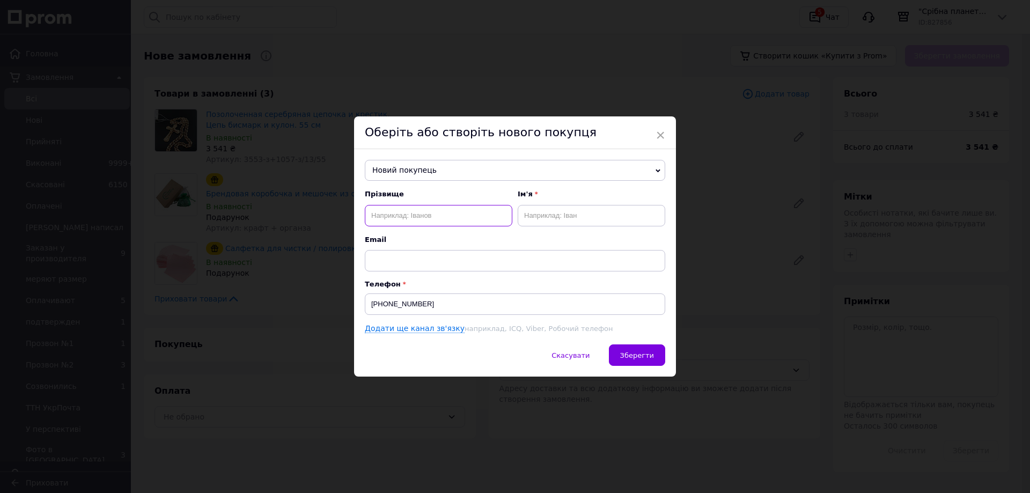
paste input "Ружанкова Светлана"
drag, startPoint x: 443, startPoint y: 218, endPoint x: 409, endPoint y: 218, distance: 34.3
click at [409, 218] on input "Ружанкова Светлана" at bounding box center [439, 215] width 148 height 21
type input "Ружанкова"
click at [600, 216] on input "text" at bounding box center [592, 215] width 148 height 21
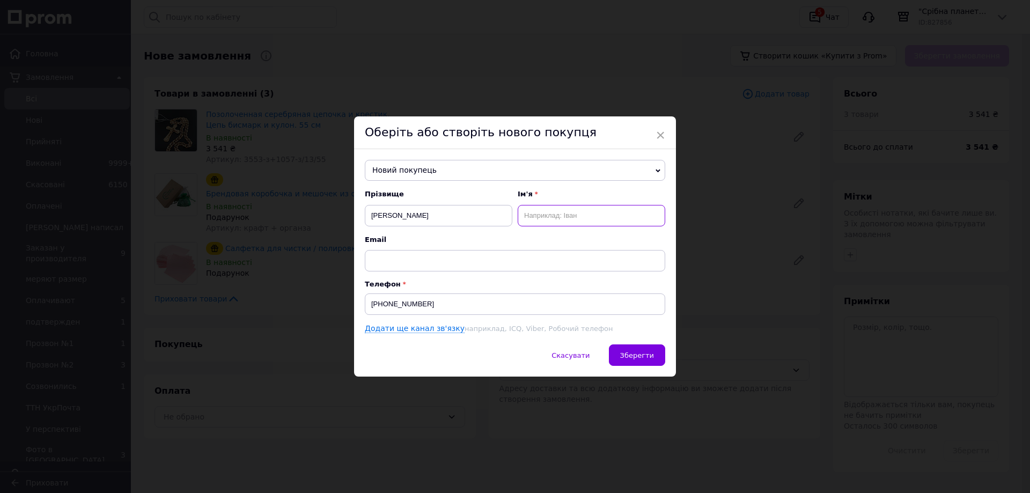
paste input "Светлана"
type input "Светлана"
click at [627, 352] on span "Зберегти" at bounding box center [637, 355] width 34 height 8
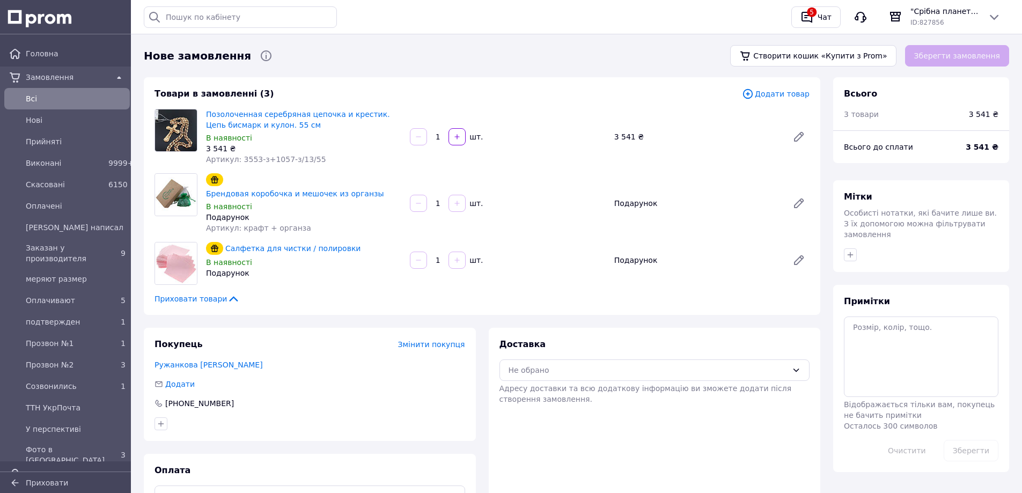
scroll to position [46, 0]
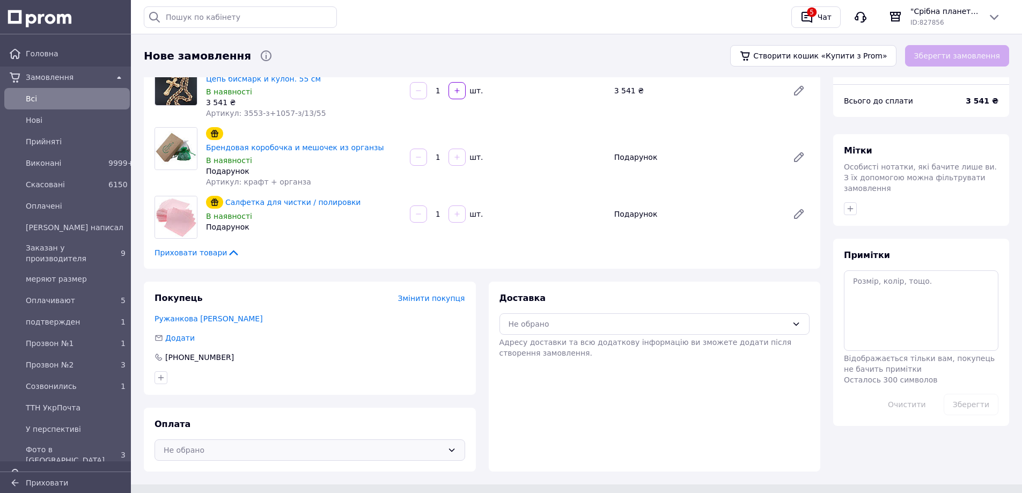
click at [209, 444] on div "Не обрано" at bounding box center [304, 450] width 280 height 12
drag, startPoint x: 205, startPoint y: 478, endPoint x: 499, endPoint y: 387, distance: 307.2
click at [209, 488] on span "Післяплата" at bounding box center [318, 493] width 276 height 11
click at [640, 318] on div "Не обрано" at bounding box center [649, 324] width 280 height 12
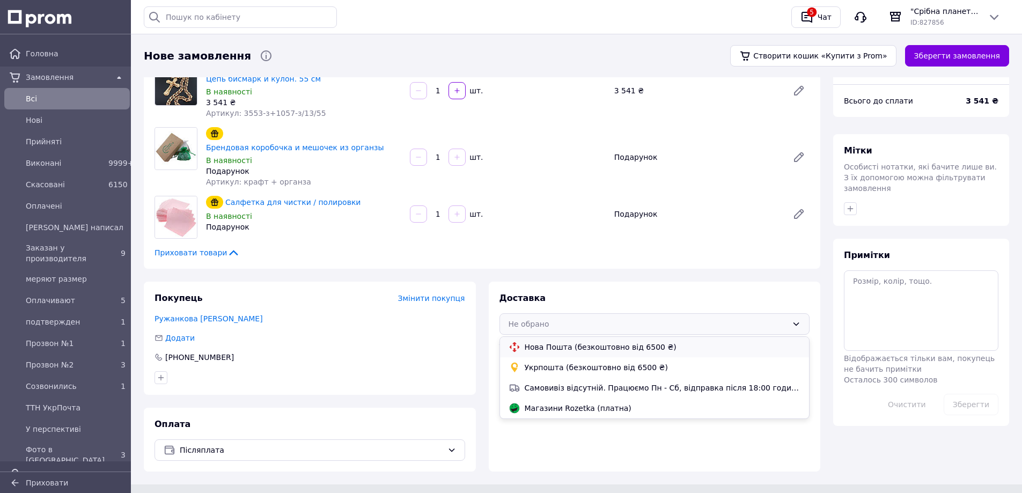
click at [633, 342] on span "Нова Пошта (безкоштовно від 6500 ₴)" at bounding box center [663, 347] width 276 height 11
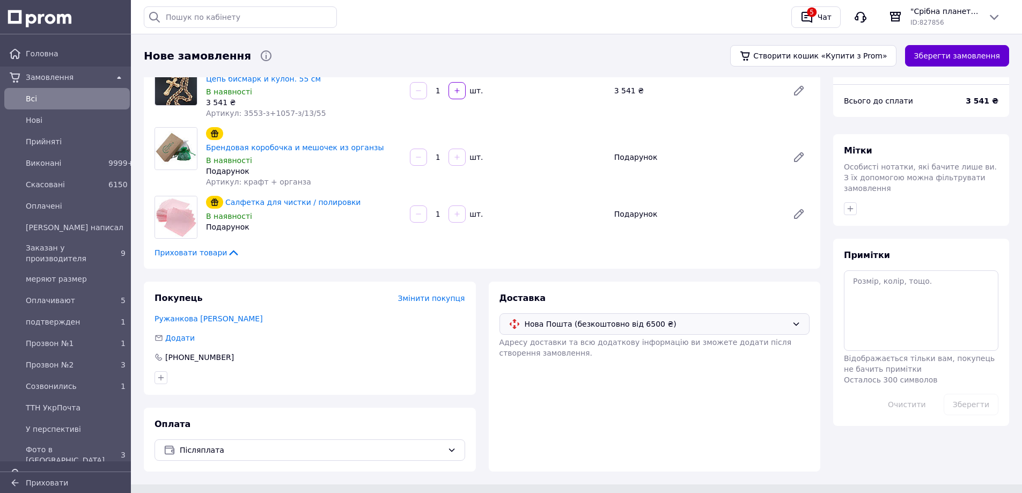
click at [951, 51] on button "Зберегти замовлення" at bounding box center [957, 55] width 104 height 21
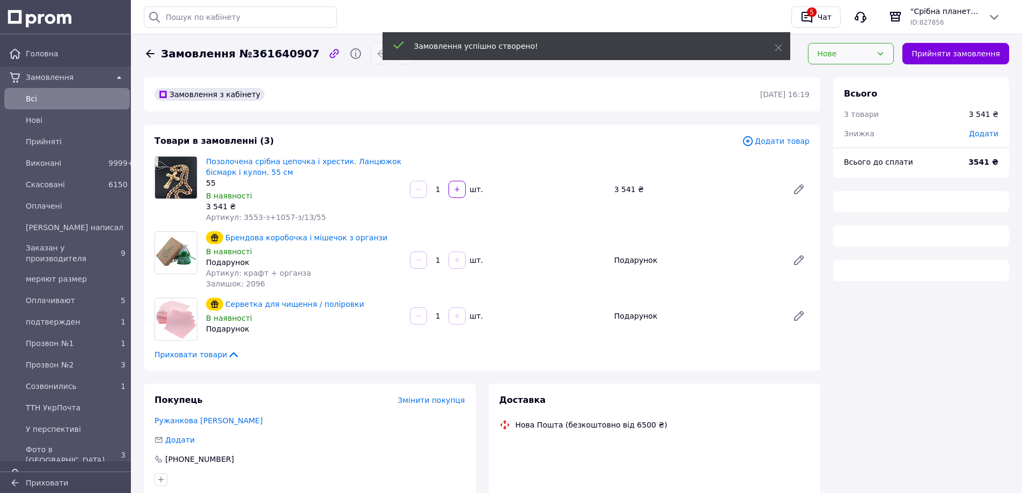
click at [864, 45] on div "Нове" at bounding box center [851, 53] width 86 height 21
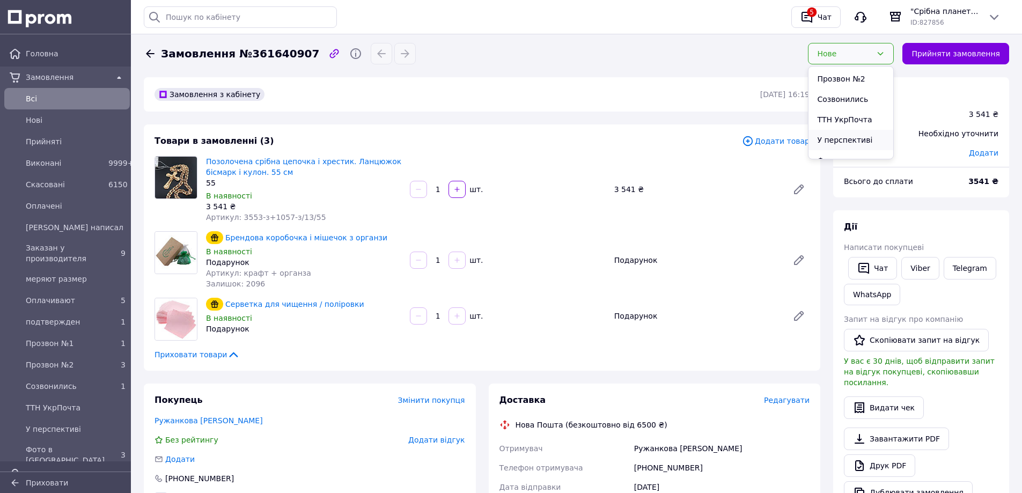
click at [869, 130] on li "У перспективі" at bounding box center [851, 140] width 85 height 20
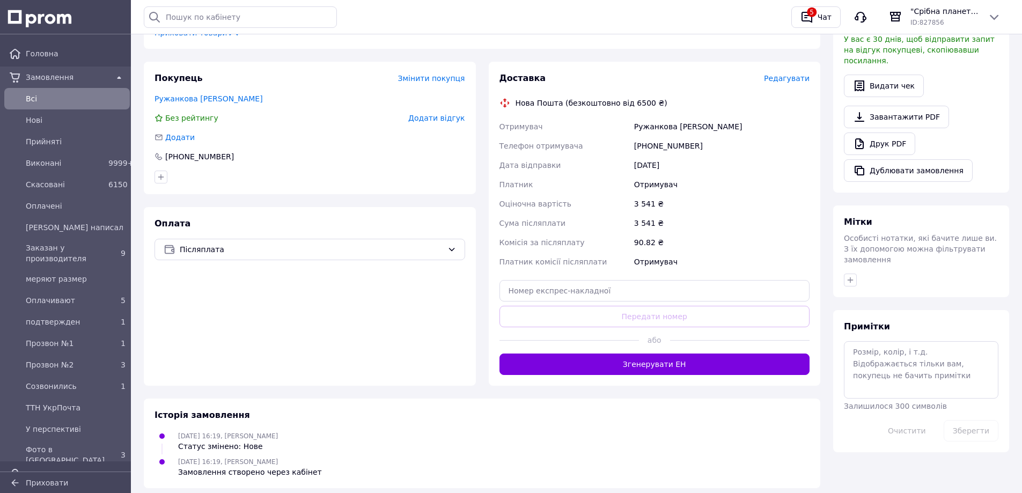
scroll to position [351, 0]
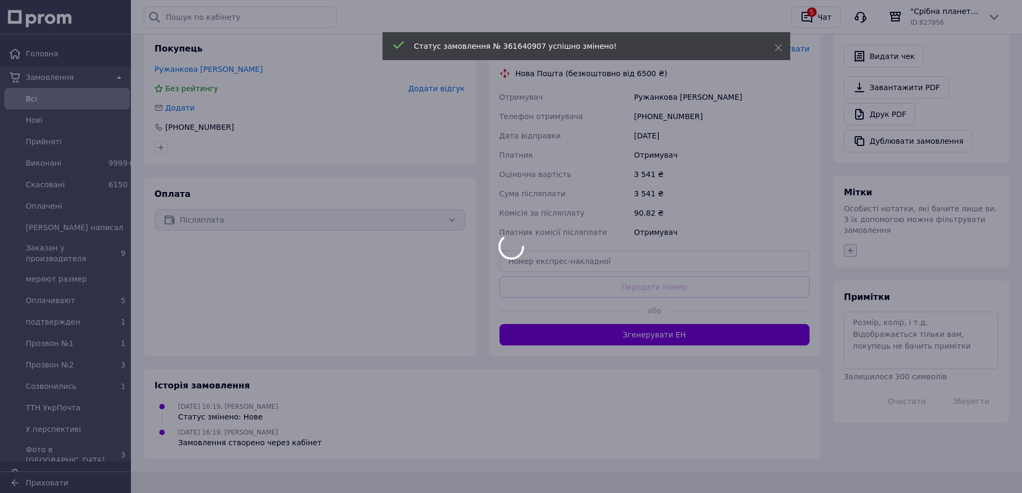
click at [849, 226] on body "Головна Замовлення Всi Нові Прийняті Виконані 9999+ Скасовані 6150 Оплачені Vib…" at bounding box center [511, 71] width 1022 height 844
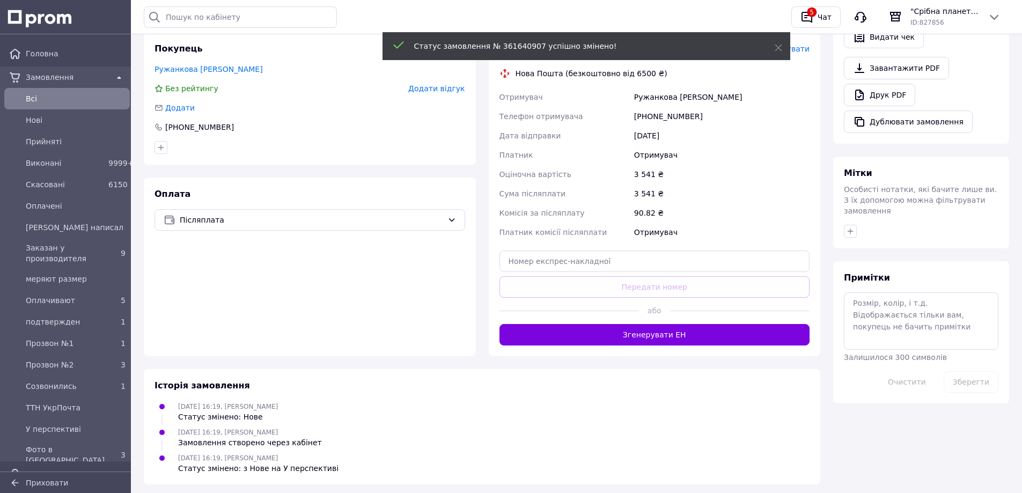
click at [847, 208] on span "Особисті нотатки, які бачите лише ви. З їх допомогою можна фільтрувати замовлен…" at bounding box center [920, 200] width 153 height 30
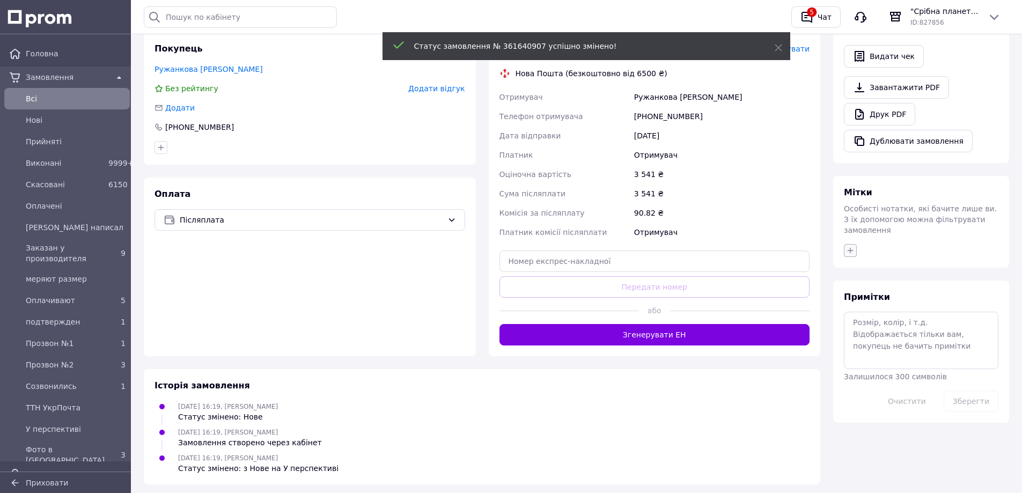
click at [850, 246] on icon "button" at bounding box center [850, 250] width 9 height 9
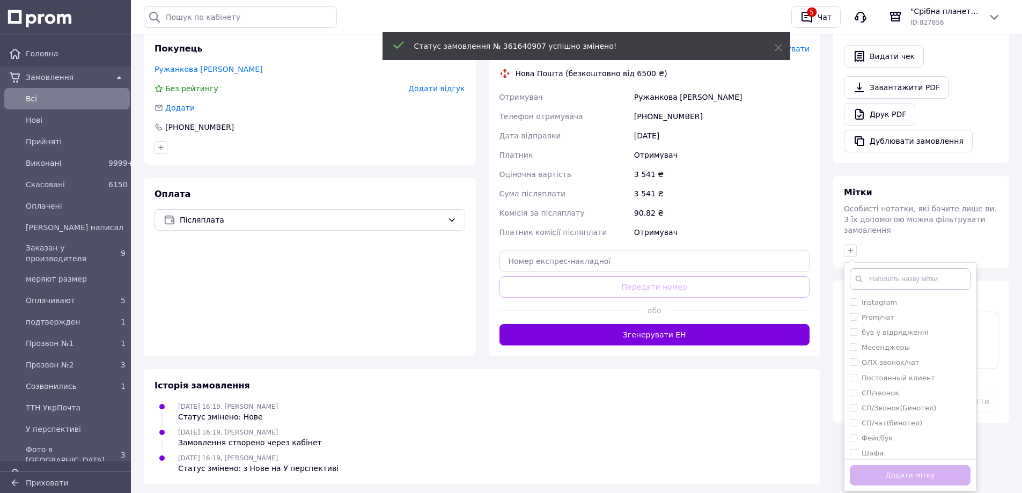
scroll to position [377, 0]
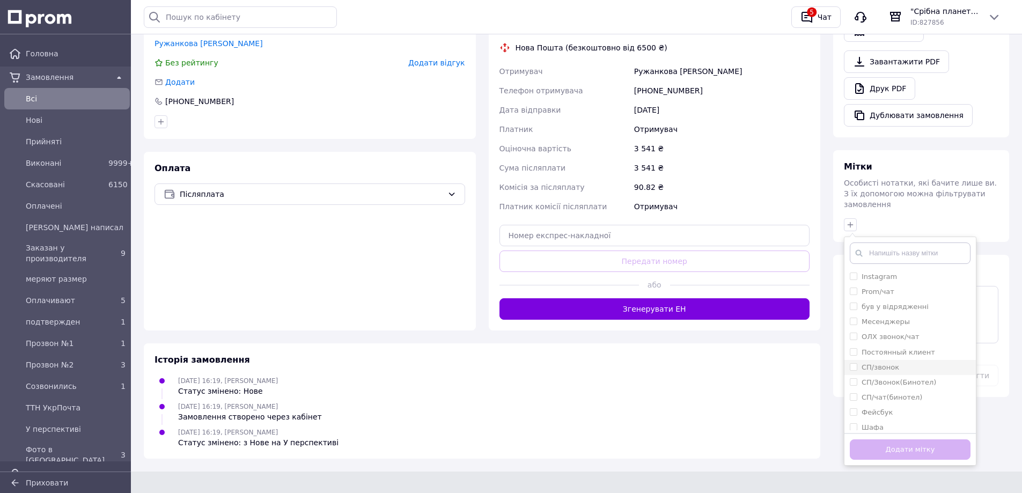
click at [851, 363] on input "СП/звонок" at bounding box center [853, 366] width 7 height 7
checkbox input "true"
click at [900, 439] on button "Додати мітку" at bounding box center [910, 449] width 121 height 21
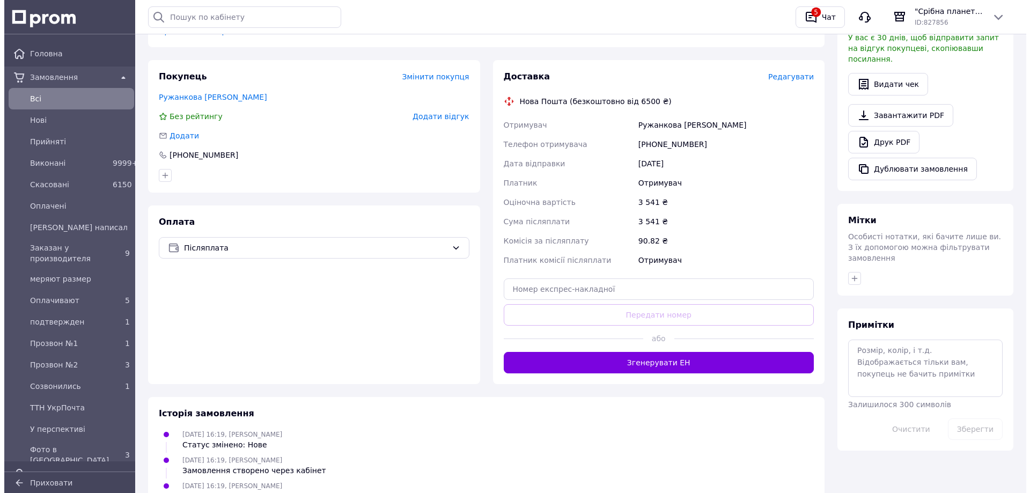
scroll to position [270, 0]
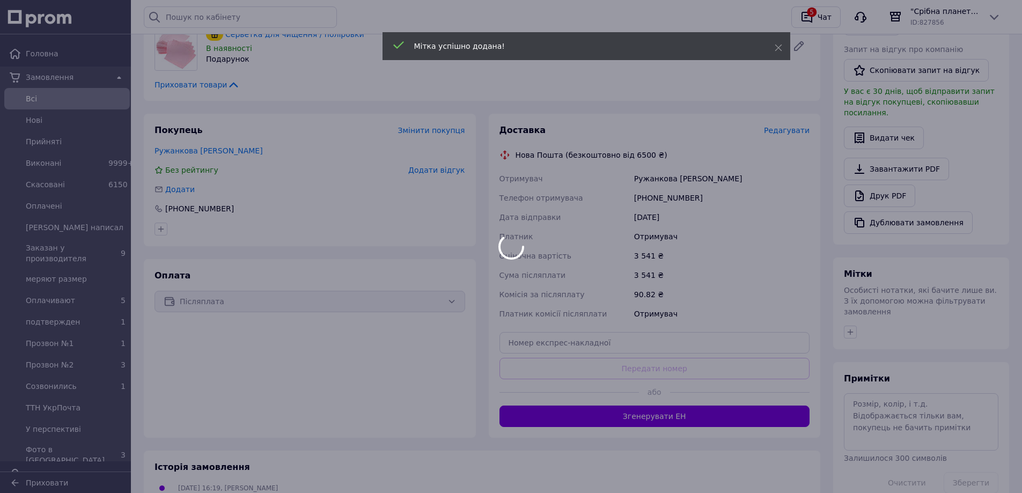
click at [795, 132] on div at bounding box center [511, 246] width 1022 height 493
click at [782, 128] on div at bounding box center [511, 246] width 1022 height 493
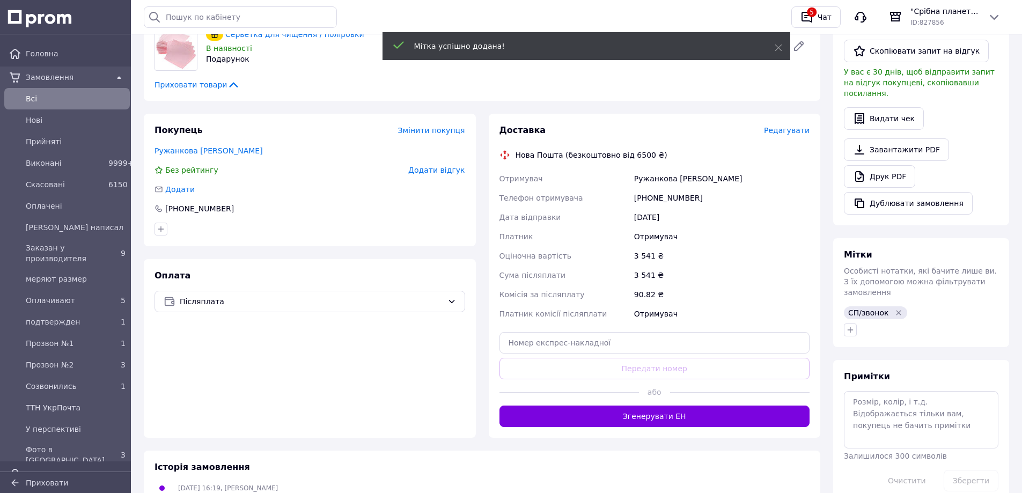
click at [782, 131] on span "Редагувати" at bounding box center [787, 130] width 46 height 9
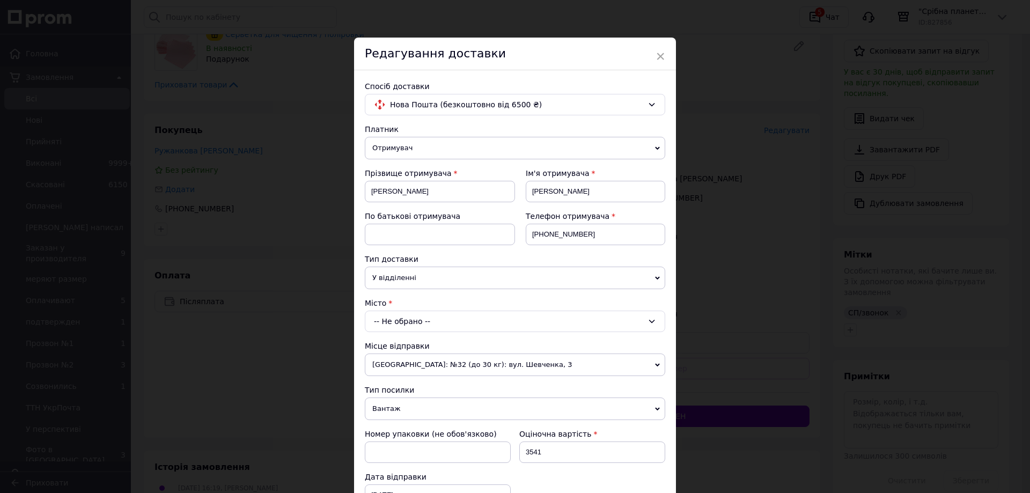
click at [424, 320] on div "-- Не обрано --" at bounding box center [515, 321] width 300 height 21
type input "Горишние Плавни"
click at [424, 366] on li "Горішні Плавні" at bounding box center [514, 366] width 299 height 17
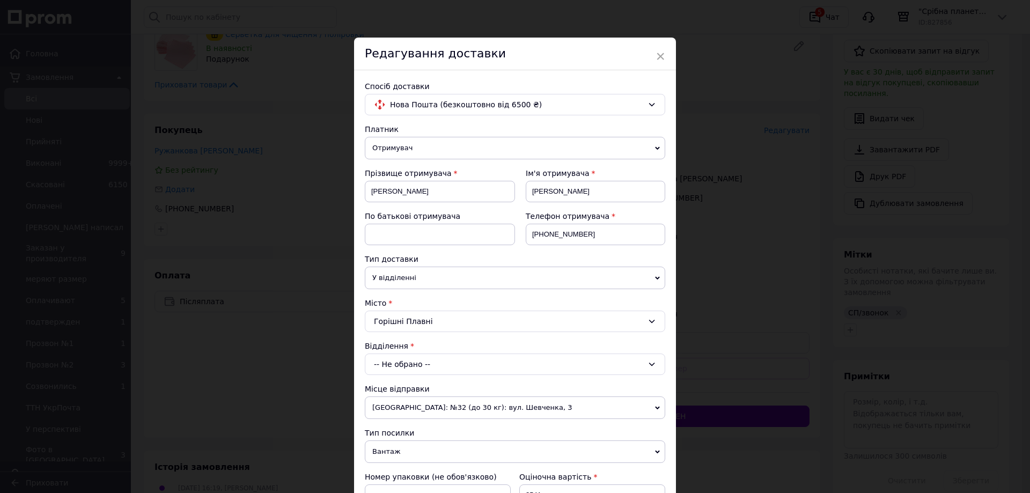
click at [424, 366] on div "-- Не обрано --" at bounding box center [515, 364] width 300 height 21
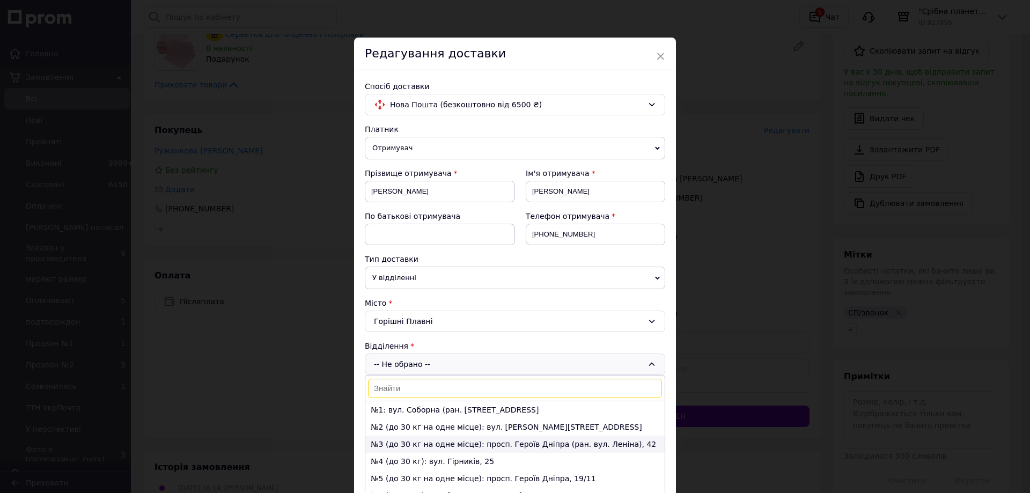
scroll to position [23, 0]
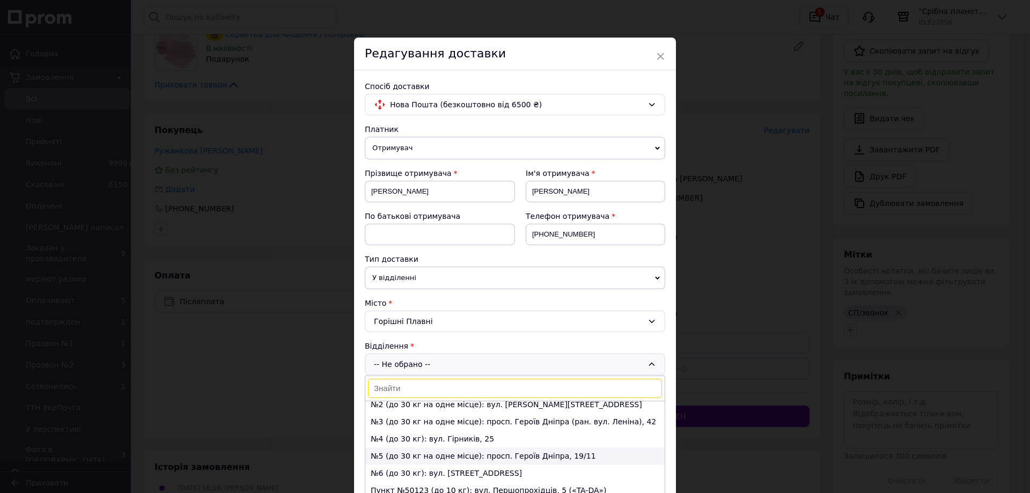
click at [430, 456] on li "№5 (до 30 кг на одне місце): просп. Героїв Дніпра, 19/11" at bounding box center [514, 455] width 299 height 17
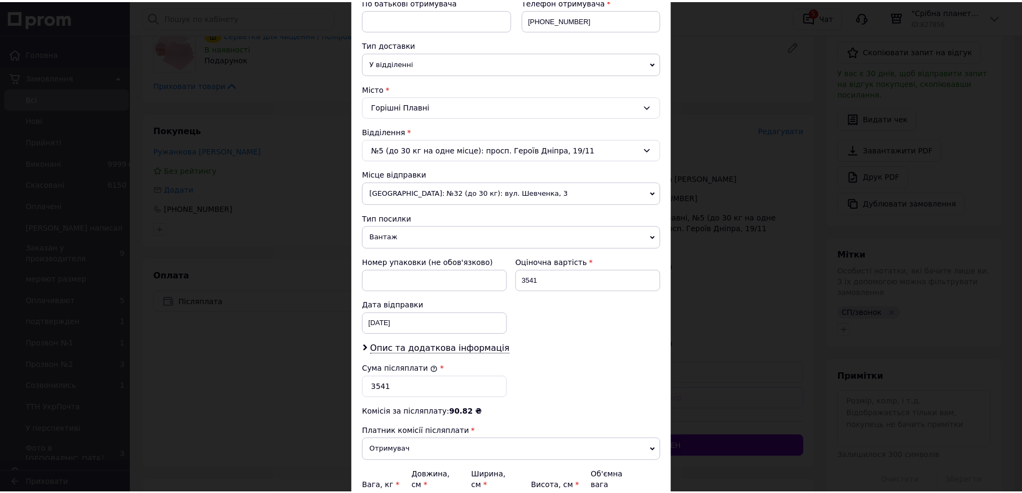
scroll to position [322, 0]
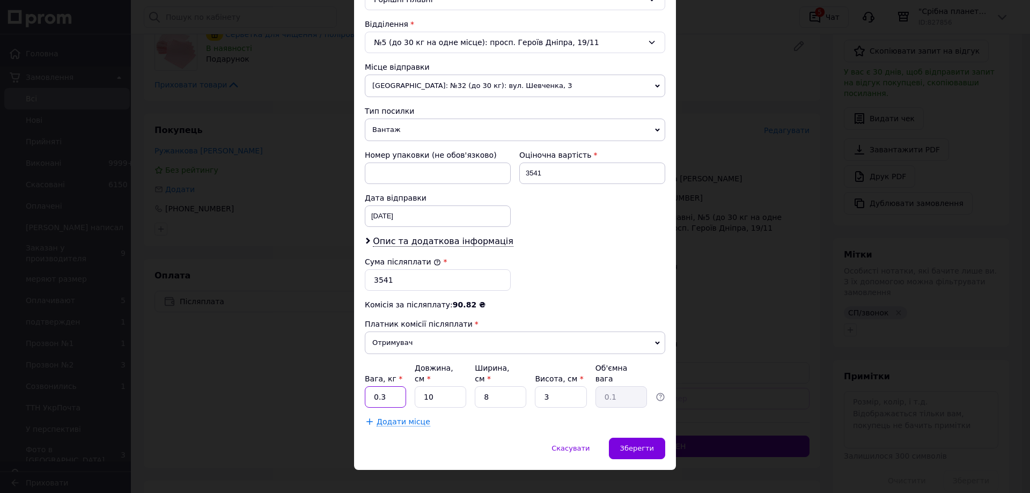
click at [391, 386] on input "0.3" at bounding box center [385, 396] width 41 height 21
type input "0.1"
click at [642, 444] on span "Зберегти" at bounding box center [637, 448] width 34 height 8
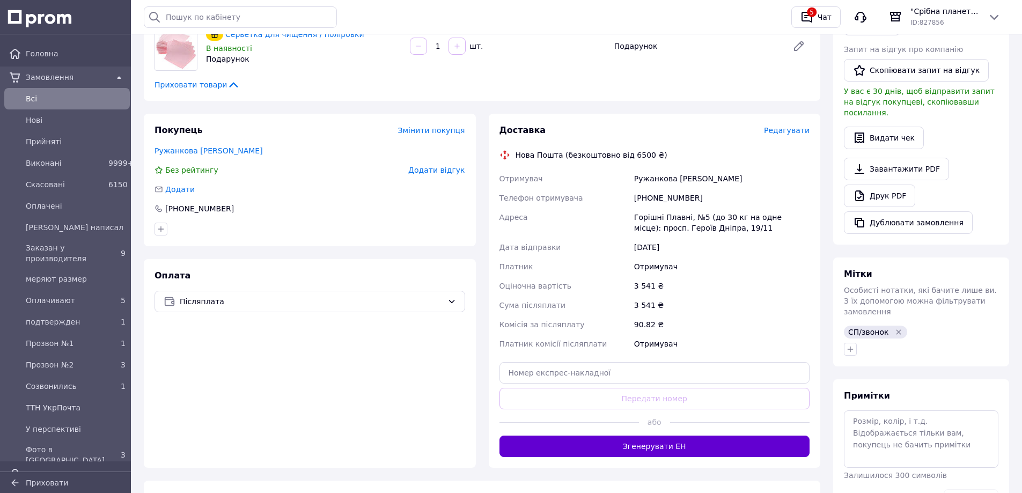
click at [686, 442] on button "Згенерувати ЕН" at bounding box center [654, 446] width 311 height 21
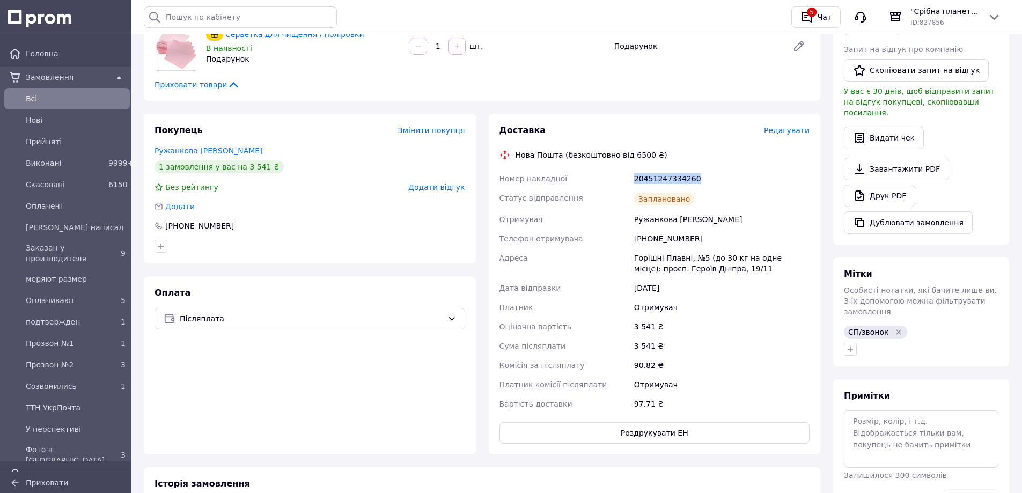
drag, startPoint x: 699, startPoint y: 175, endPoint x: 624, endPoint y: 176, distance: 74.6
click at [624, 176] on div "Номер накладної 20451247334260 Статус відправлення Заплановано Отримувач Ружанк…" at bounding box center [654, 291] width 315 height 245
copy div "Номер накладної 20451247334260"
drag, startPoint x: 709, startPoint y: 217, endPoint x: 618, endPoint y: 227, distance: 91.8
click at [618, 227] on div "Номер накладної 20451247334260 Статус відправлення Заплановано Отримувач Ружанк…" at bounding box center [654, 291] width 315 height 245
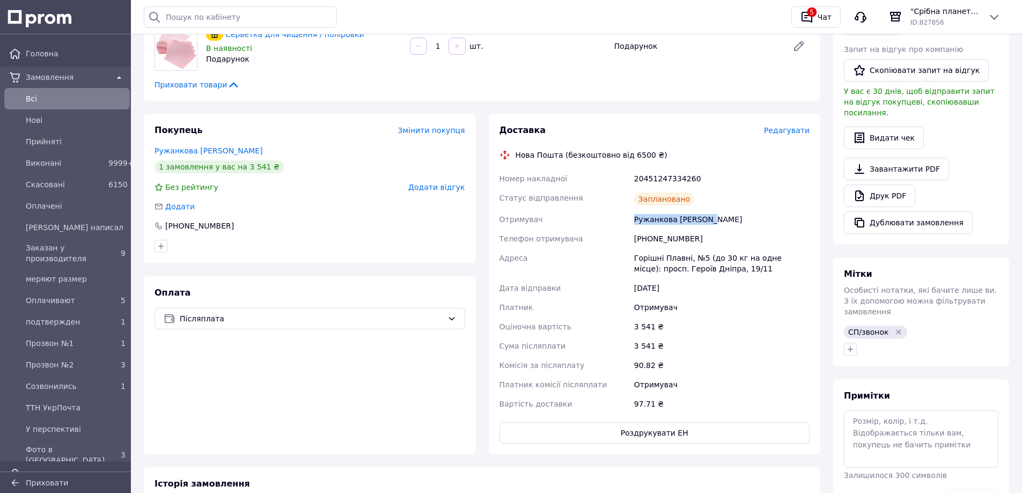
copy div "Отримувач Ружанкова Светлана"
drag, startPoint x: 675, startPoint y: 244, endPoint x: 640, endPoint y: 241, distance: 36.0
click at [640, 241] on div "[PHONE_NUMBER]" at bounding box center [722, 238] width 180 height 19
copy div "380504029550"
drag, startPoint x: 704, startPoint y: 179, endPoint x: 628, endPoint y: 182, distance: 76.3
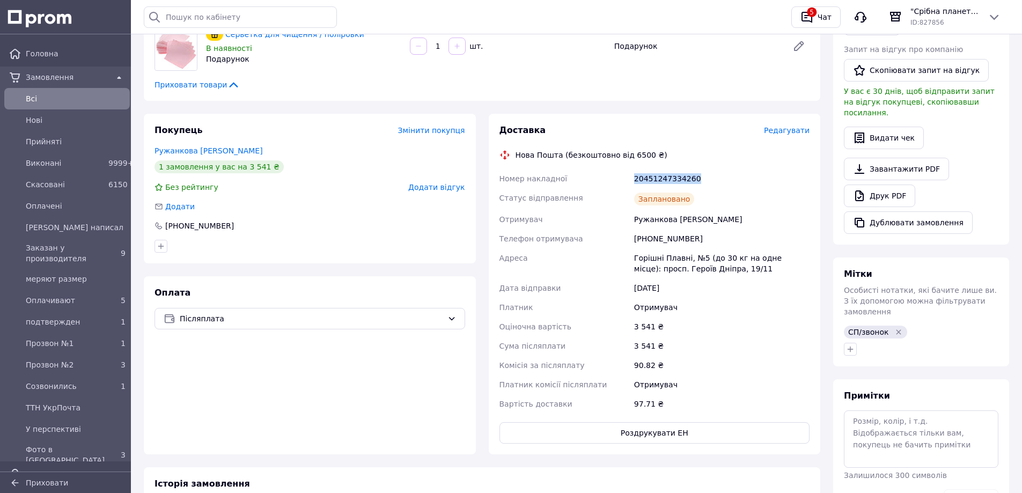
click at [628, 182] on div "Номер накладної 20451247334260 Статус відправлення Заплановано Отримувач Ружанк…" at bounding box center [654, 291] width 315 height 245
copy div "Номер накладної 20451247334260"
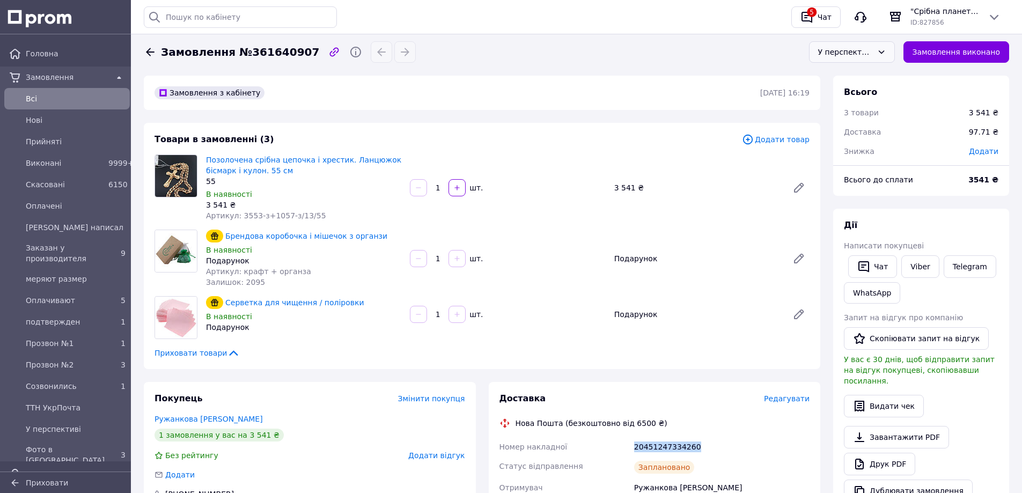
scroll to position [0, 0]
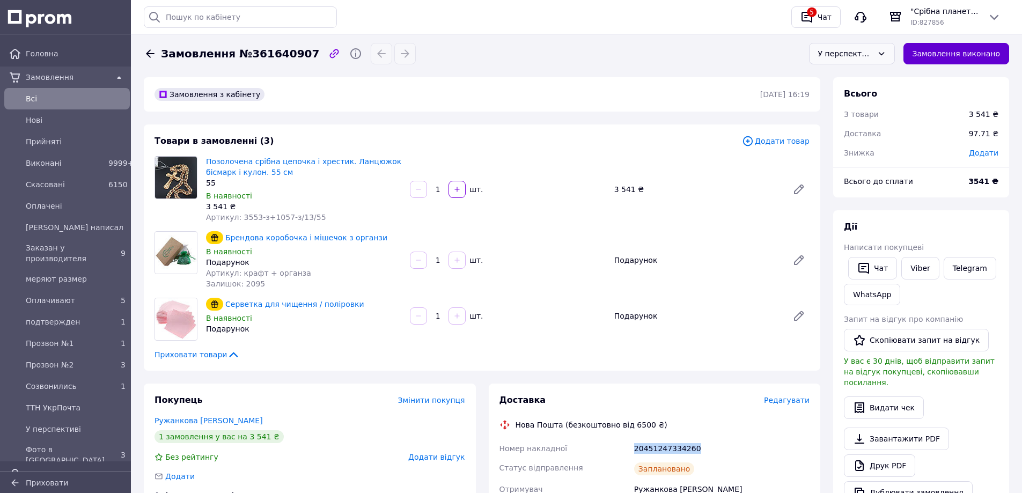
click at [950, 50] on button "Замовлення виконано" at bounding box center [956, 53] width 106 height 21
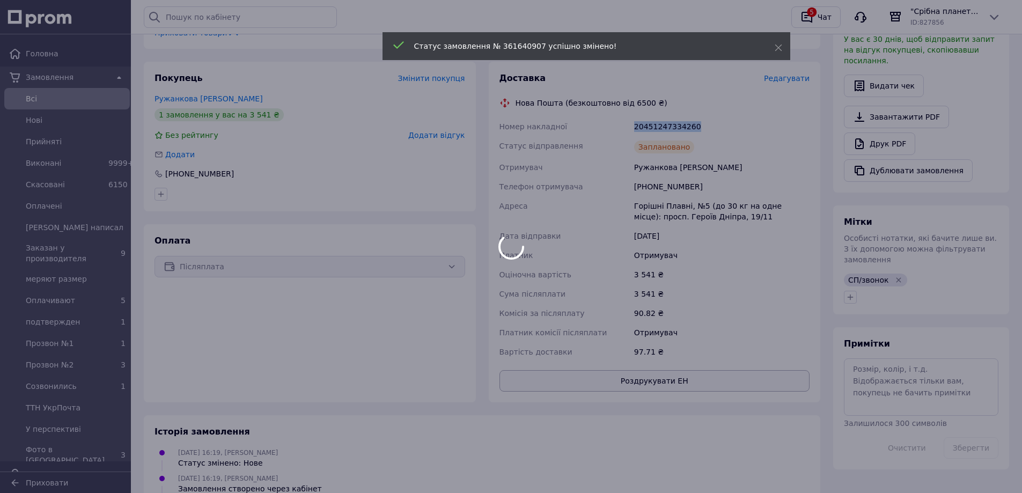
click at [689, 381] on body "Головна Замовлення Всi Нові Прийняті Виконані 9999+ Скасовані 6150 Оплачені Vib…" at bounding box center [511, 189] width 1022 height 1023
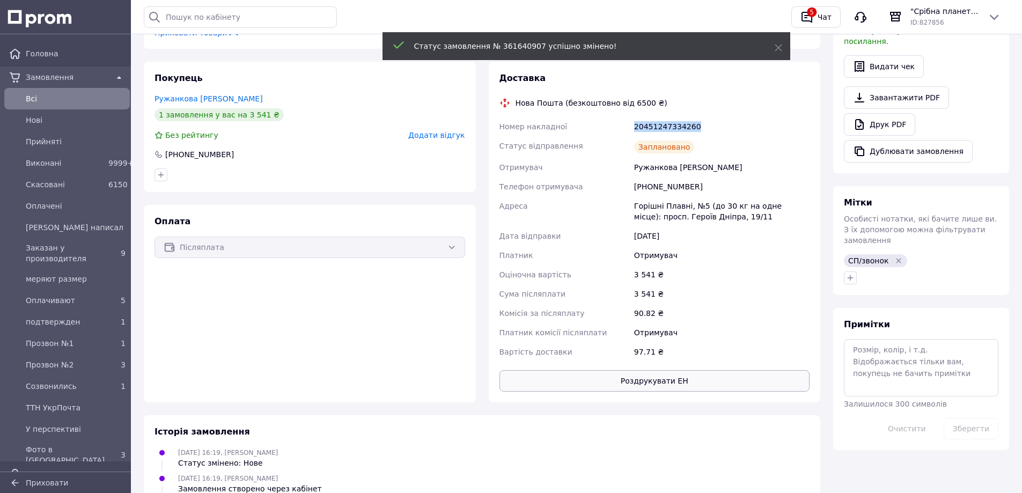
click at [652, 381] on button "Роздрукувати ЕН" at bounding box center [654, 380] width 311 height 21
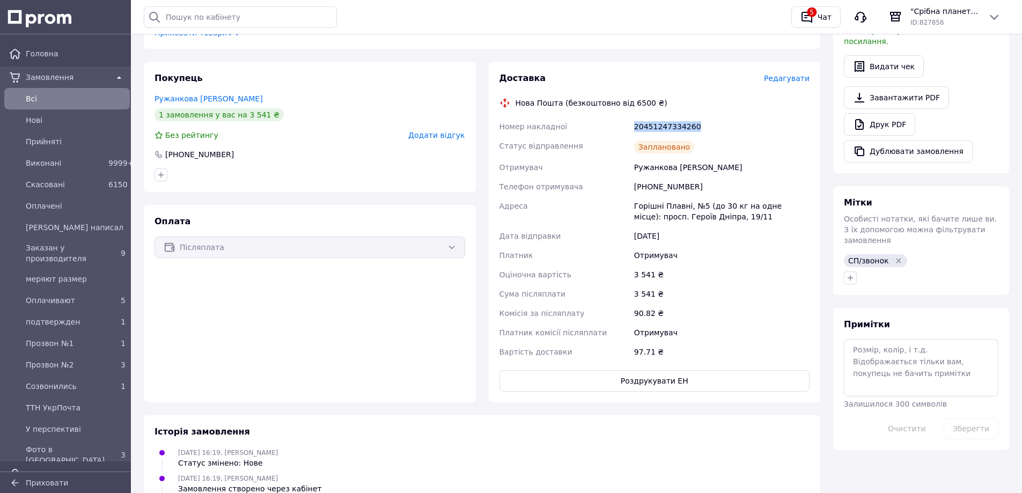
click at [55, 100] on span "Всi" at bounding box center [76, 98] width 100 height 11
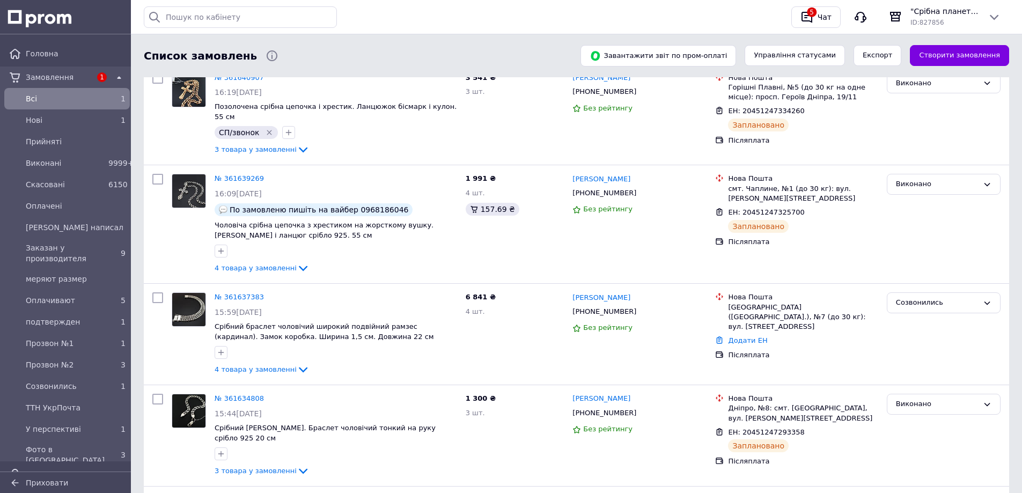
scroll to position [54, 0]
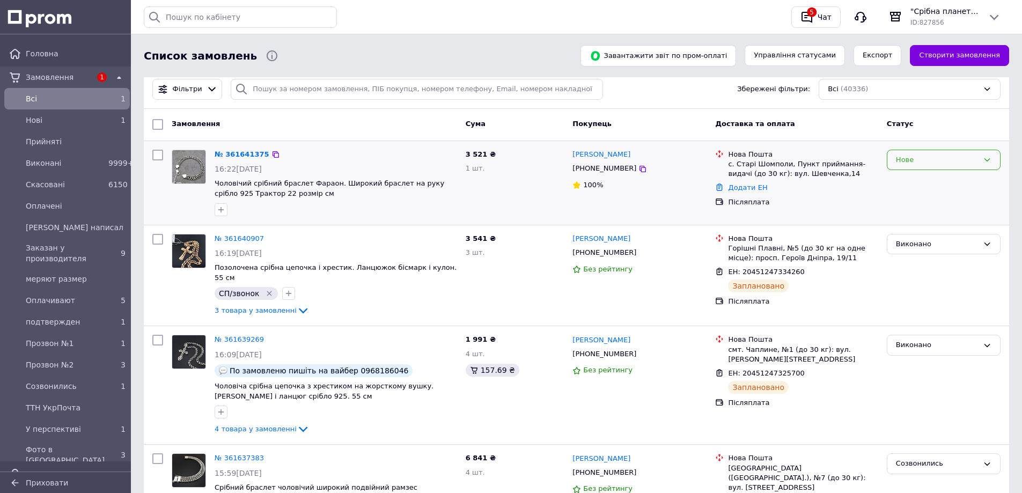
click at [939, 151] on div "Нове" at bounding box center [944, 160] width 114 height 21
click at [947, 180] on li "Прийнято" at bounding box center [943, 182] width 113 height 20
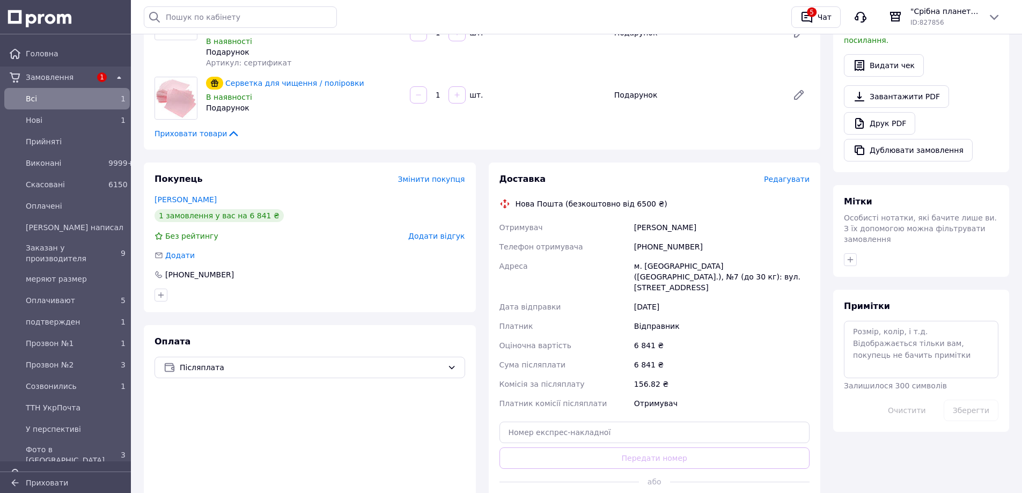
scroll to position [376, 0]
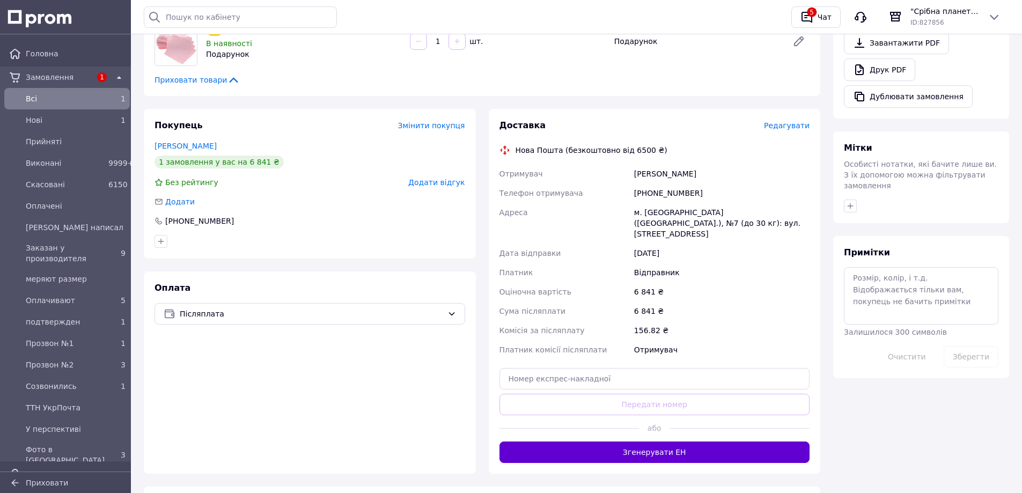
click at [653, 442] on button "Згенерувати ЕН" at bounding box center [654, 452] width 311 height 21
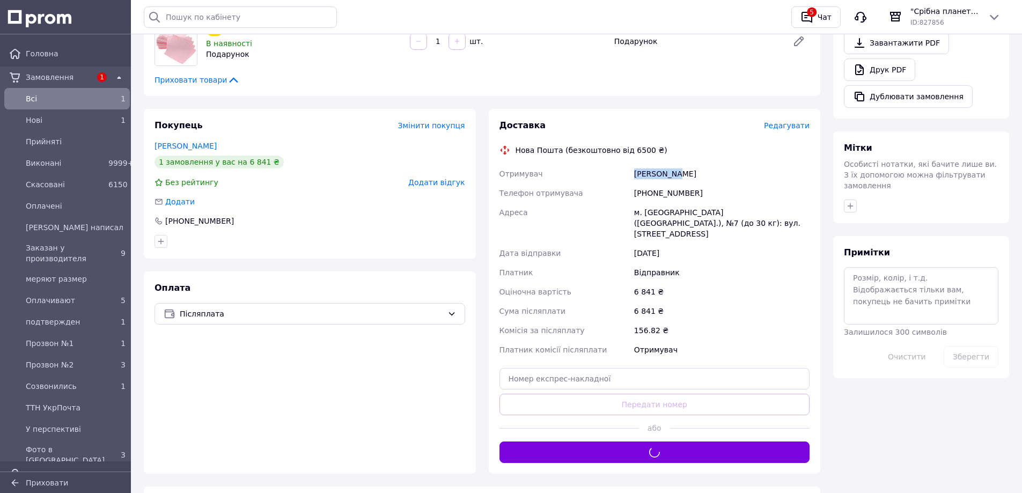
drag, startPoint x: 684, startPoint y: 173, endPoint x: 623, endPoint y: 166, distance: 60.5
click at [623, 166] on div "Отримувач [PERSON_NAME] отримувача [PHONE_NUMBER] Адреса [PERSON_NAME]. [GEOGRA…" at bounding box center [654, 261] width 315 height 195
copy div "Отримувач [PERSON_NAME]"
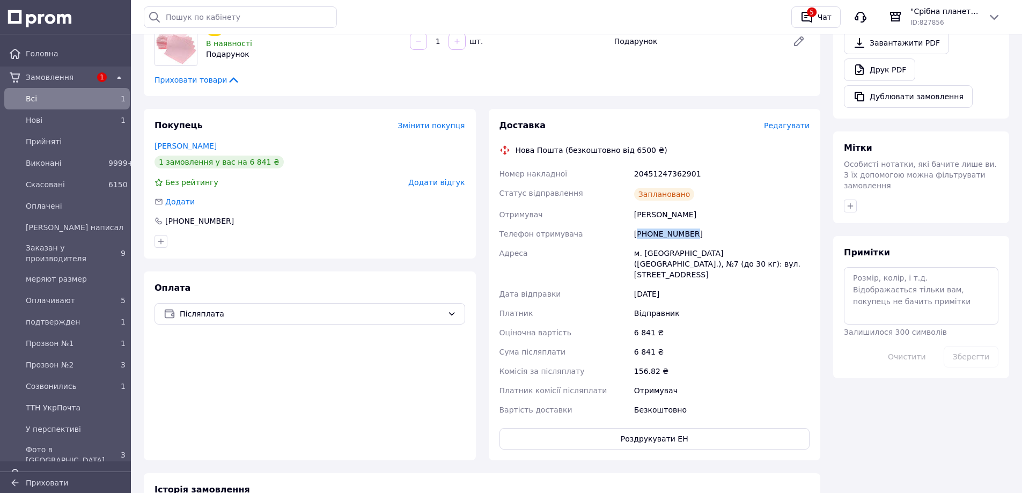
drag, startPoint x: 700, startPoint y: 236, endPoint x: 637, endPoint y: 238, distance: 62.8
click at [637, 238] on div "[PHONE_NUMBER]" at bounding box center [722, 233] width 180 height 19
copy div "380677172285"
drag, startPoint x: 699, startPoint y: 175, endPoint x: 611, endPoint y: 172, distance: 88.6
click at [611, 172] on div "Номер накладної 20451247362901 Статус відправлення Заплановано Отримувач [PERSO…" at bounding box center [654, 291] width 315 height 255
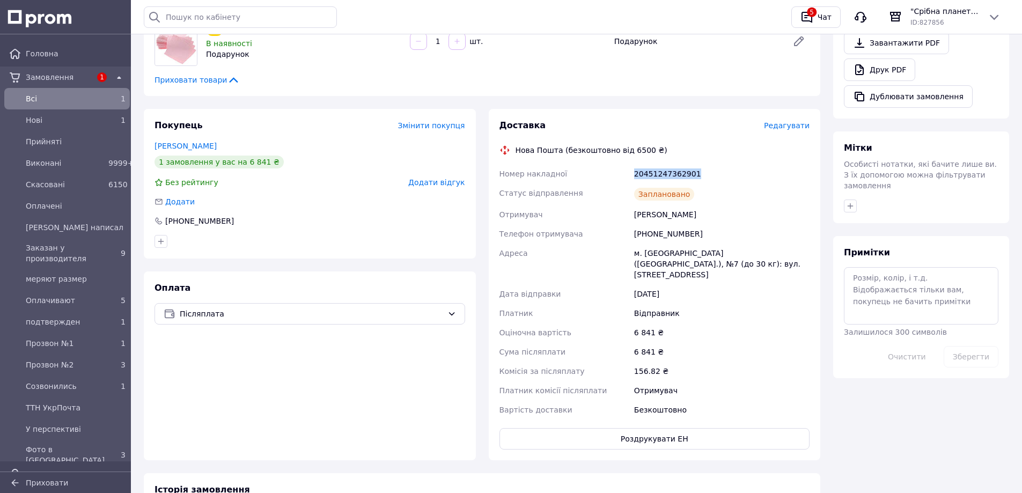
copy div "Номер накладної 20451247362901"
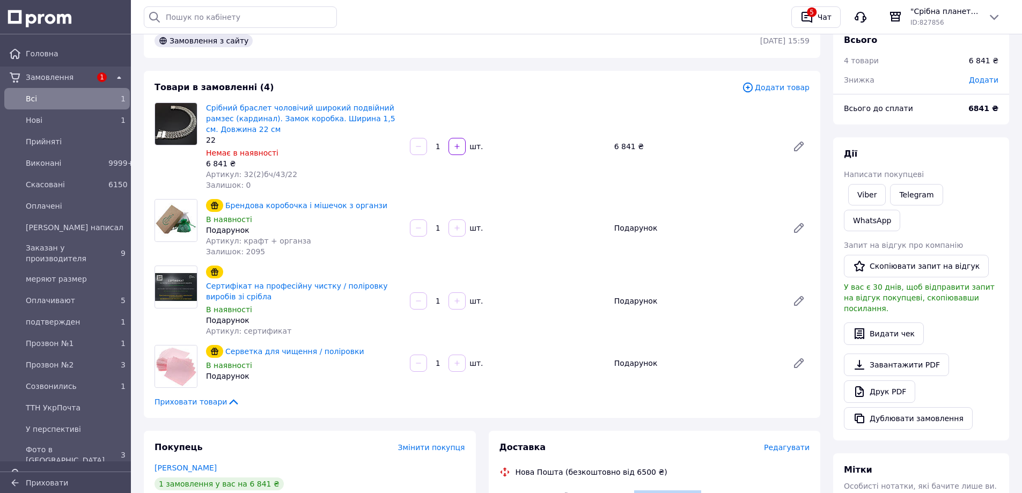
scroll to position [0, 0]
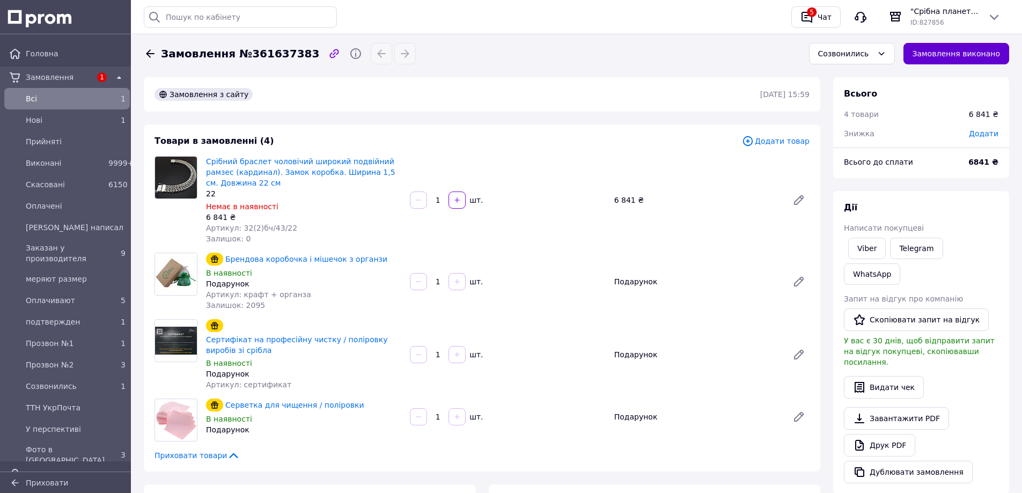
click at [968, 51] on button "Замовлення виконано" at bounding box center [956, 53] width 106 height 21
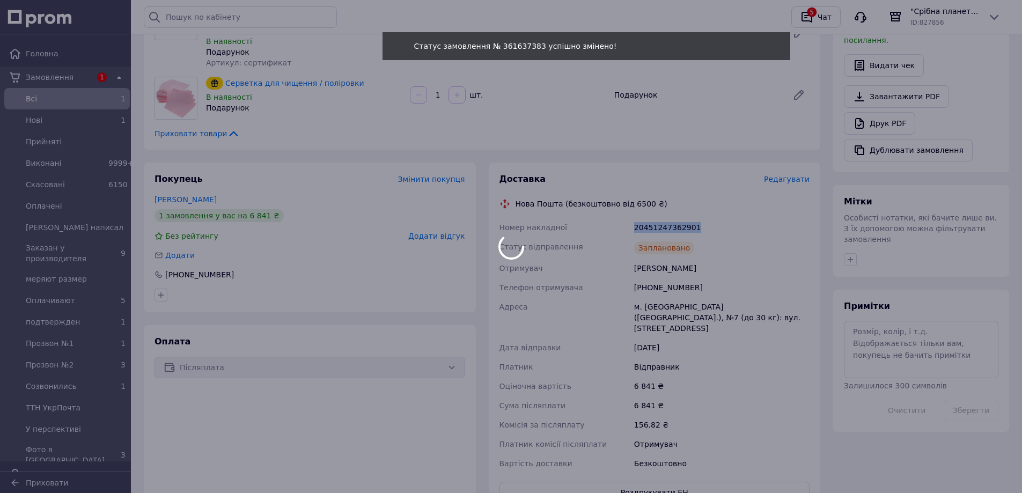
scroll to position [483, 0]
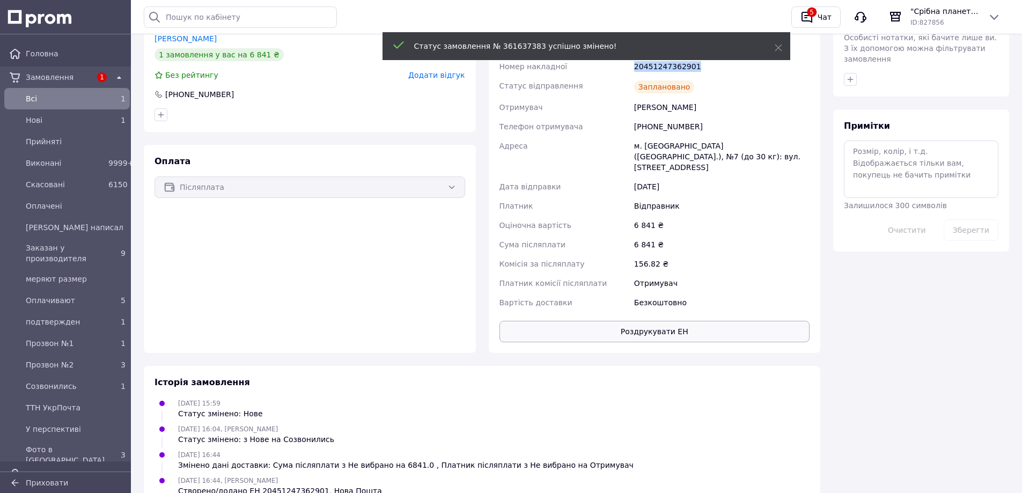
click at [645, 321] on button "Роздрукувати ЕН" at bounding box center [654, 331] width 311 height 21
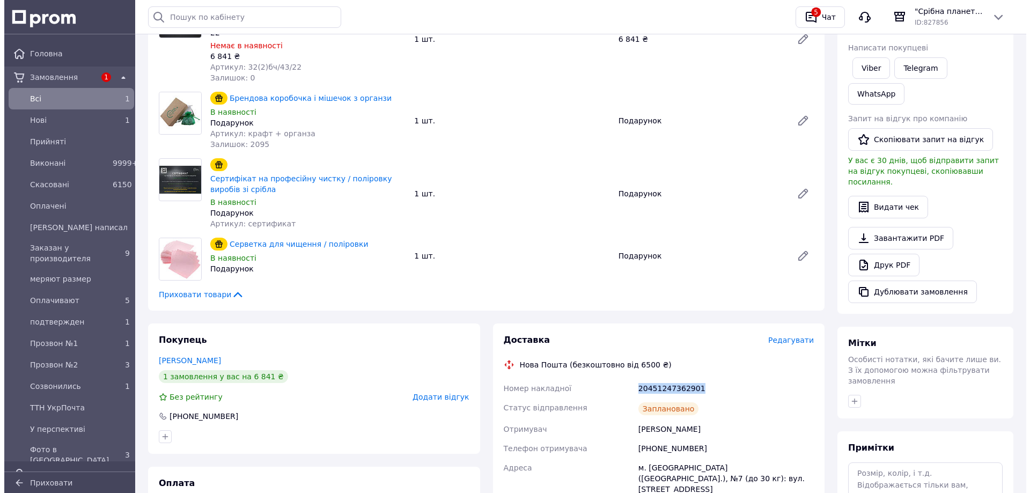
scroll to position [0, 0]
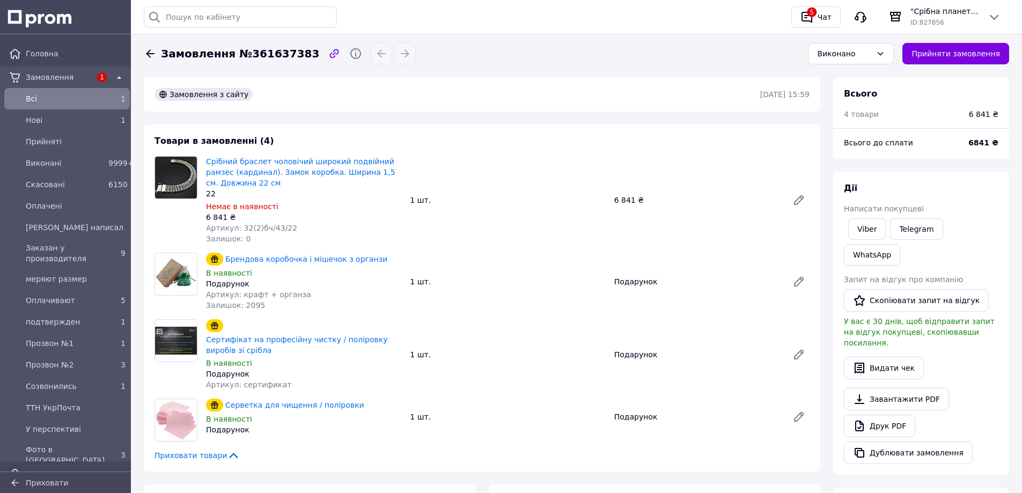
click at [45, 99] on span "Всi" at bounding box center [65, 98] width 78 height 11
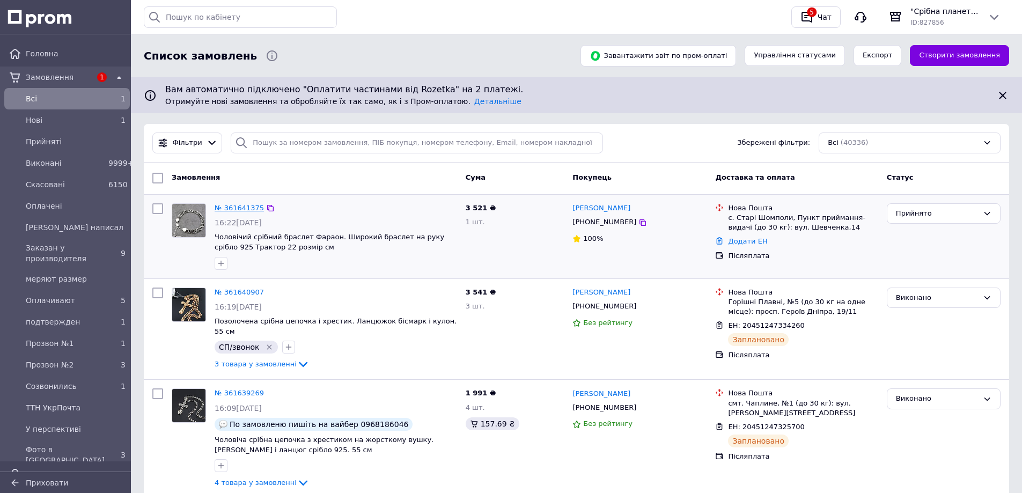
click at [239, 205] on link "№ 361641375" at bounding box center [239, 208] width 49 height 8
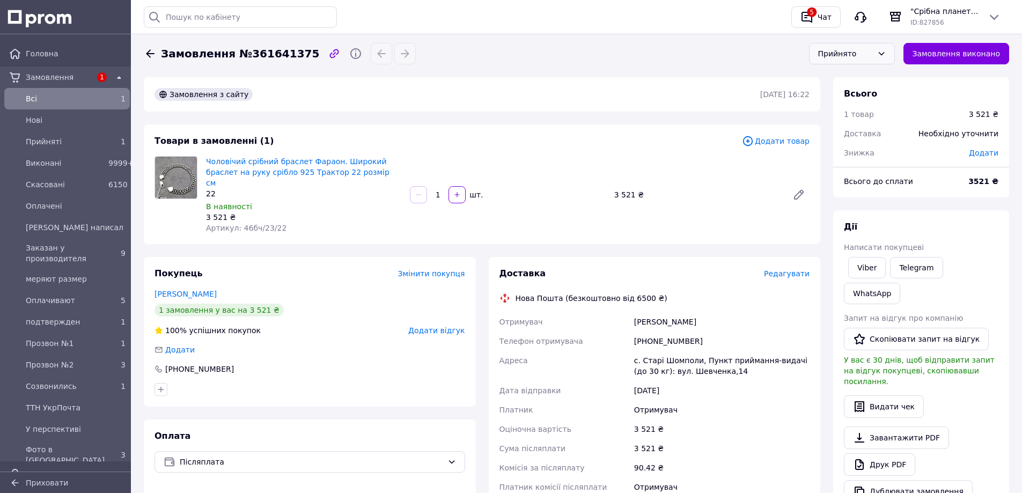
click at [862, 64] on div "Прийнято" at bounding box center [852, 53] width 86 height 21
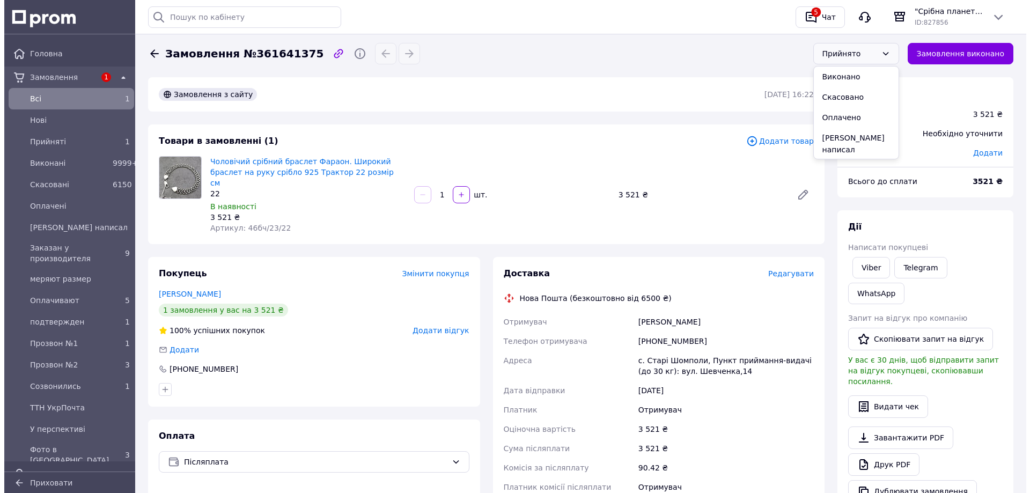
scroll to position [205, 0]
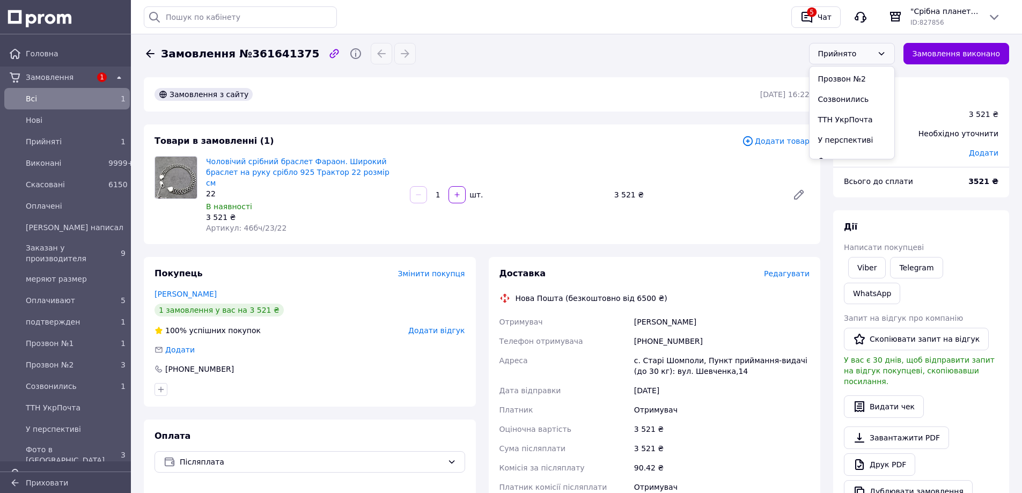
click at [857, 130] on li "У перспективі" at bounding box center [852, 140] width 85 height 20
click at [50, 98] on span "Всi" at bounding box center [65, 98] width 78 height 11
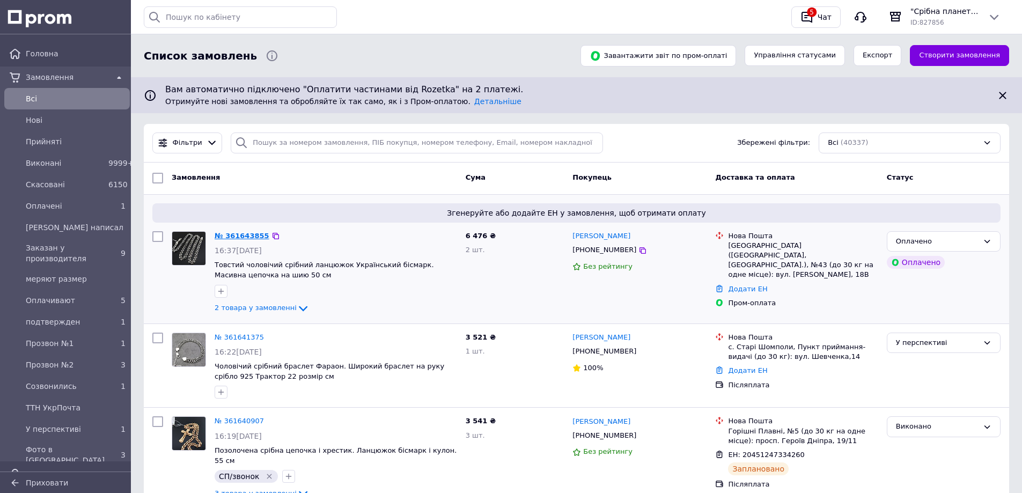
click at [247, 232] on link "№ 361643855" at bounding box center [242, 236] width 55 height 8
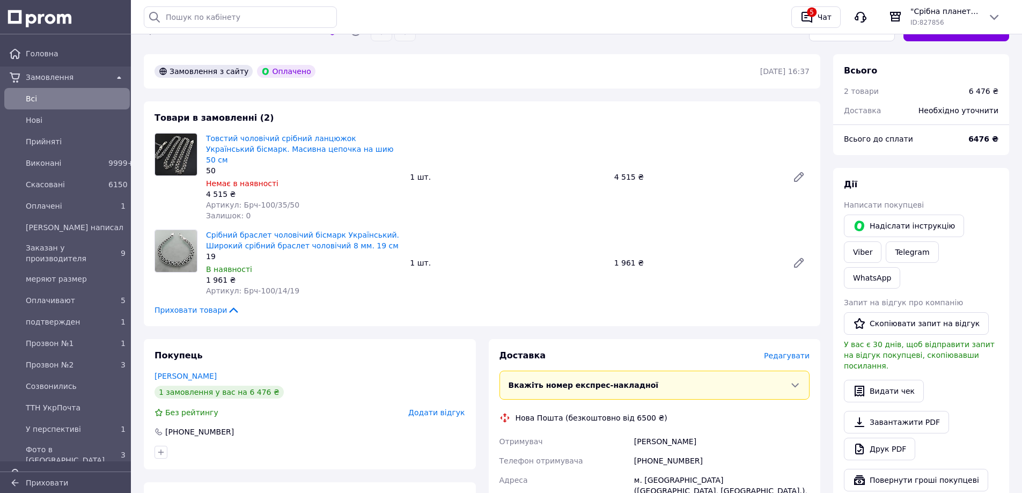
scroll to position [107, 0]
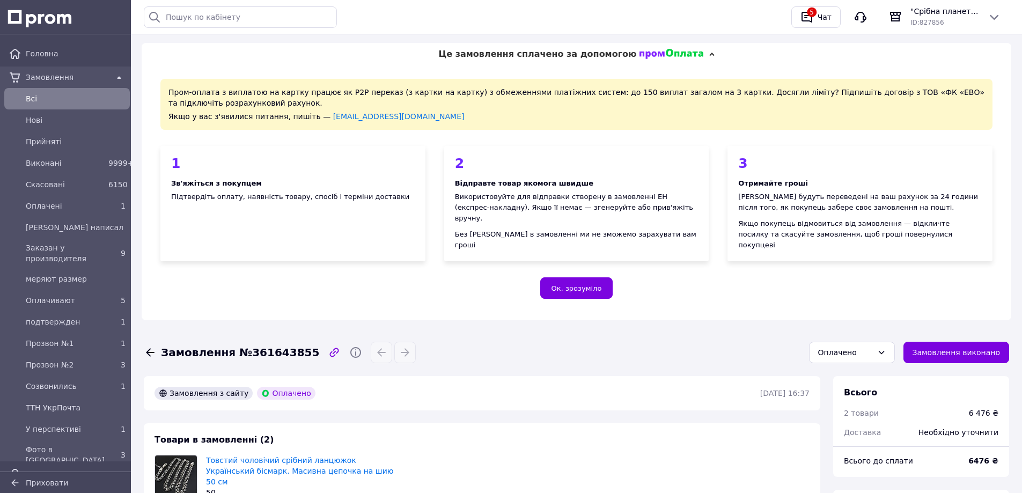
scroll to position [268, 0]
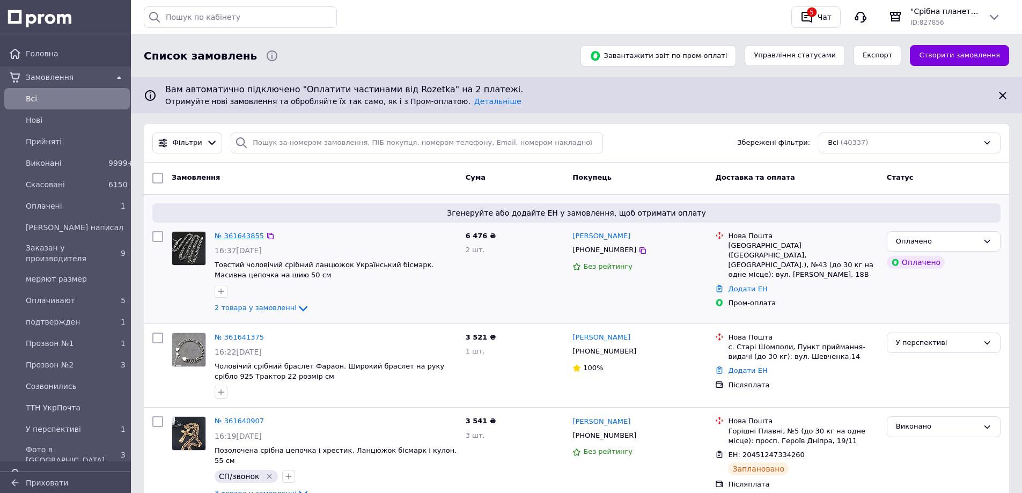
click at [238, 232] on link "№ 361643855" at bounding box center [239, 236] width 49 height 8
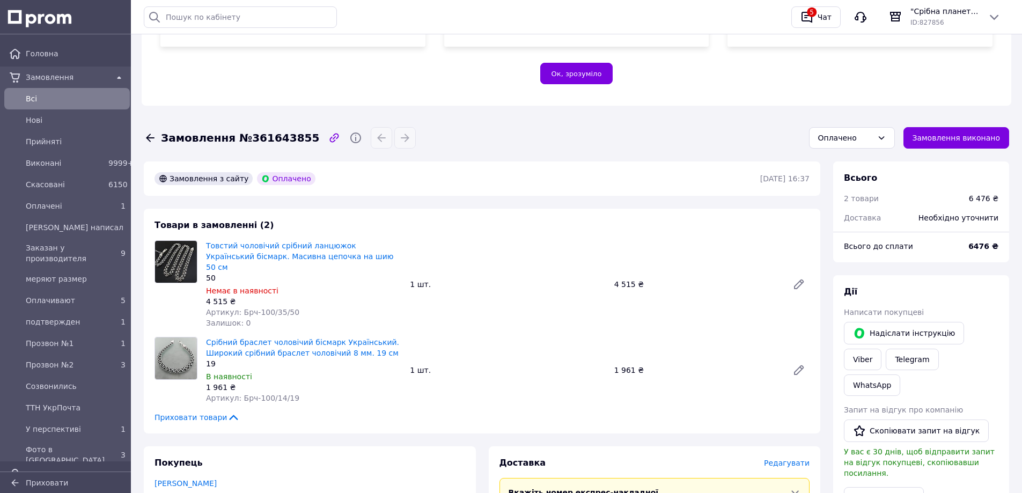
scroll to position [590, 0]
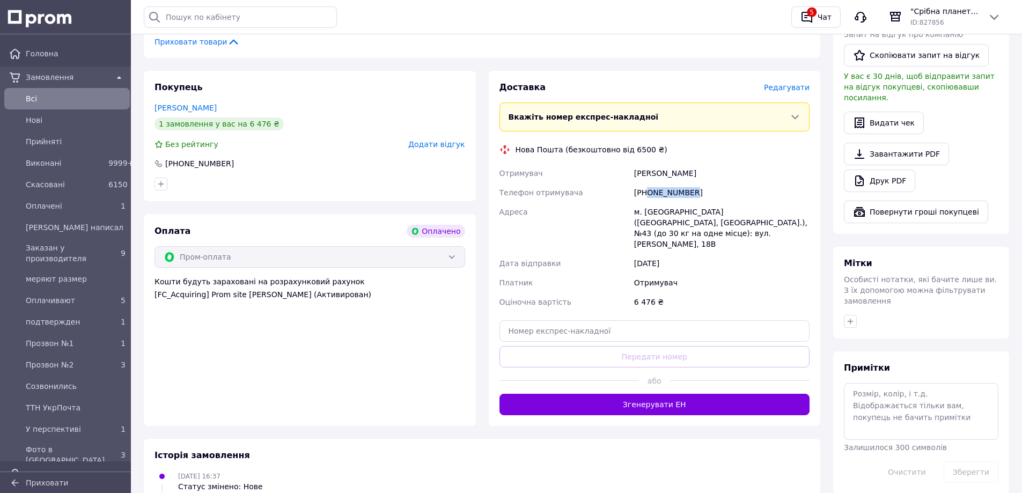
drag, startPoint x: 700, startPoint y: 170, endPoint x: 648, endPoint y: 170, distance: 52.0
click at [648, 183] on div "[PHONE_NUMBER]" at bounding box center [722, 192] width 180 height 19
copy div "0979949133"
drag, startPoint x: 715, startPoint y: 151, endPoint x: 610, endPoint y: 151, distance: 104.6
click at [610, 164] on div "Отримувач Коробка Олена Телефон отримувача +380979949133 Адреса м. Запоріжжя (З…" at bounding box center [654, 238] width 315 height 148
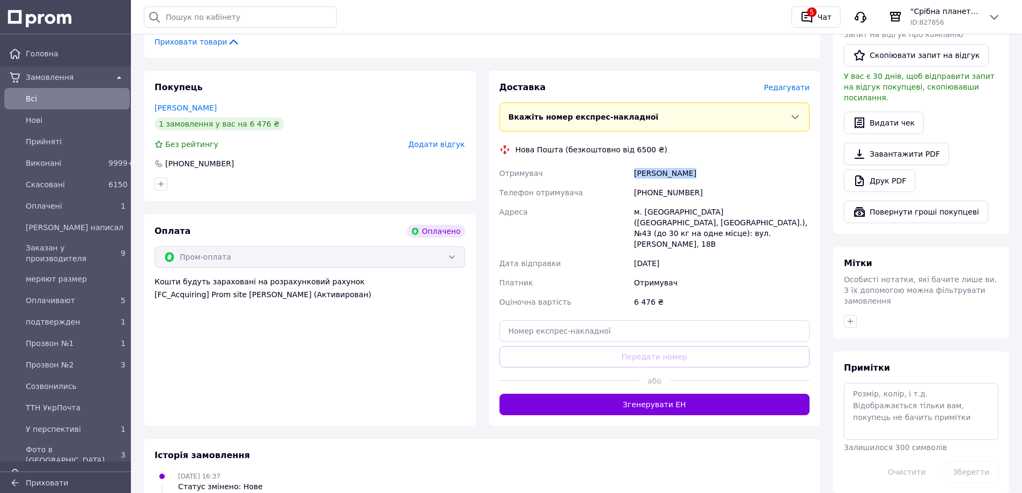
copy div "Отримувач Коробка Олена"
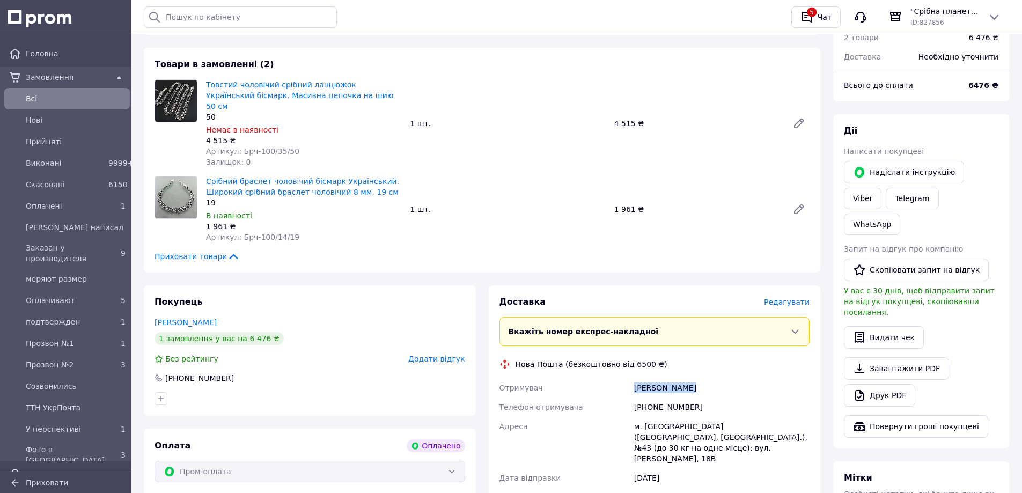
scroll to position [483, 0]
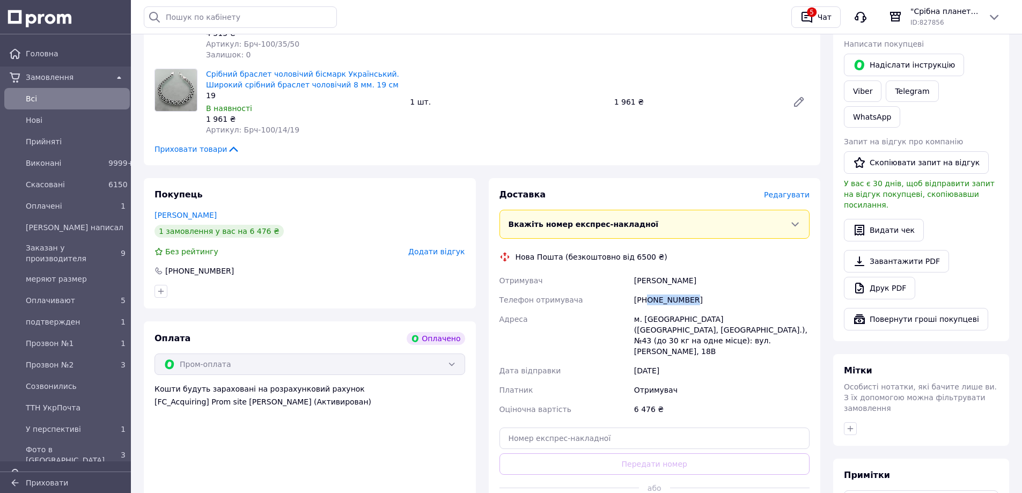
drag, startPoint x: 697, startPoint y: 278, endPoint x: 648, endPoint y: 277, distance: 48.8
click at [648, 290] on div "[PHONE_NUMBER]" at bounding box center [722, 299] width 180 height 19
copy div "0979949133"
drag, startPoint x: 696, startPoint y: 259, endPoint x: 625, endPoint y: 259, distance: 70.8
click at [625, 271] on div "Отримувач Коробка Олена Телефон отримувача +380979949133 Адреса м. Запоріжжя (З…" at bounding box center [654, 345] width 315 height 148
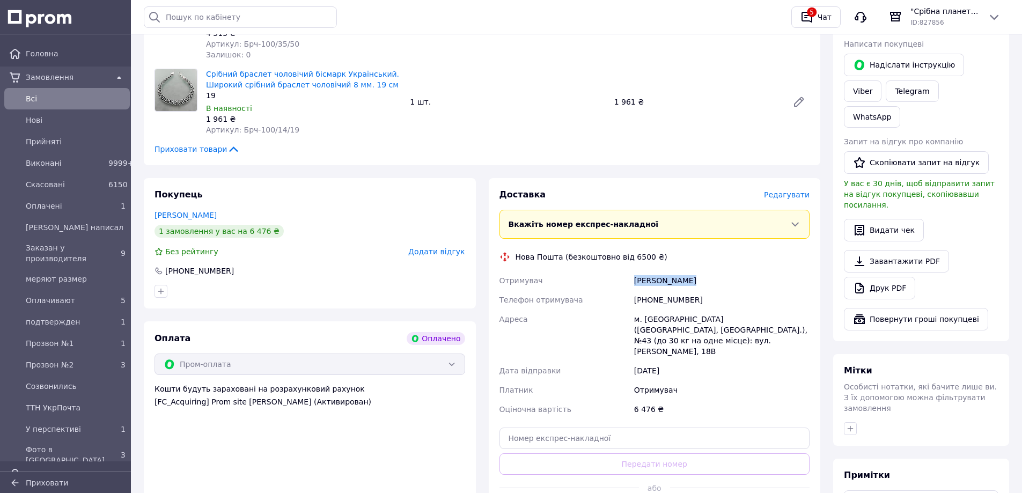
copy div "Отримувач Коробка Олена"
paste input "20451247383214"
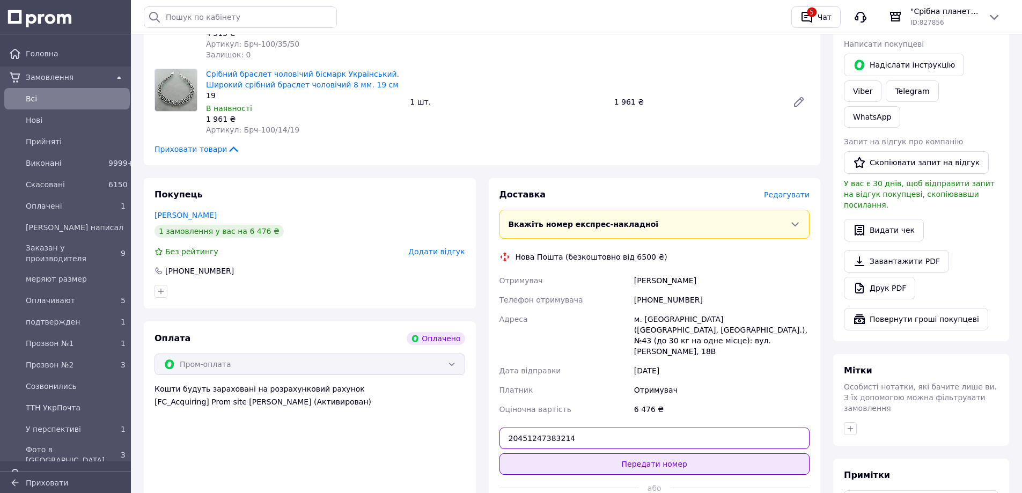
type input "20451247383214"
click at [684, 453] on button "Передати номер" at bounding box center [654, 463] width 311 height 21
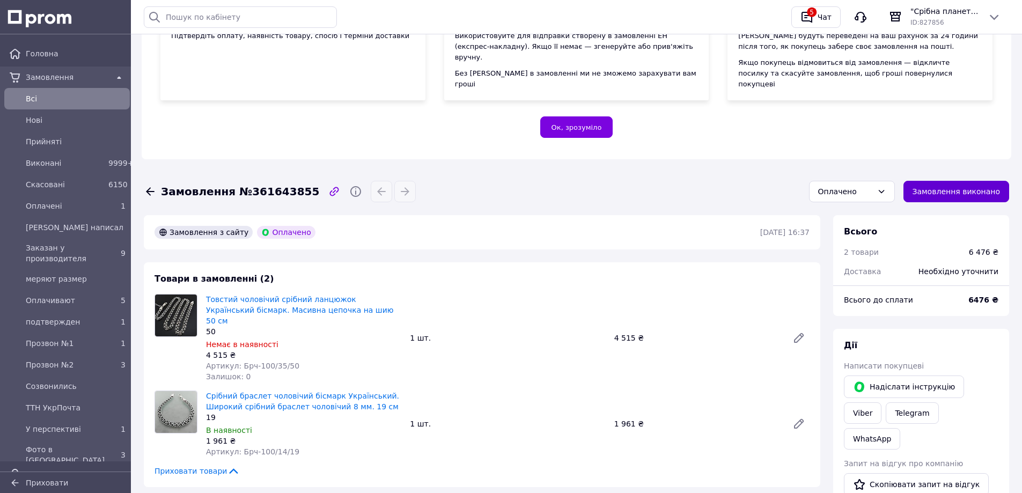
click at [960, 181] on button "Замовлення виконано" at bounding box center [956, 191] width 106 height 21
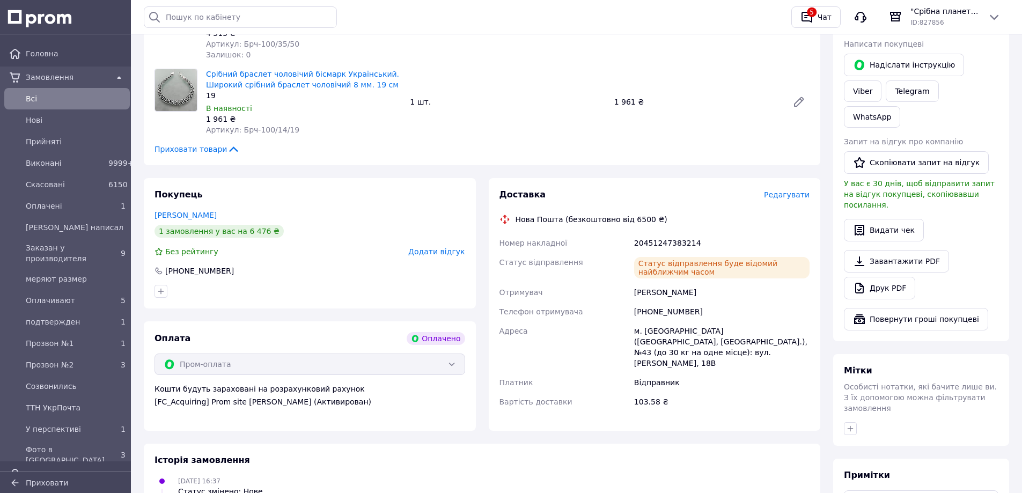
scroll to position [215, 0]
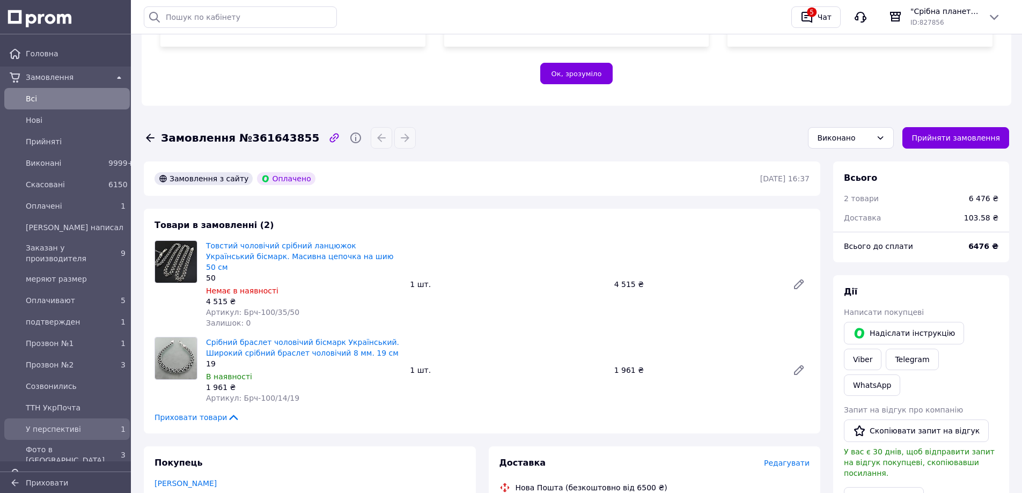
click at [52, 426] on span "У перспективі" at bounding box center [65, 429] width 78 height 11
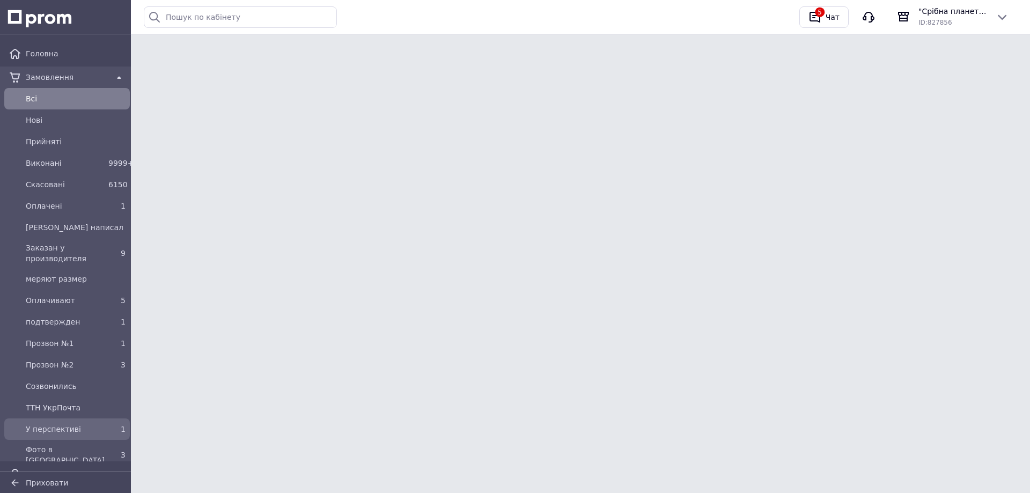
click at [52, 426] on span "У перспективі" at bounding box center [65, 429] width 78 height 11
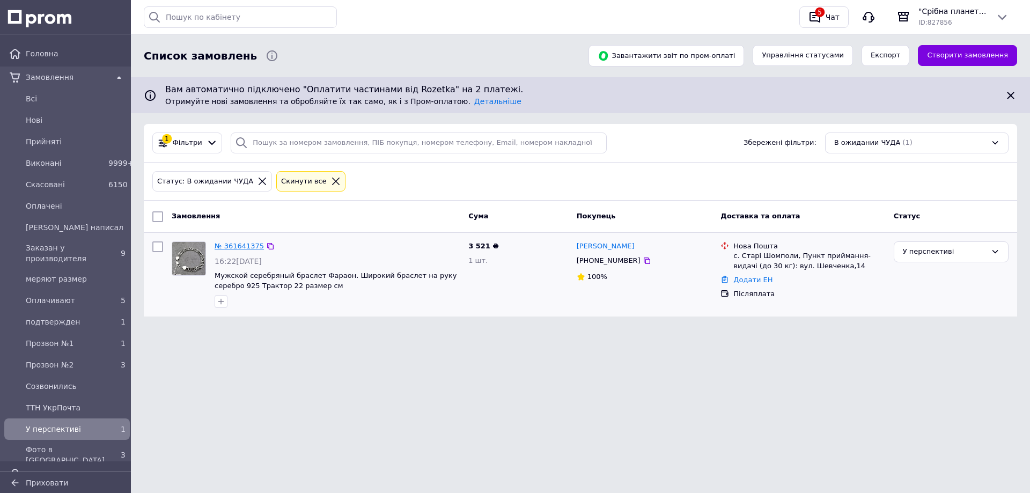
click at [238, 244] on link "№ 361641375" at bounding box center [239, 246] width 49 height 8
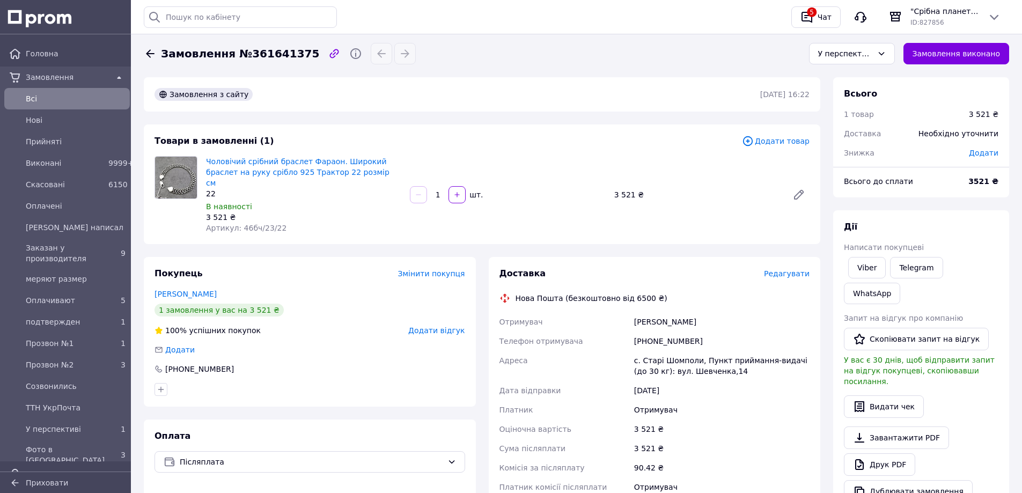
scroll to position [161, 0]
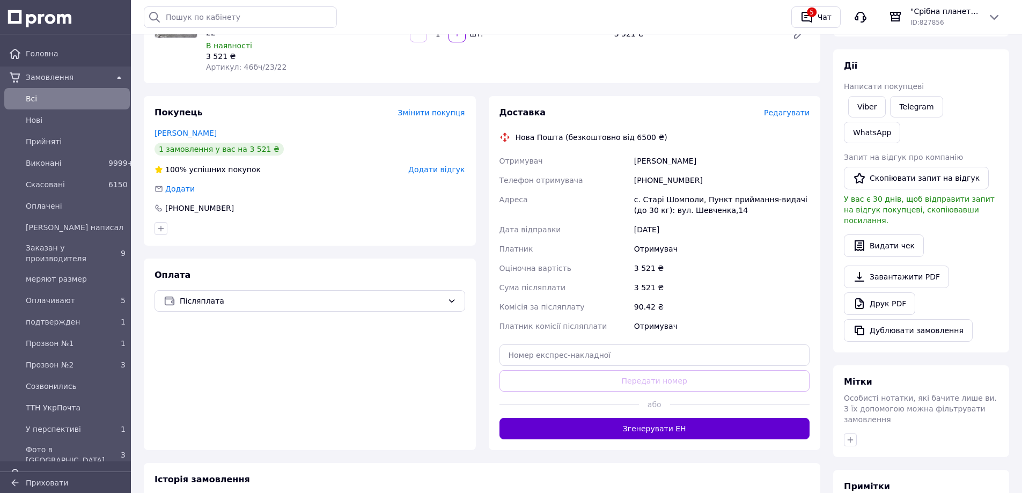
click at [652, 423] on button "Згенерувати ЕН" at bounding box center [654, 428] width 311 height 21
drag, startPoint x: 692, startPoint y: 152, endPoint x: 614, endPoint y: 147, distance: 78.5
click at [614, 151] on div "Отримувач Ільчук Катерина Телефон отримувача +380972773512 Адреса с. Старі Шомп…" at bounding box center [654, 243] width 315 height 185
copy div "Отримувач Ільчук Катерина"
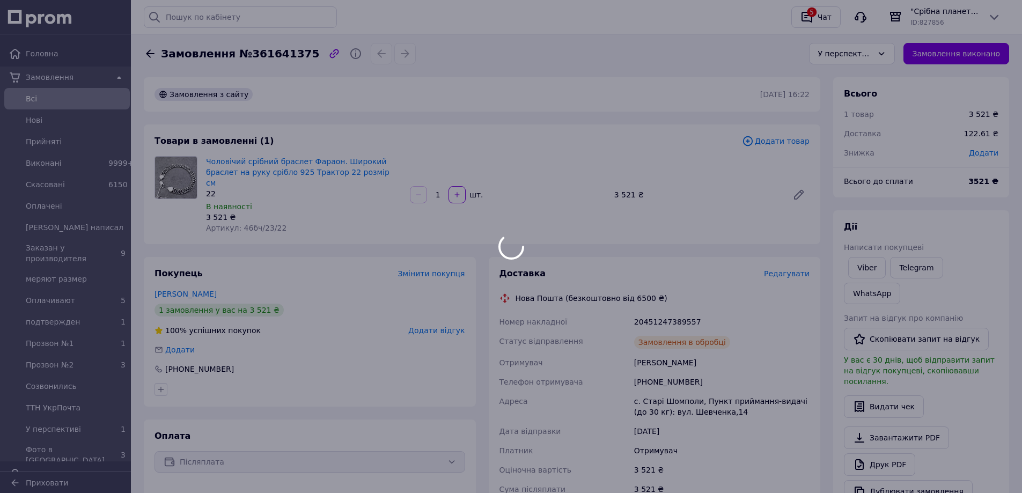
scroll to position [215, 0]
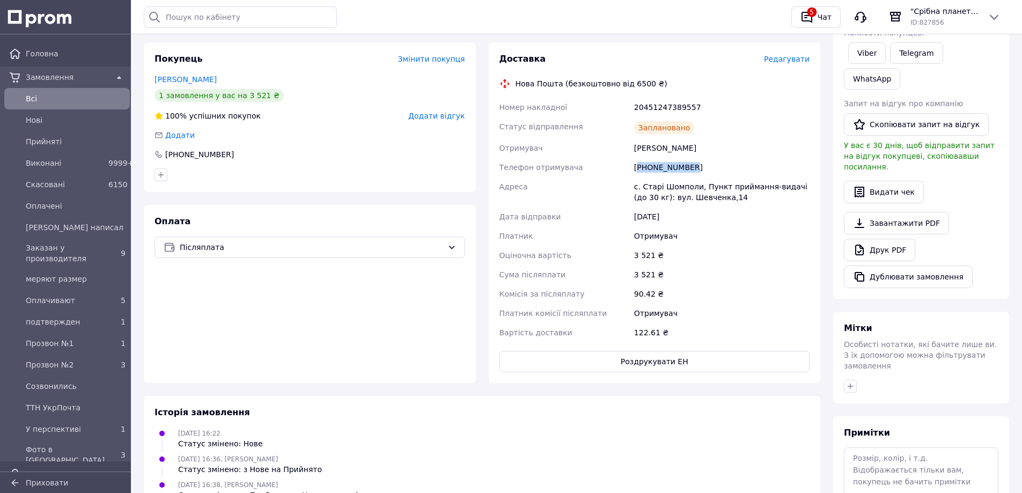
drag, startPoint x: 696, startPoint y: 158, endPoint x: 640, endPoint y: 165, distance: 57.2
click at [640, 165] on div "[PHONE_NUMBER]" at bounding box center [722, 167] width 180 height 19
copy div "380972773512"
drag, startPoint x: 707, startPoint y: 95, endPoint x: 612, endPoint y: 92, distance: 95.0
click at [612, 98] on div "Номер накладної 20451247389557 Статус відправлення Заплановано Отримувач Ільчук…" at bounding box center [654, 220] width 315 height 245
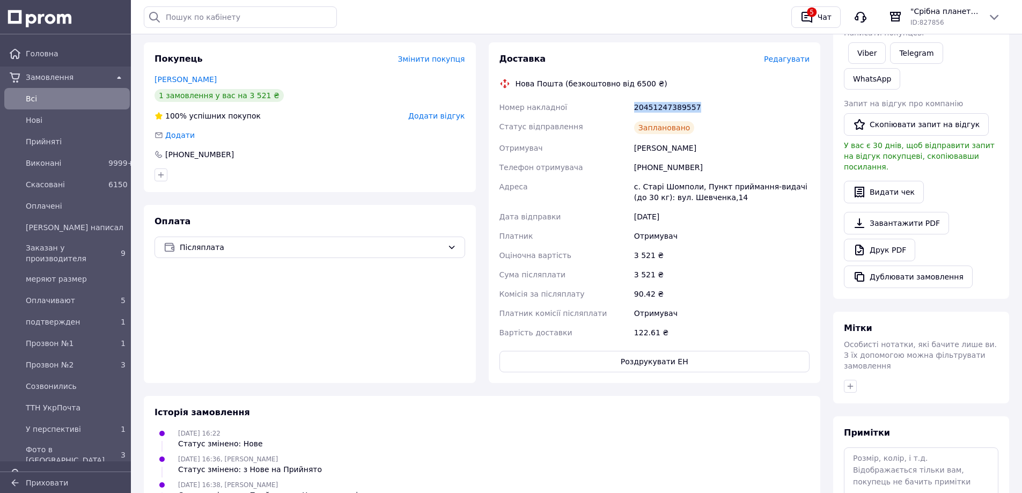
copy div "Номер накладної 20451247389557"
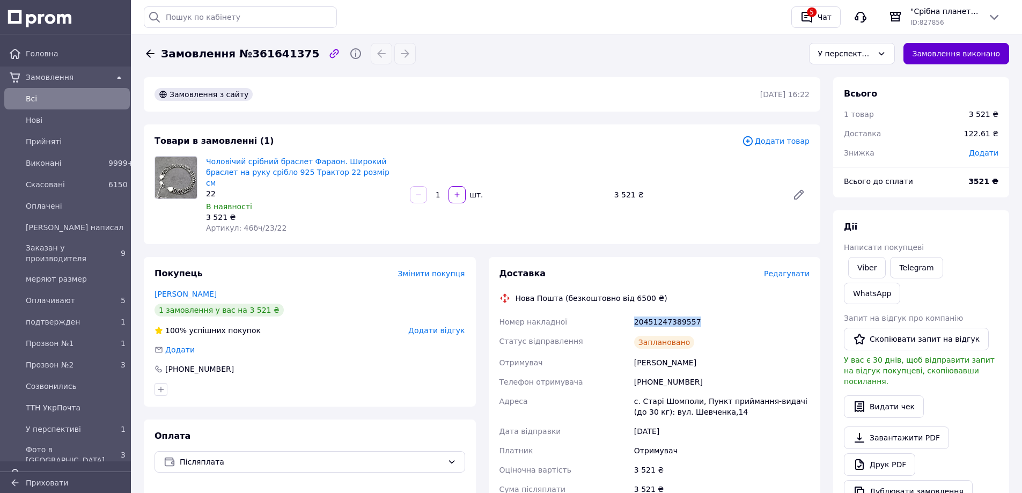
click at [954, 54] on button "Замовлення виконано" at bounding box center [956, 53] width 106 height 21
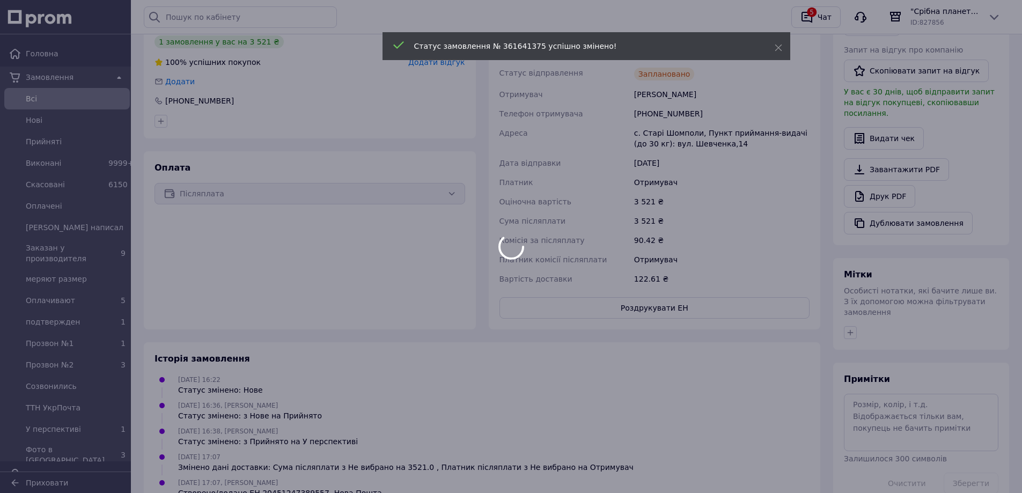
click at [677, 299] on div at bounding box center [511, 246] width 1022 height 493
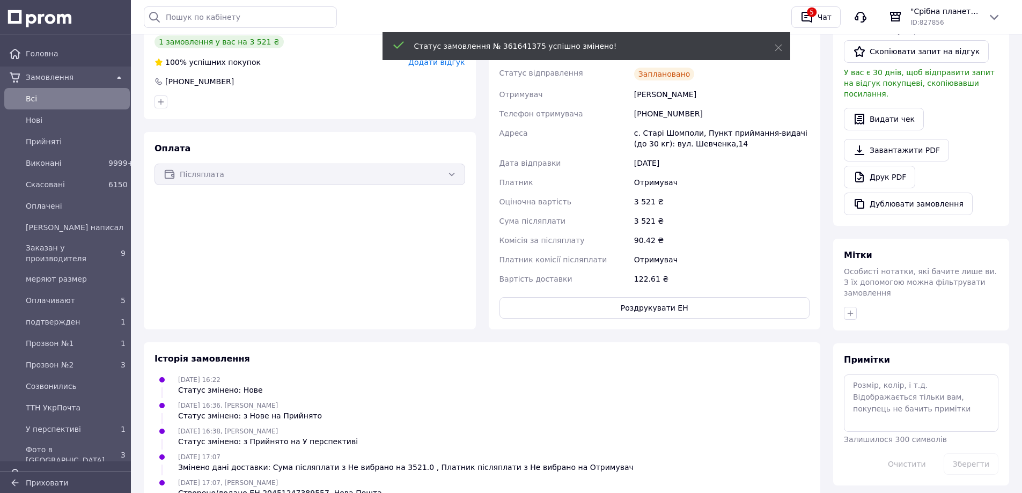
click at [674, 297] on button "Роздрукувати ЕН" at bounding box center [654, 307] width 311 height 21
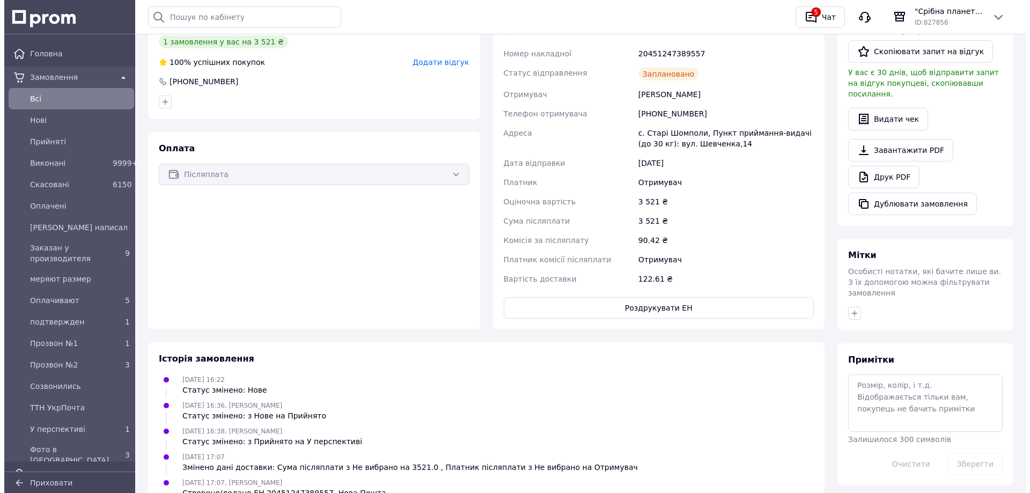
scroll to position [0, 0]
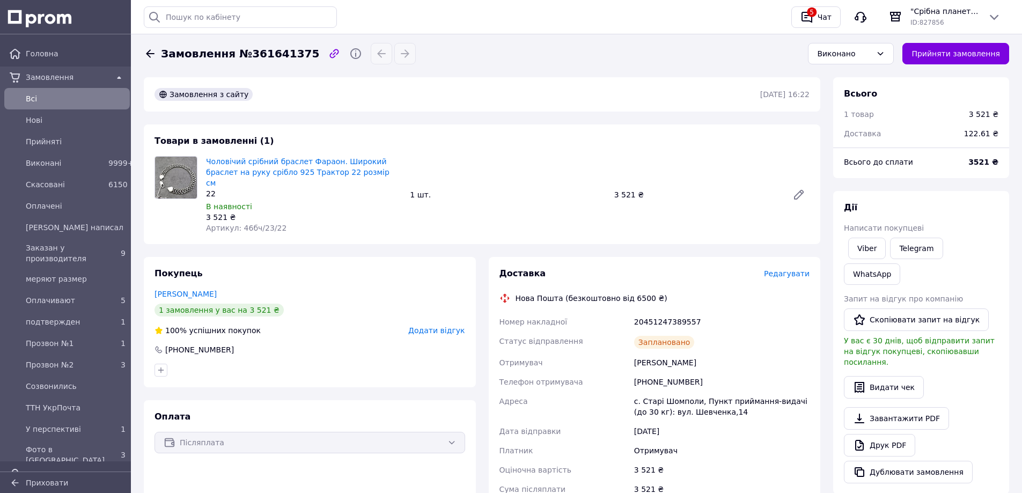
click at [71, 97] on span "Всi" at bounding box center [76, 98] width 100 height 11
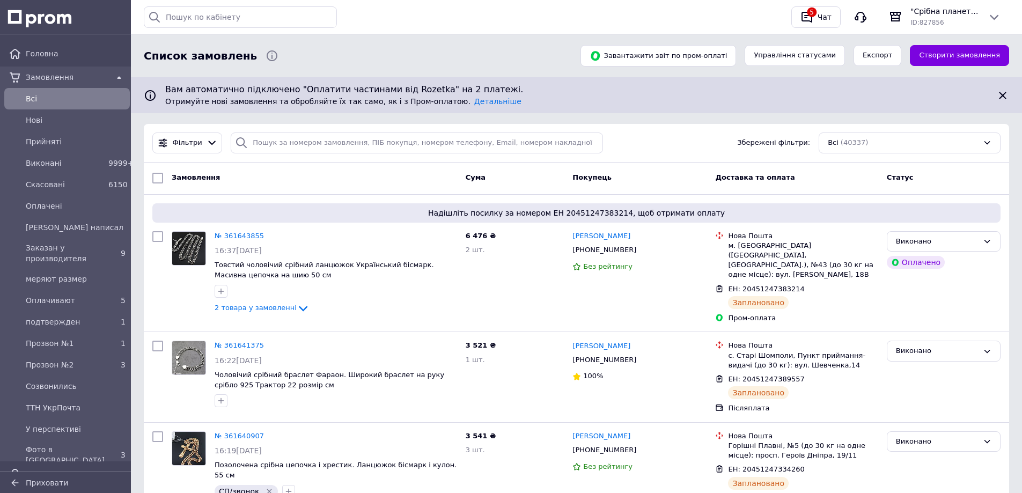
click at [50, 94] on span "Всi" at bounding box center [76, 98] width 100 height 11
